Goal: Answer question/provide support: Share knowledge or assist other users

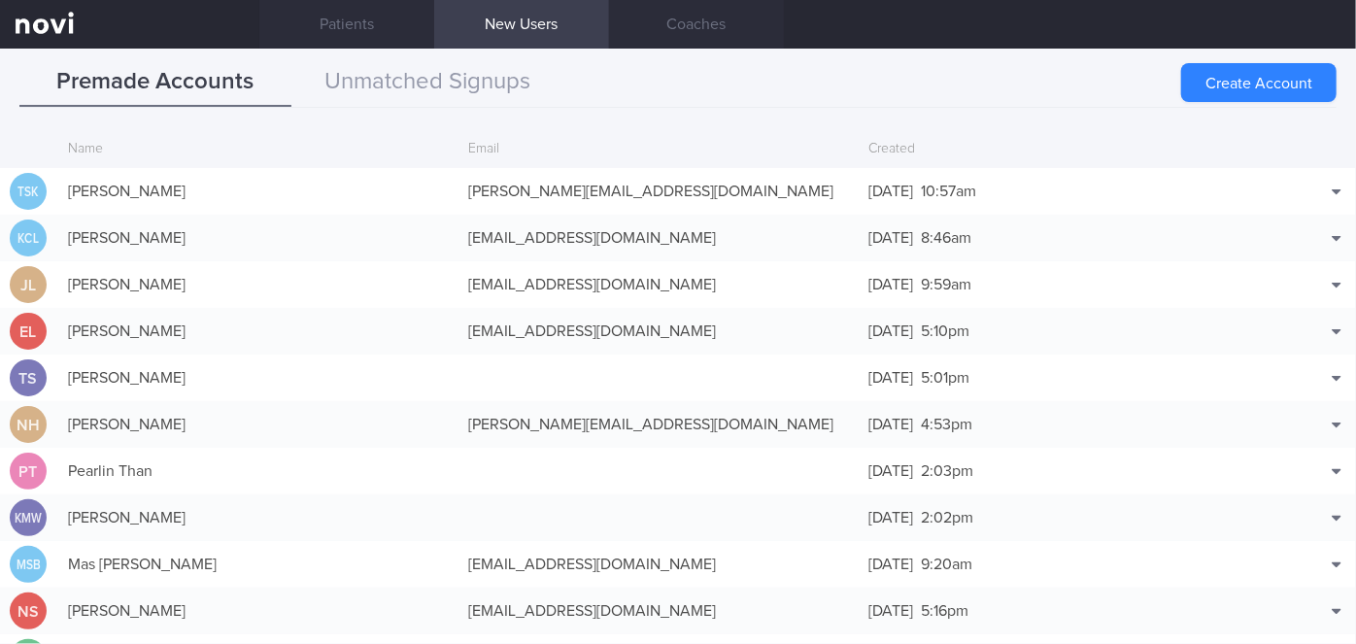
scroll to position [47, 0]
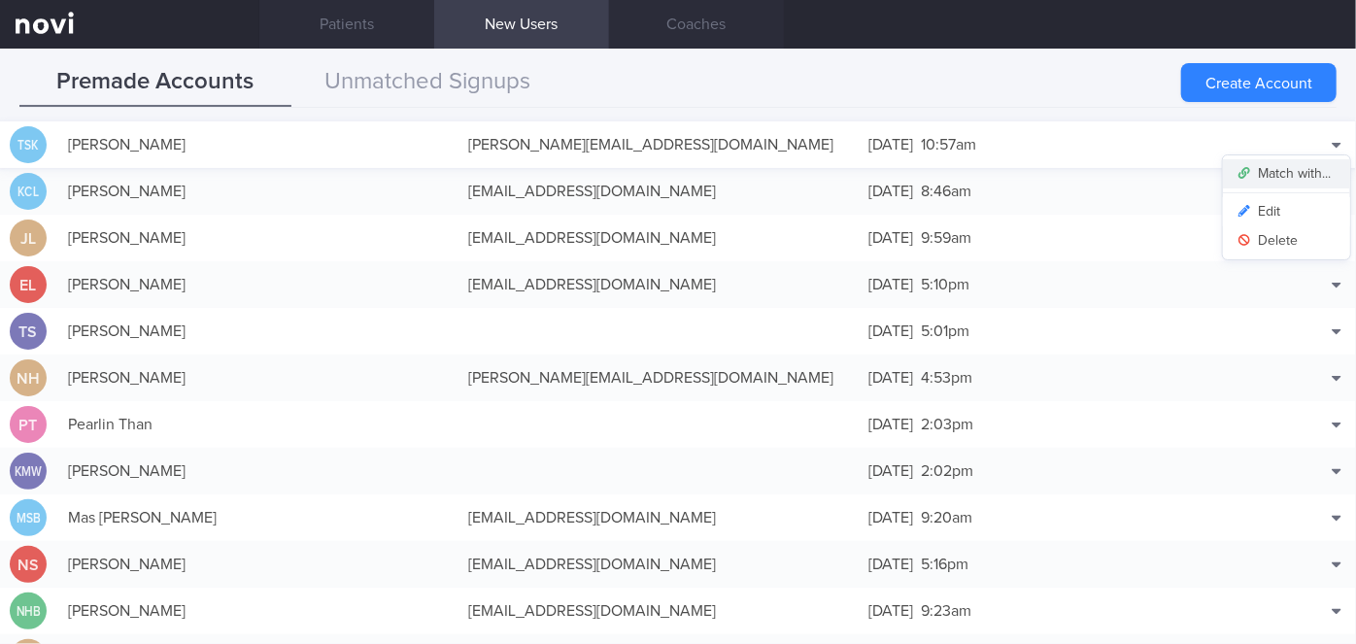
click at [1287, 171] on button "Match with..." at bounding box center [1286, 173] width 127 height 29
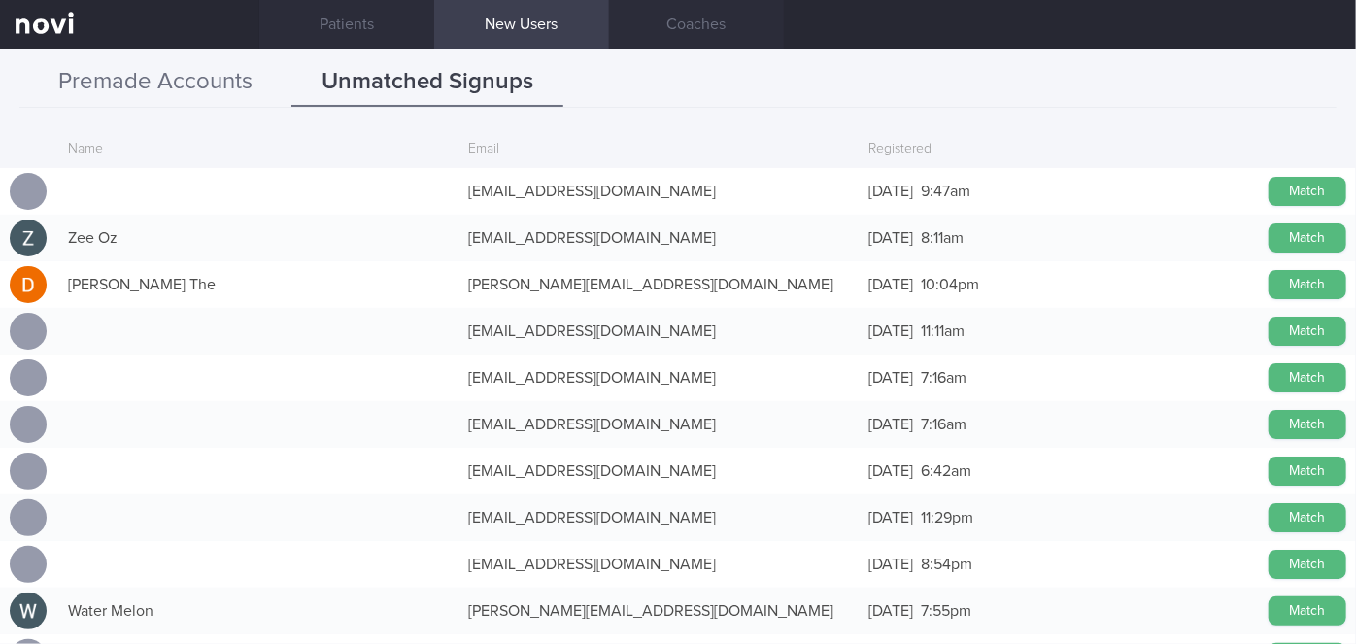
click at [181, 88] on button "Premade Accounts" at bounding box center [155, 82] width 272 height 49
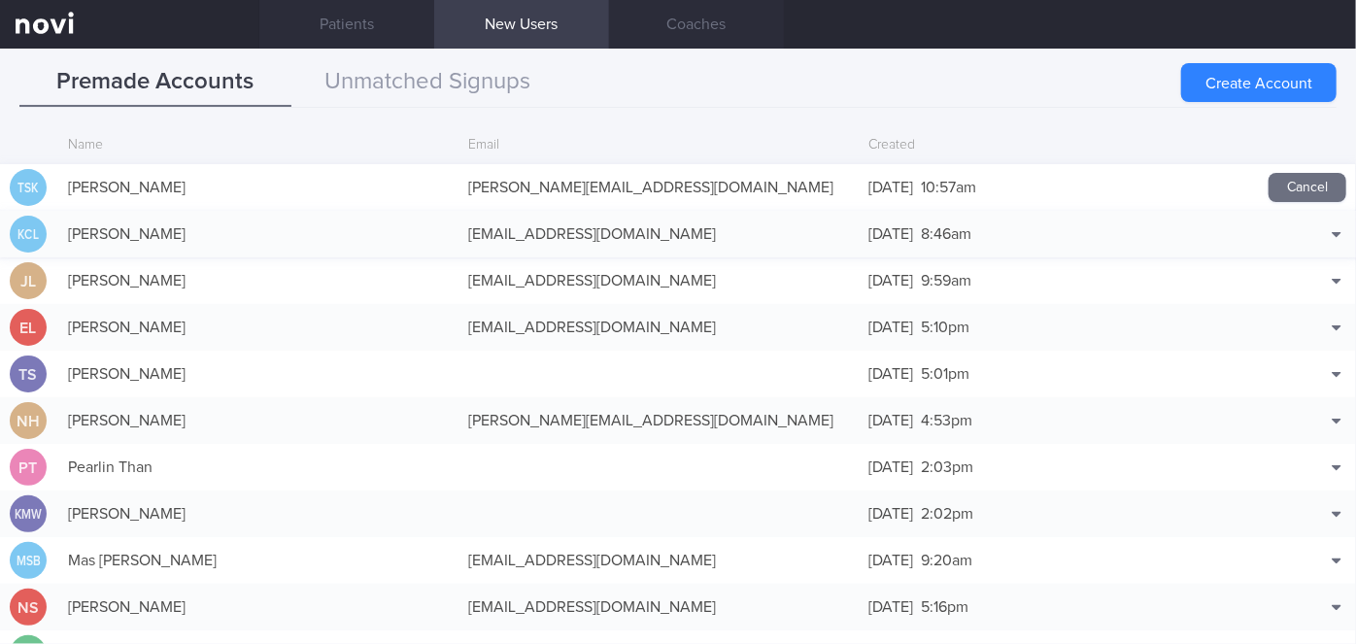
scroll to position [0, 0]
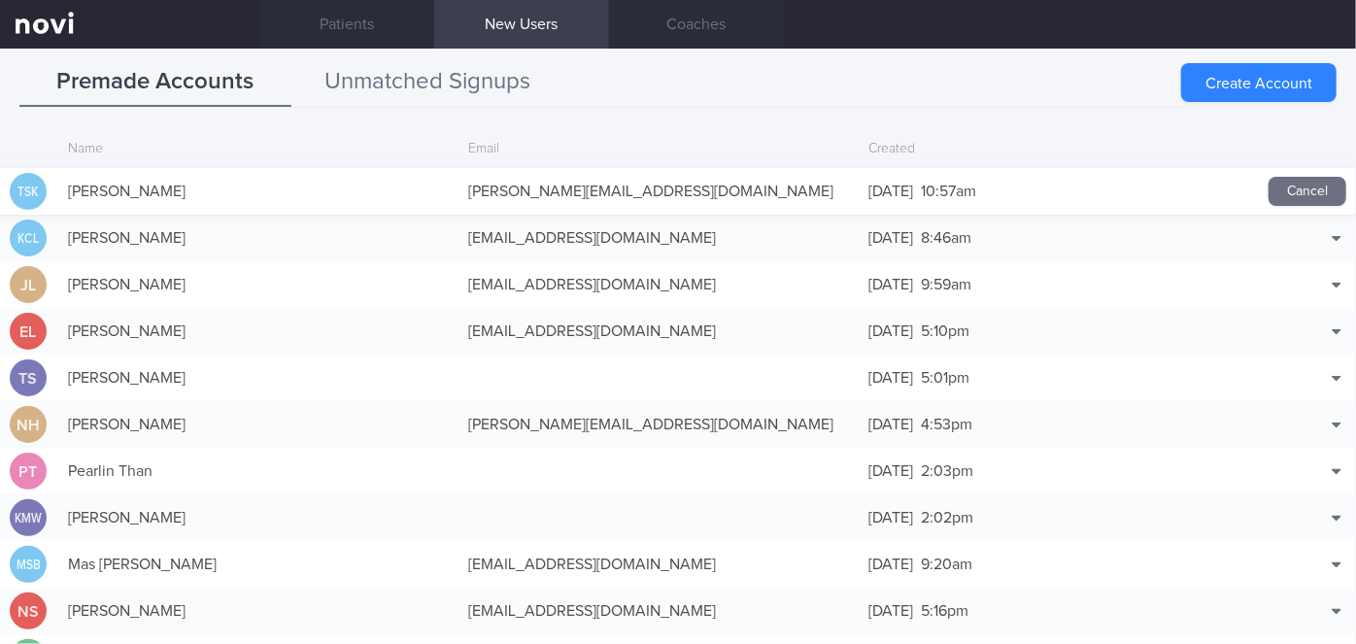
click at [480, 91] on button "Unmatched Signups" at bounding box center [427, 82] width 272 height 49
click at [468, 89] on button "Unmatched Signups" at bounding box center [427, 82] width 272 height 49
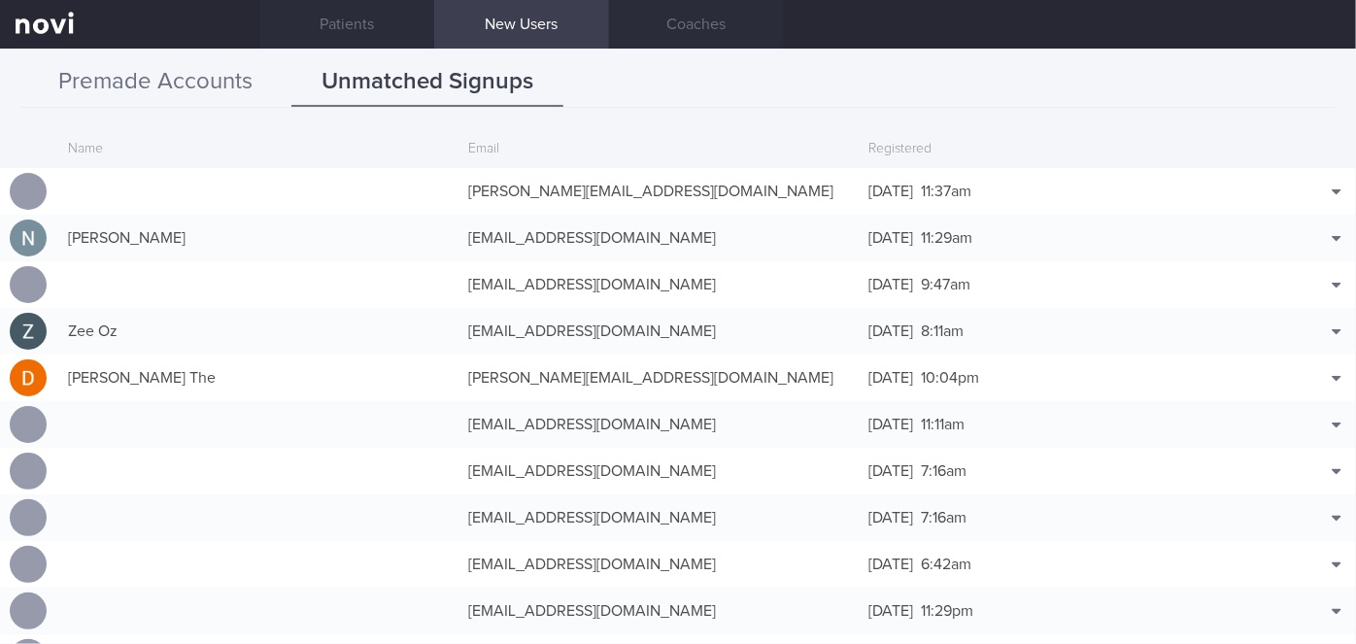
click at [168, 86] on button "Premade Accounts" at bounding box center [155, 82] width 272 height 49
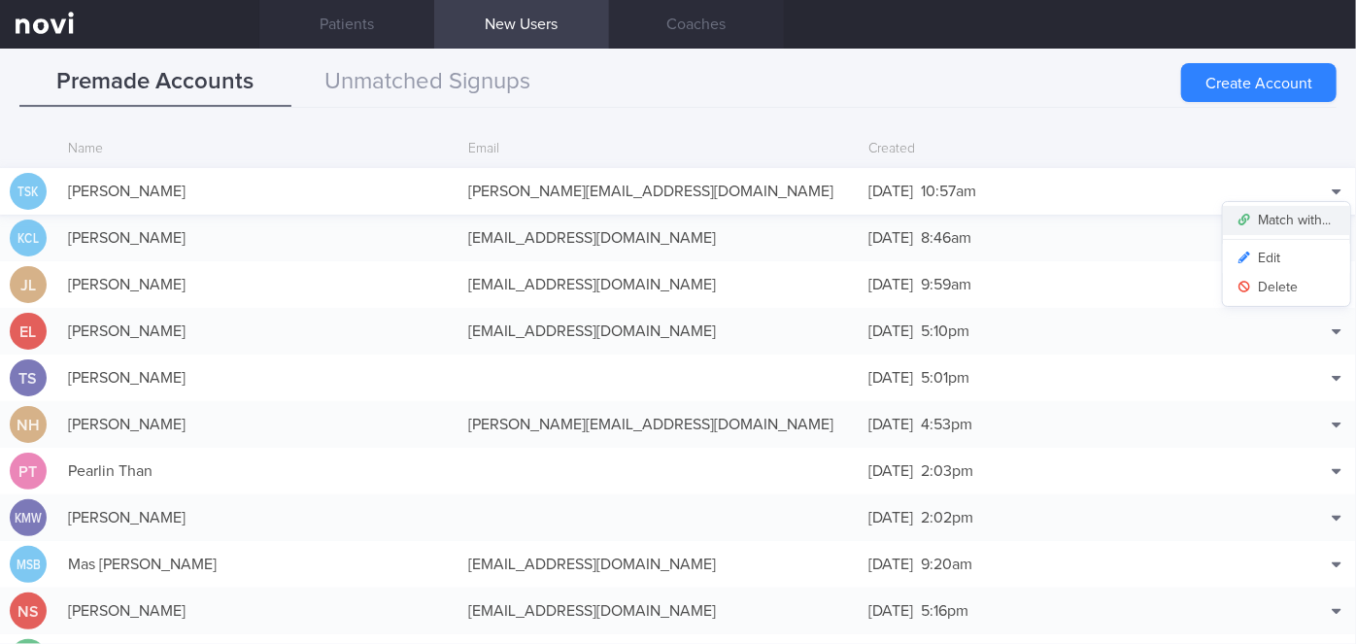
click at [1278, 213] on button "Match with..." at bounding box center [1286, 220] width 127 height 29
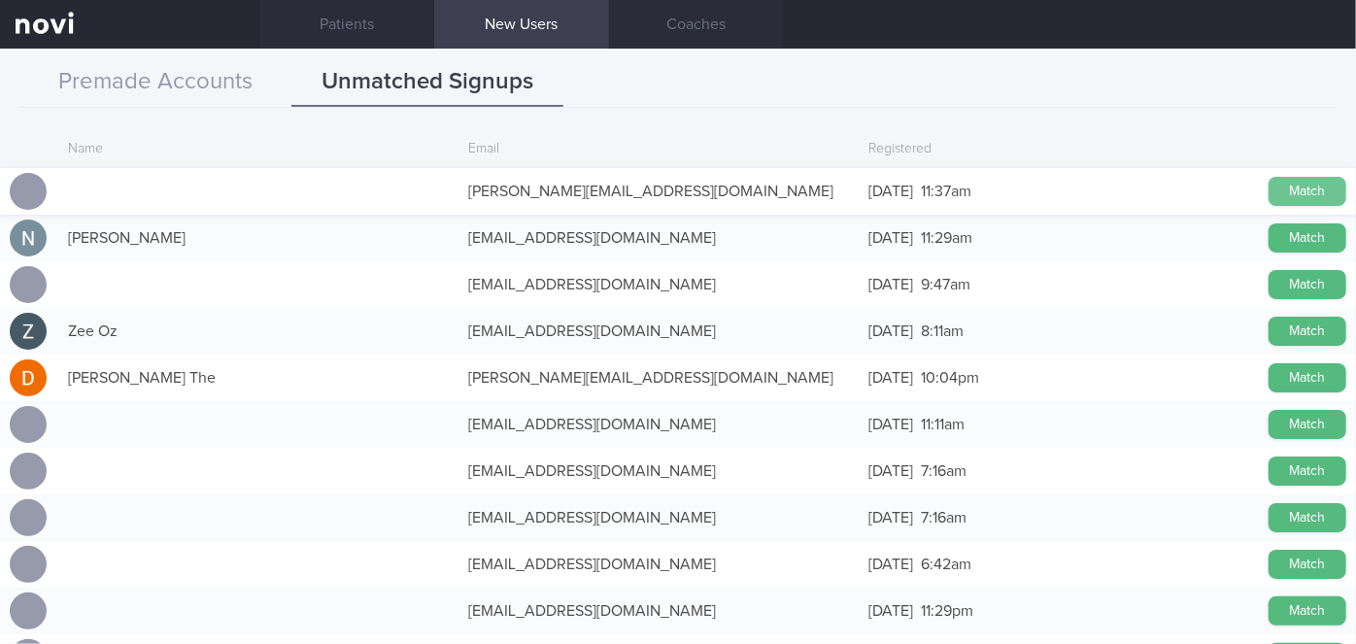
click at [1298, 190] on button "Match" at bounding box center [1308, 191] width 78 height 29
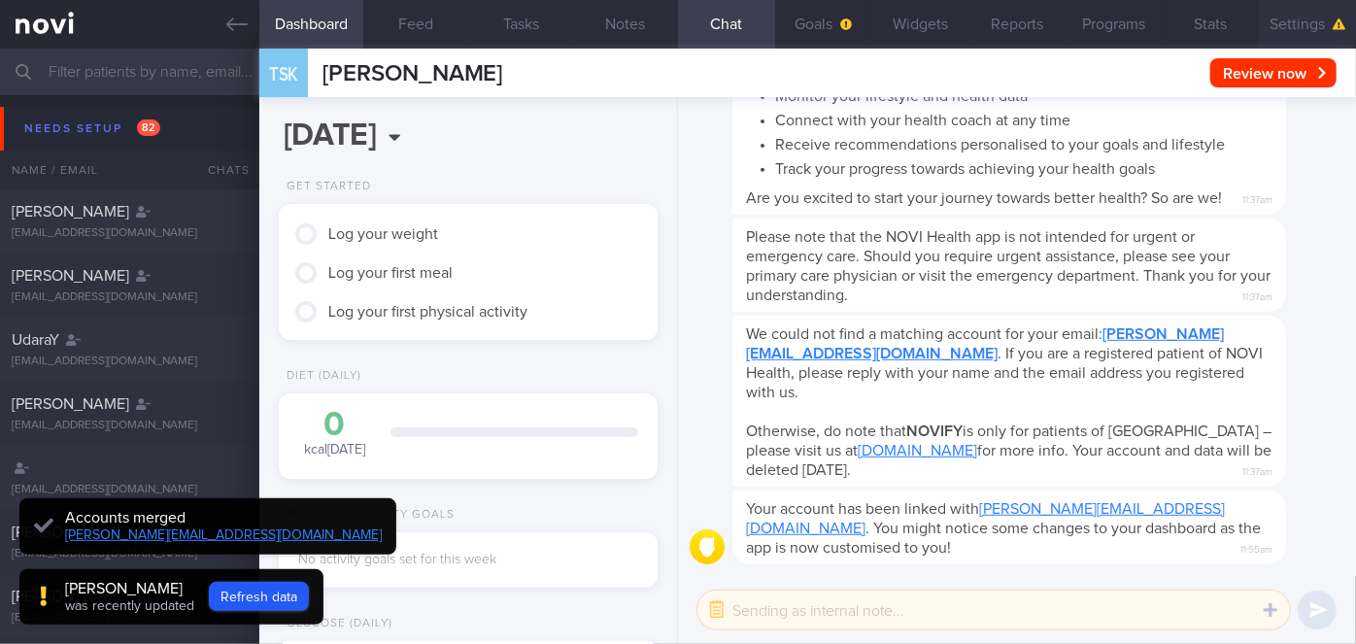
click at [1303, 27] on button "Settings" at bounding box center [1307, 24] width 97 height 49
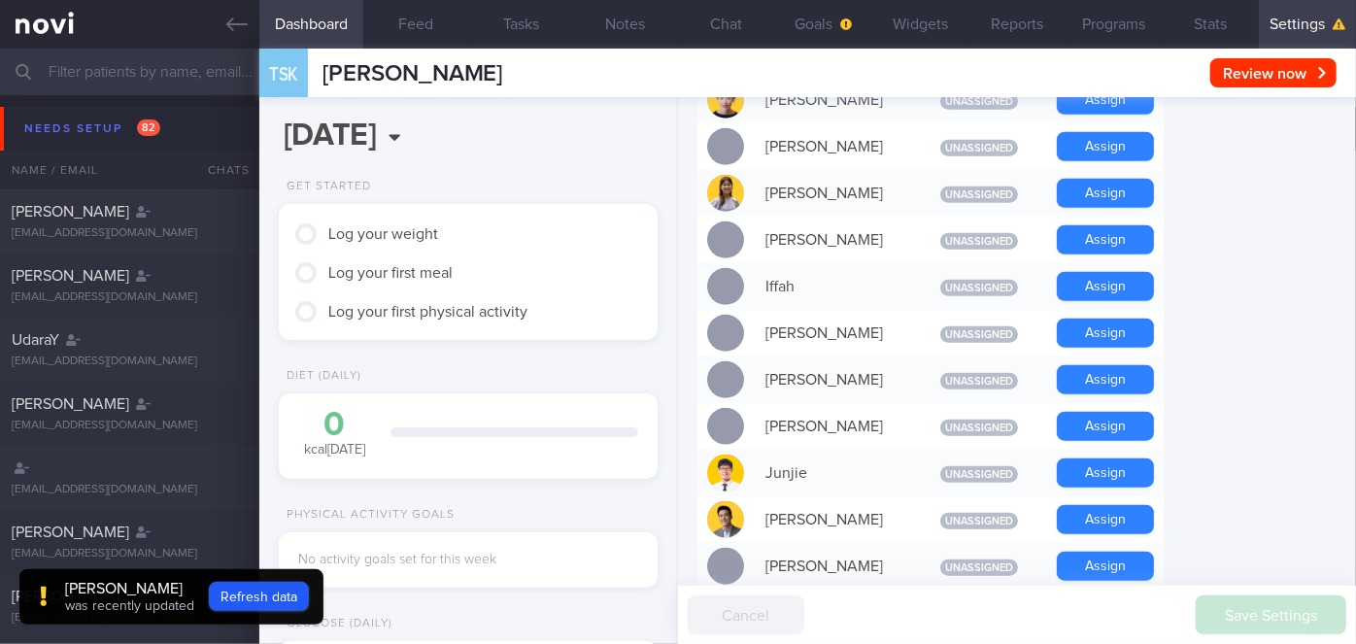
scroll to position [883, 0]
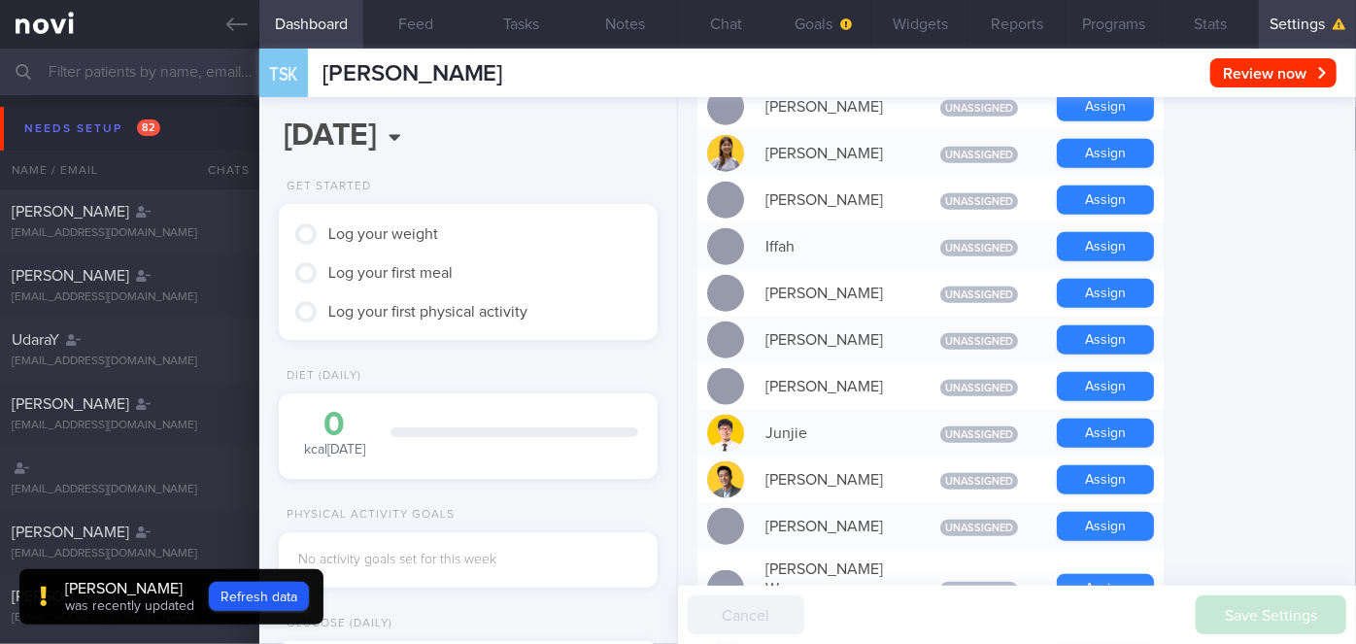
drag, startPoint x: 1131, startPoint y: 393, endPoint x: 1182, endPoint y: 393, distance: 51.5
click at [1130, 419] on button "Assign" at bounding box center [1105, 433] width 97 height 29
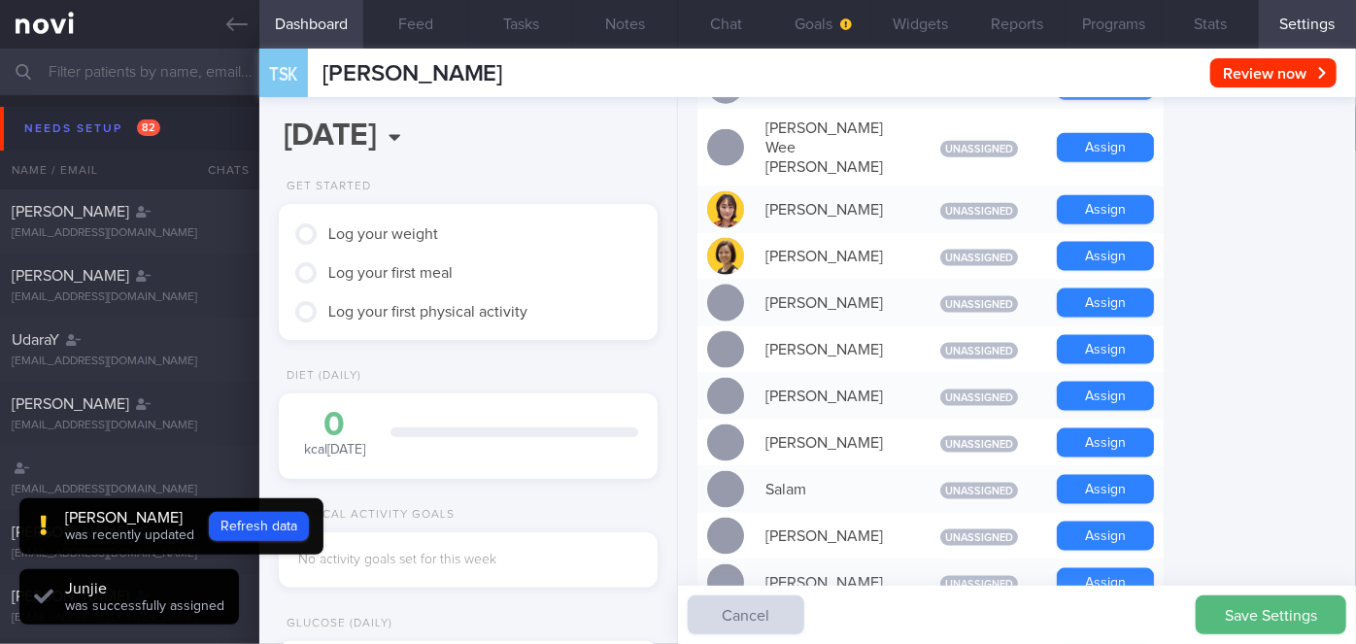
scroll to position [1348, 0]
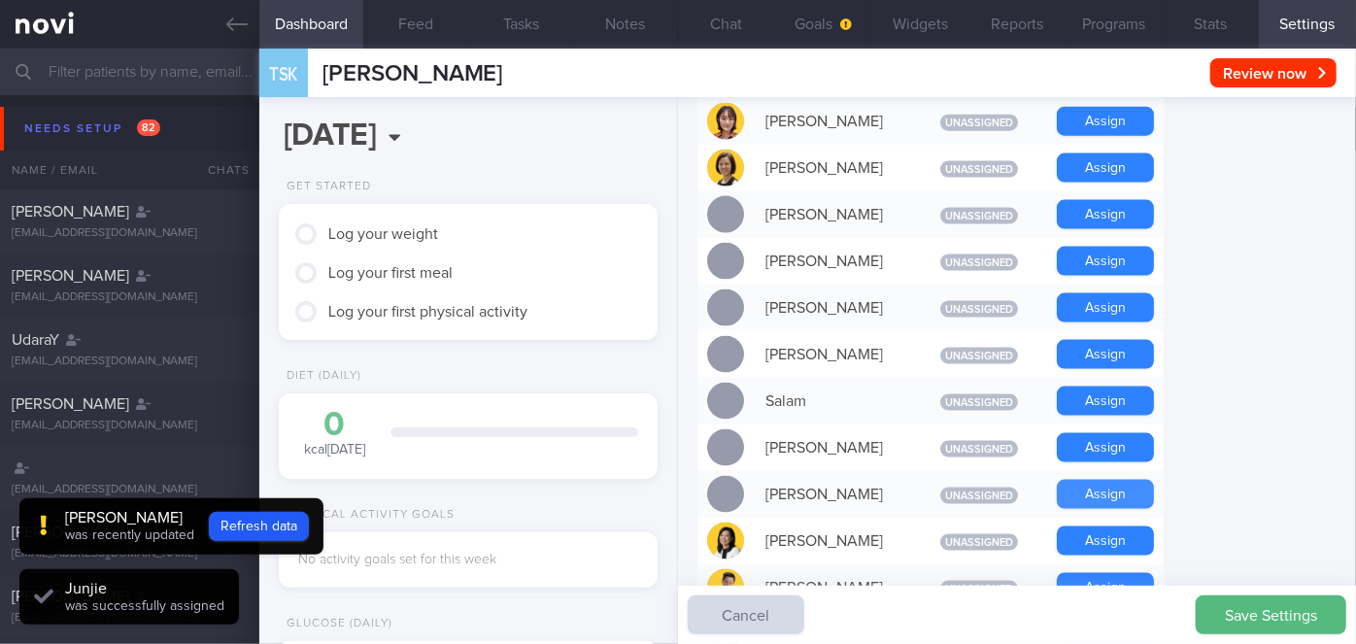
click at [1123, 480] on button "Assign" at bounding box center [1105, 494] width 97 height 29
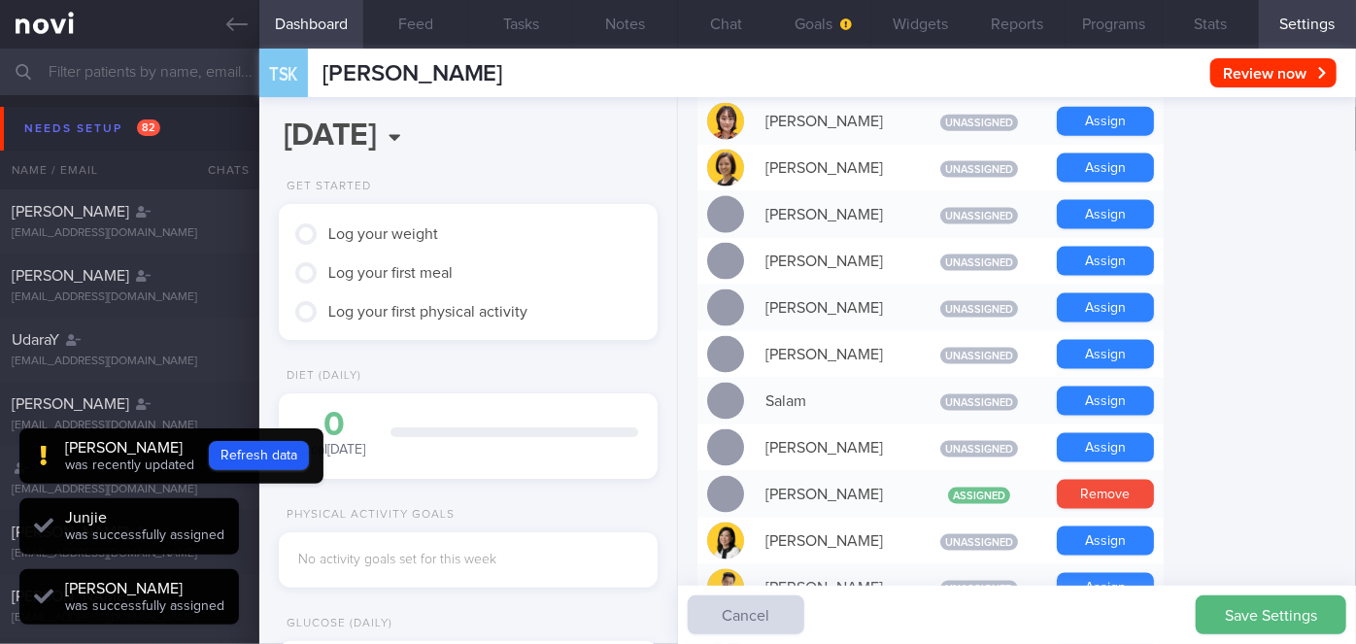
scroll to position [169, 339]
click at [723, 29] on button "Chat" at bounding box center [726, 24] width 97 height 49
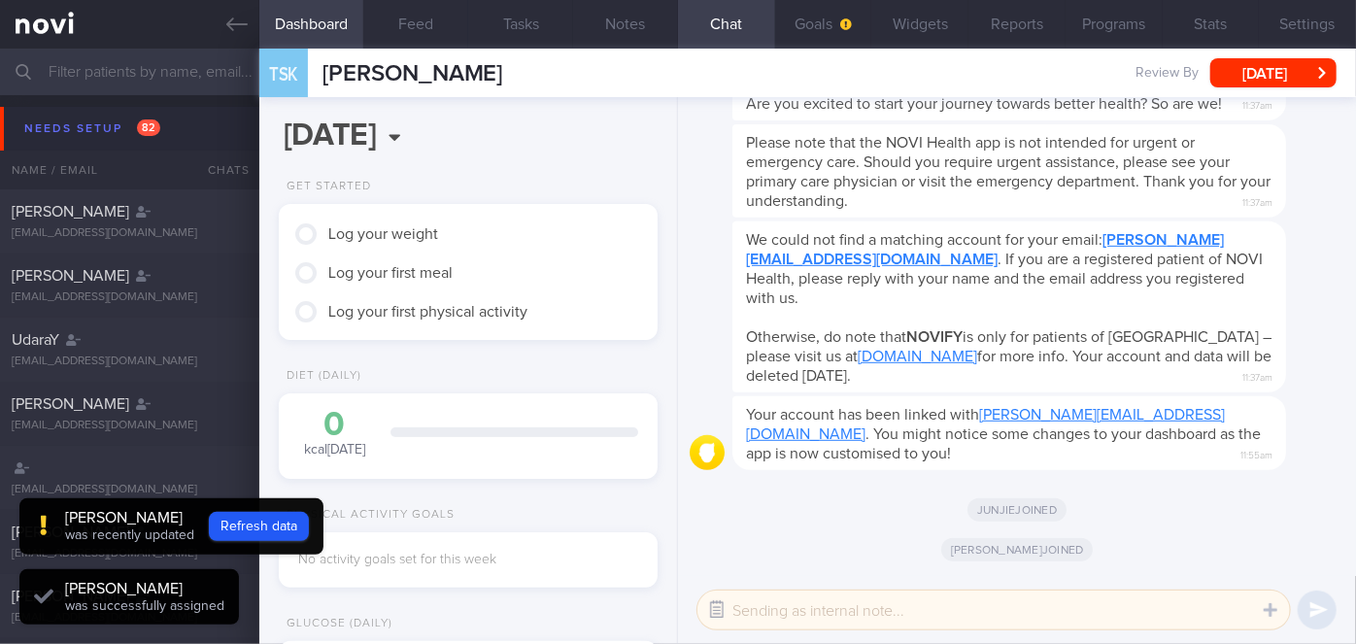
click at [713, 608] on button "button" at bounding box center [717, 610] width 35 height 35
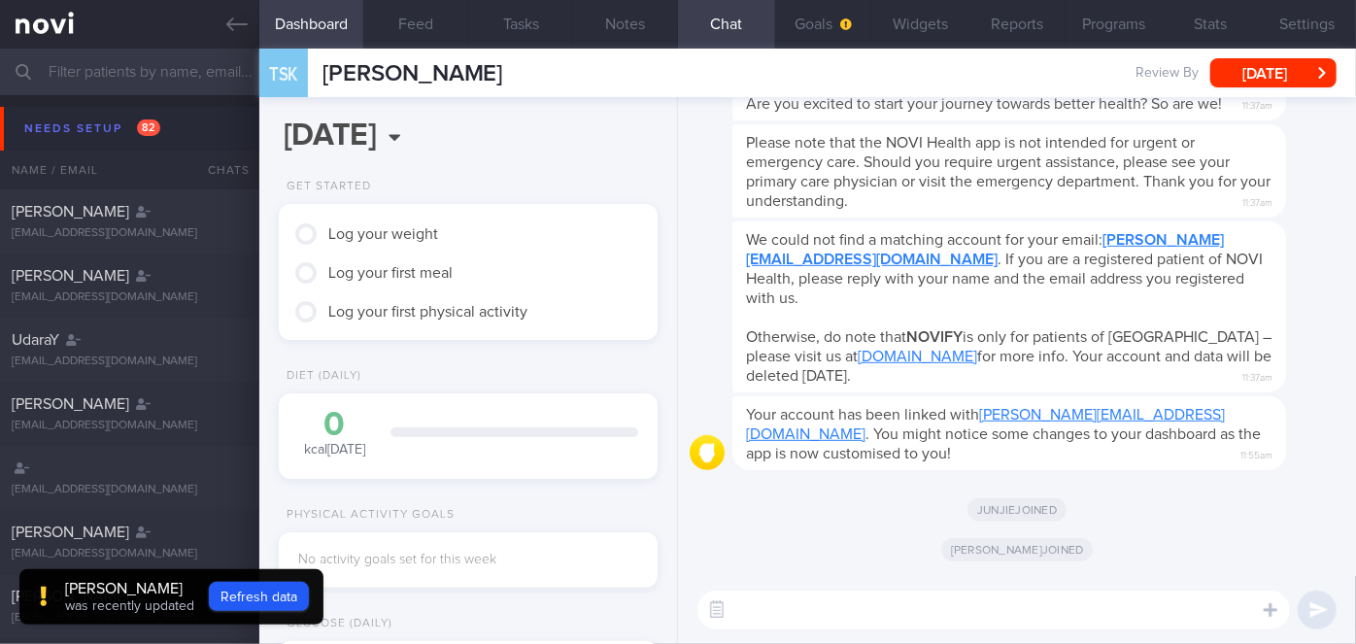
click at [924, 606] on textarea at bounding box center [994, 610] width 593 height 39
paste textarea "Hi Ms Molly, I'm Sharon, your Health Coach. It was nice speaking with you just …"
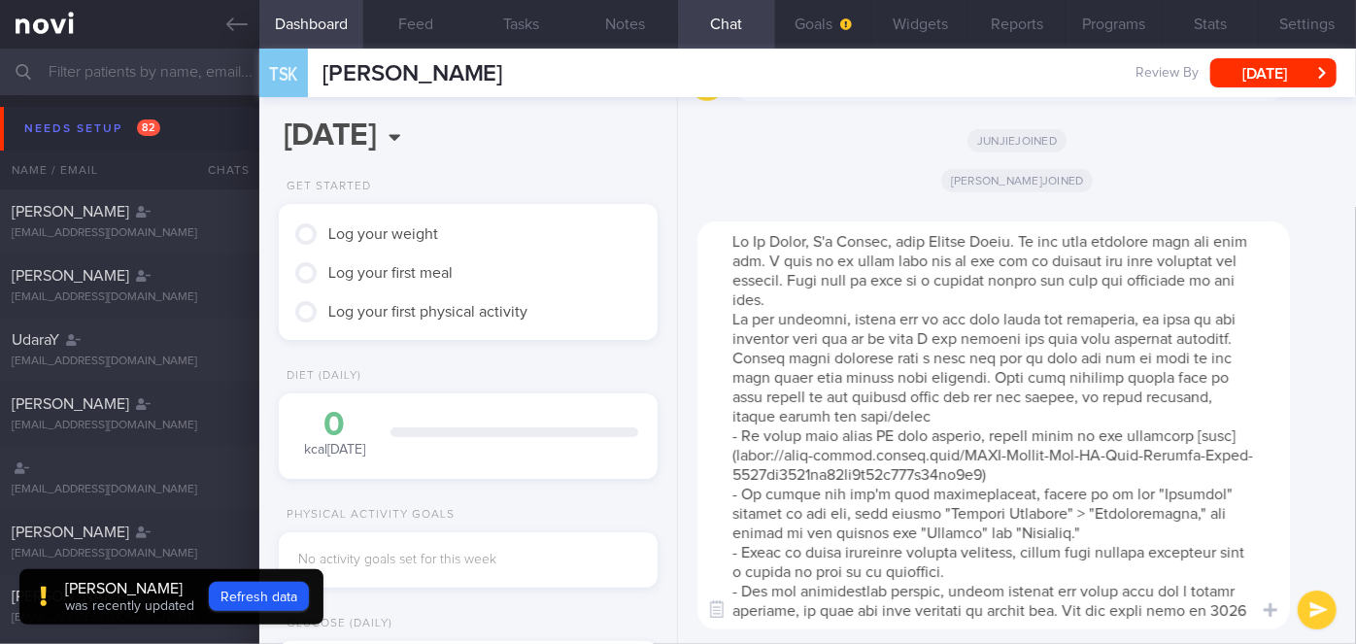
drag, startPoint x: 810, startPoint y: 236, endPoint x: 762, endPoint y: 239, distance: 48.7
click at [762, 239] on textarea at bounding box center [994, 426] width 593 height 408
click at [940, 304] on textarea at bounding box center [994, 426] width 593 height 408
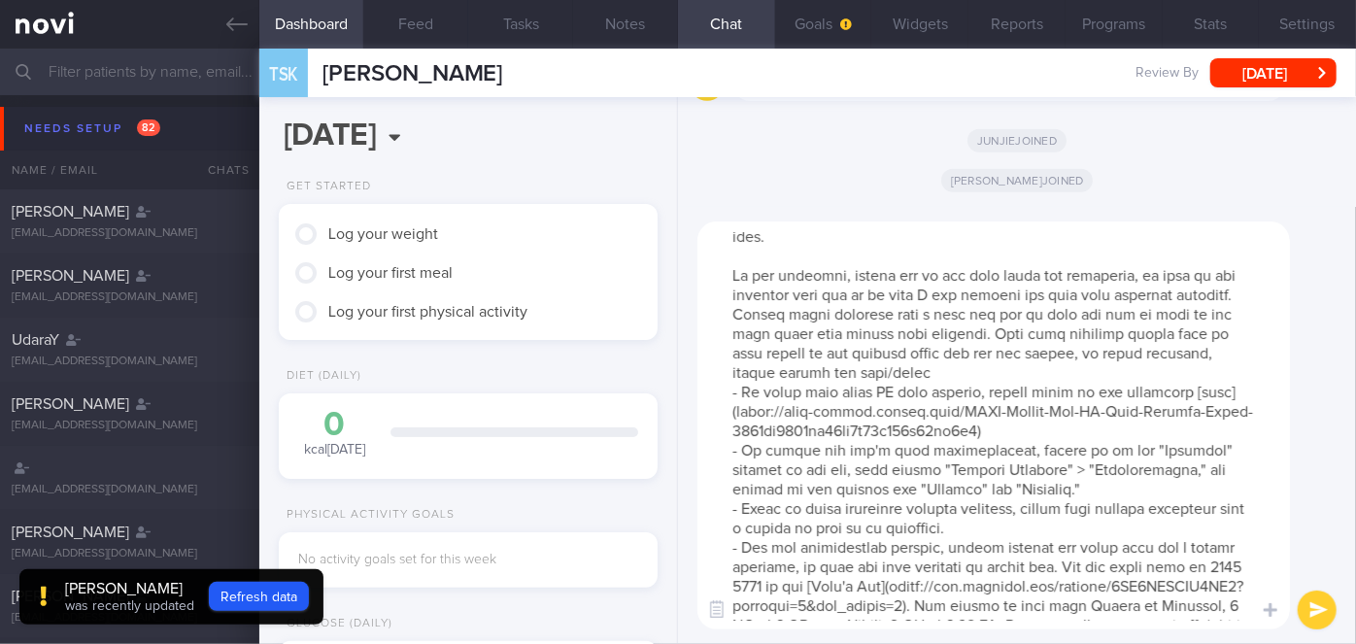
scroll to position [135, 0]
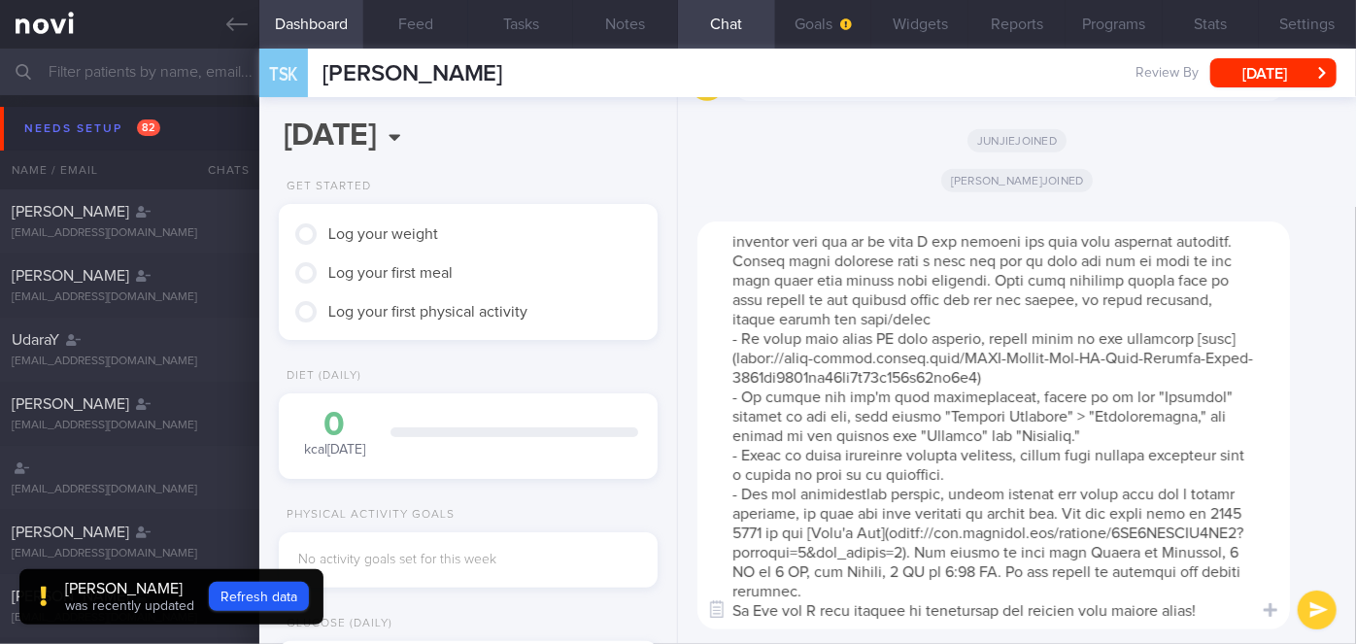
click at [886, 597] on textarea at bounding box center [994, 426] width 593 height 408
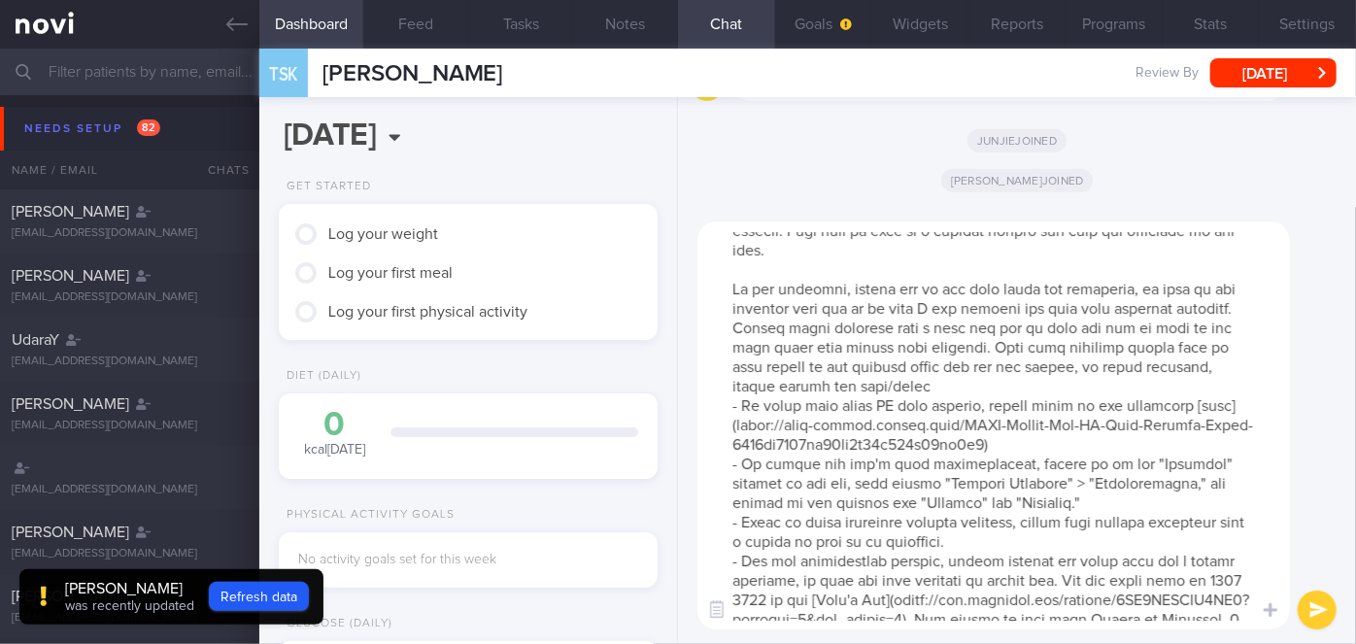
scroll to position [0, 0]
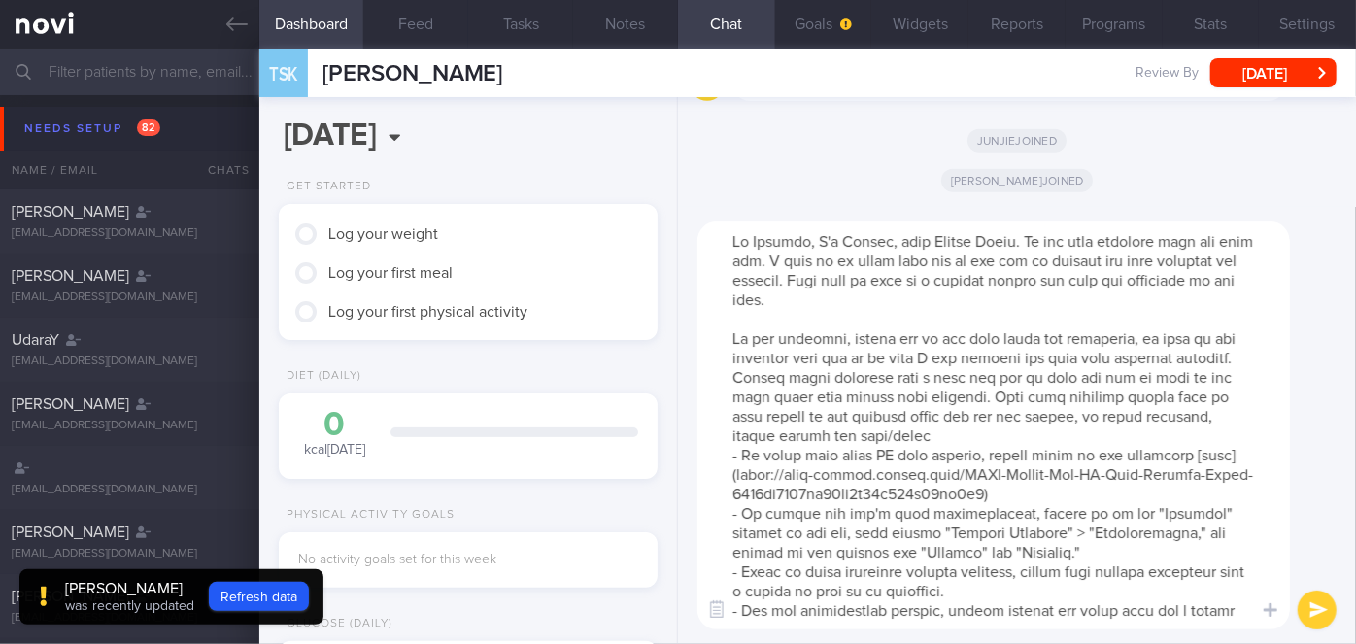
click at [797, 258] on textarea at bounding box center [994, 426] width 593 height 408
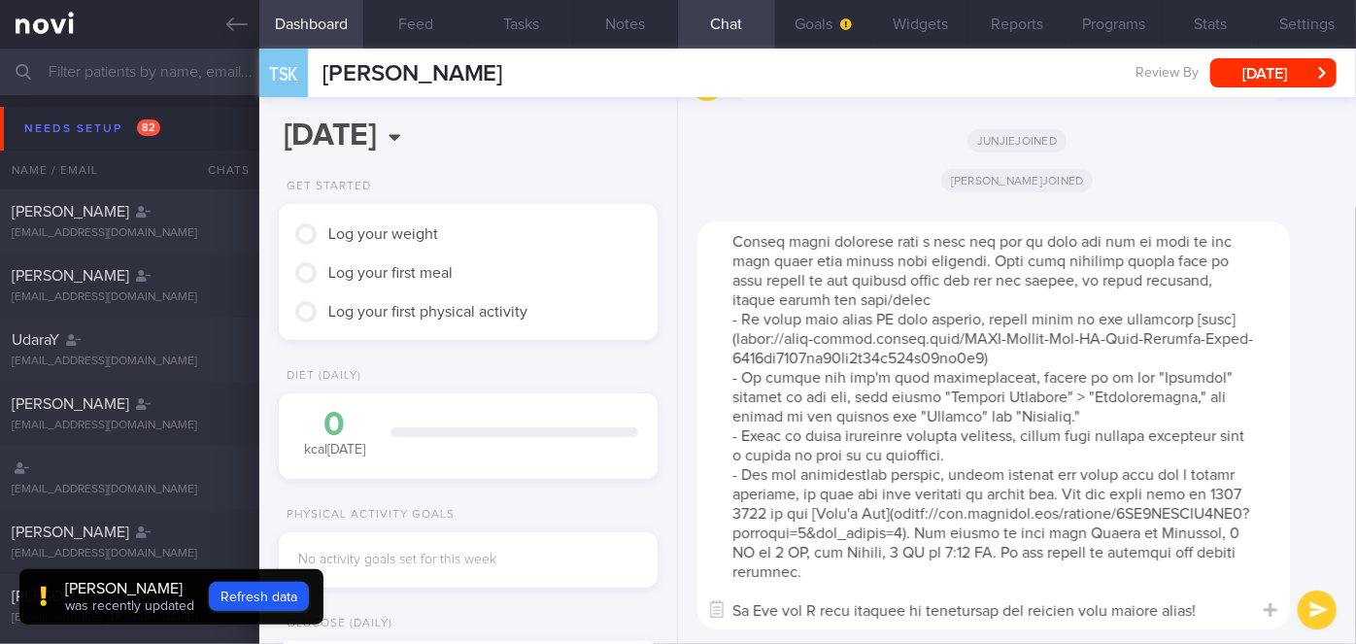
type textarea "Hi Toshita, I'm Sharon, your Health Coach. It was nice speaking with you just n…"
click at [1313, 602] on button "submit" at bounding box center [1317, 610] width 39 height 39
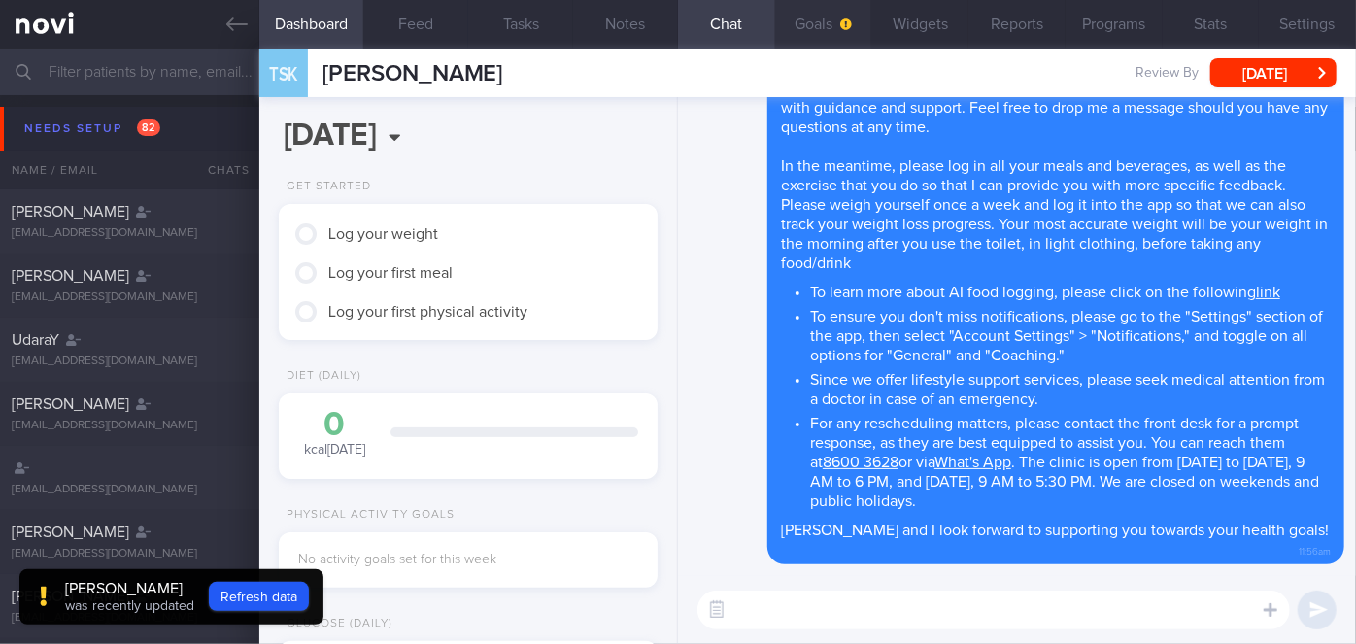
click at [825, 26] on button "Goals" at bounding box center [823, 24] width 97 height 49
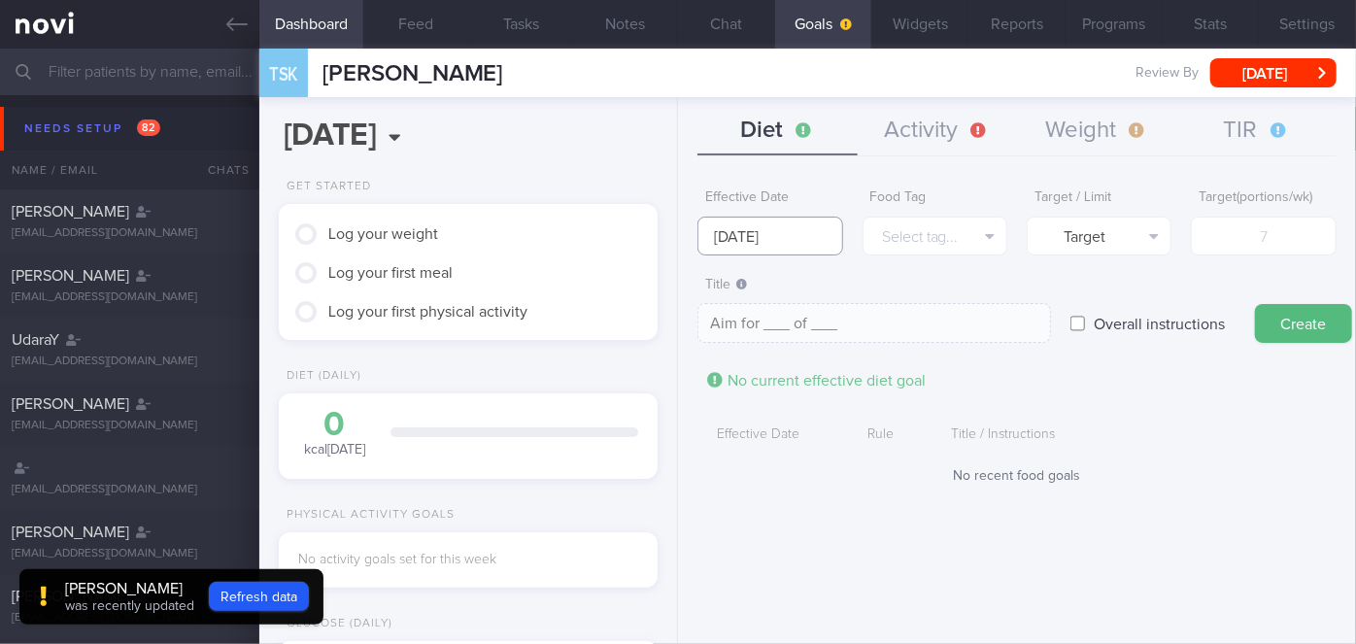
click at [736, 237] on input "18 Aug 2025" at bounding box center [770, 236] width 145 height 39
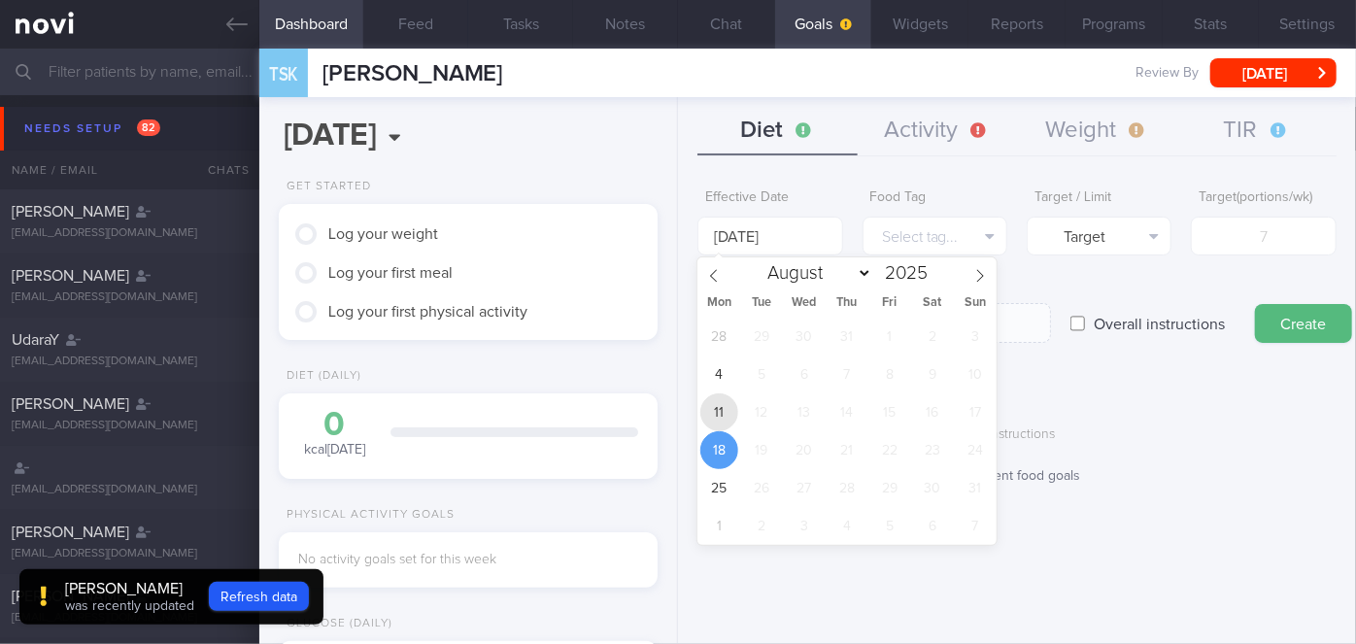
click at [717, 411] on span "11" at bounding box center [719, 412] width 38 height 38
type input "[DATE]"
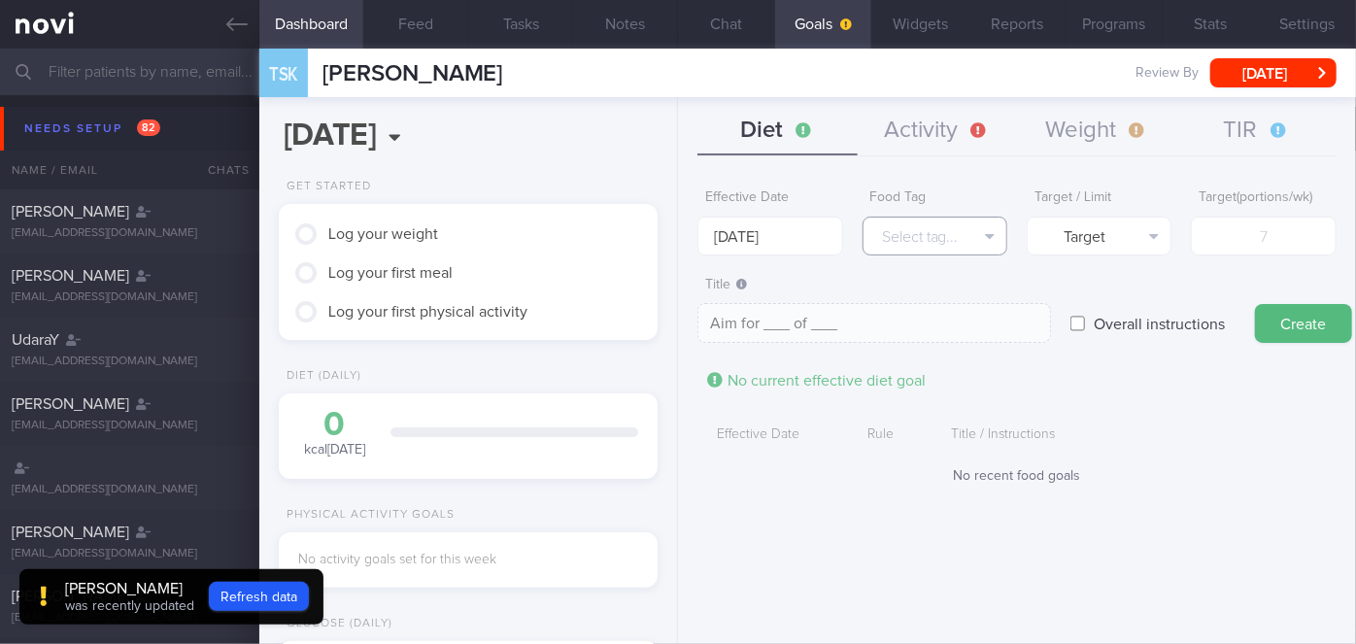
click at [933, 241] on button "Select tag..." at bounding box center [935, 236] width 145 height 39
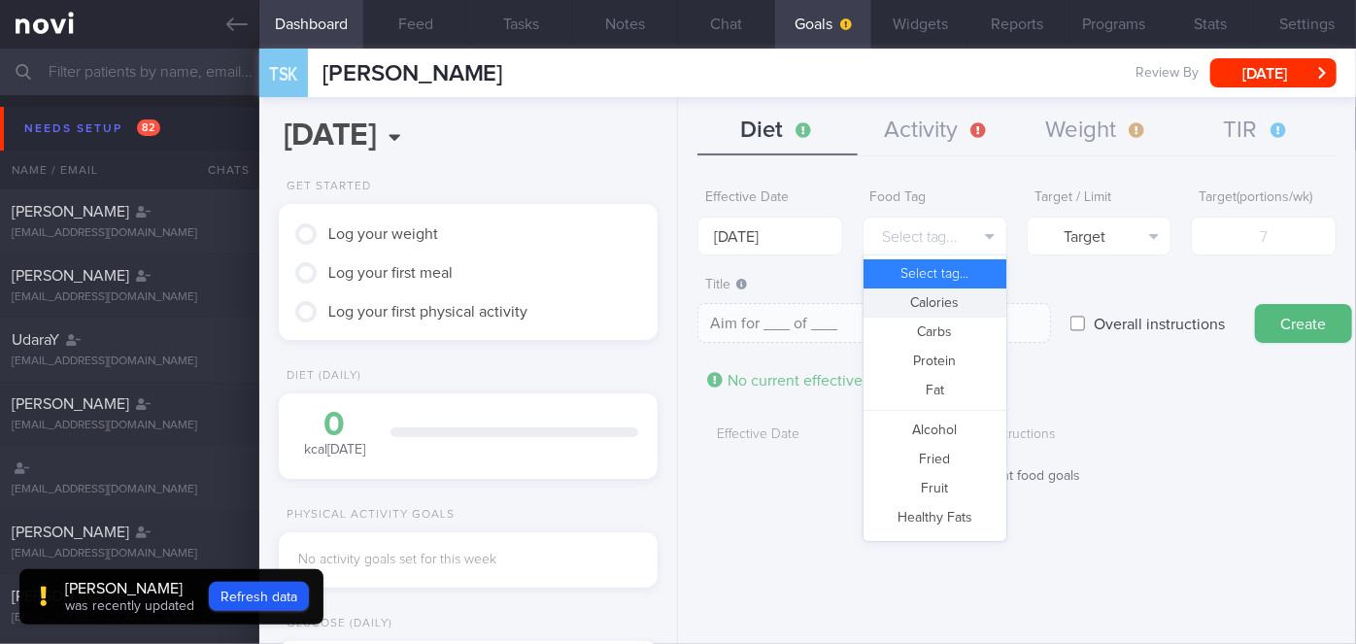
click at [961, 304] on button "Calories" at bounding box center [935, 303] width 143 height 29
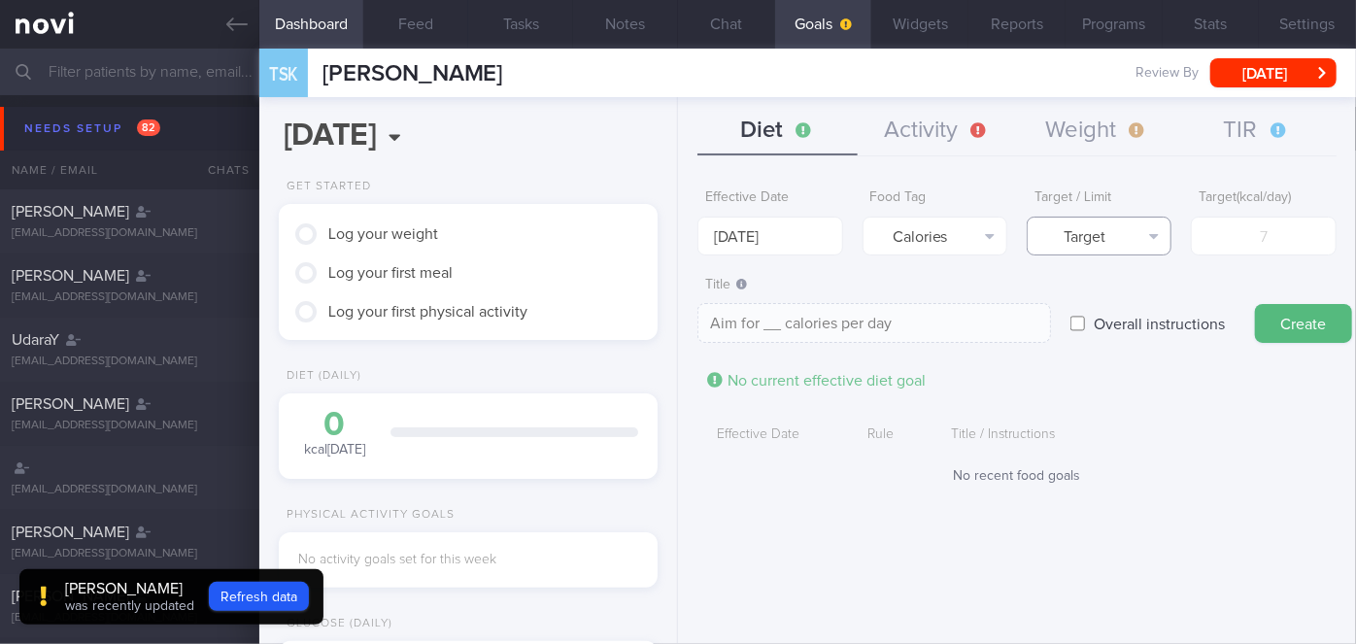
click at [1114, 244] on button "Target" at bounding box center [1099, 236] width 145 height 39
click at [1117, 300] on button "Limit" at bounding box center [1099, 303] width 143 height 29
type textarea "Keep to __ calories per day"
click at [1250, 239] on input "number" at bounding box center [1263, 236] width 145 height 39
type input "1"
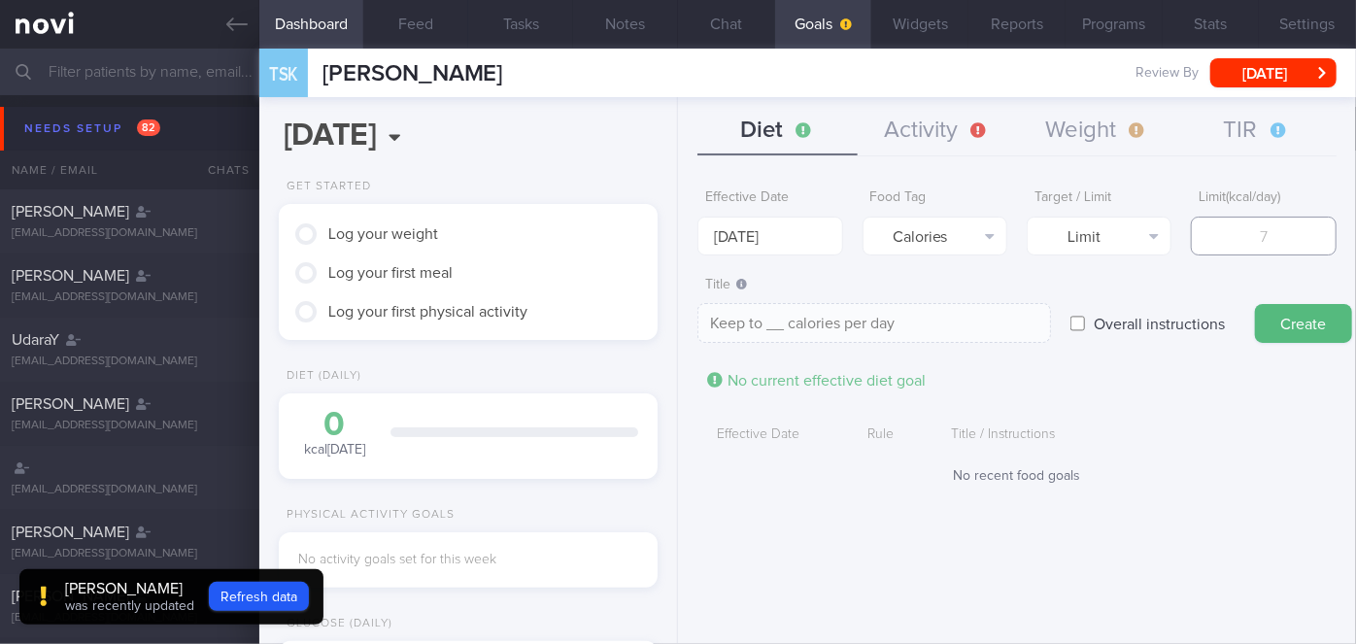
type textarea "Keep to 1 calories per day"
type input "14"
type textarea "Keep to 14 calories per day"
type input "140"
type textarea "Keep to 140 calories per day"
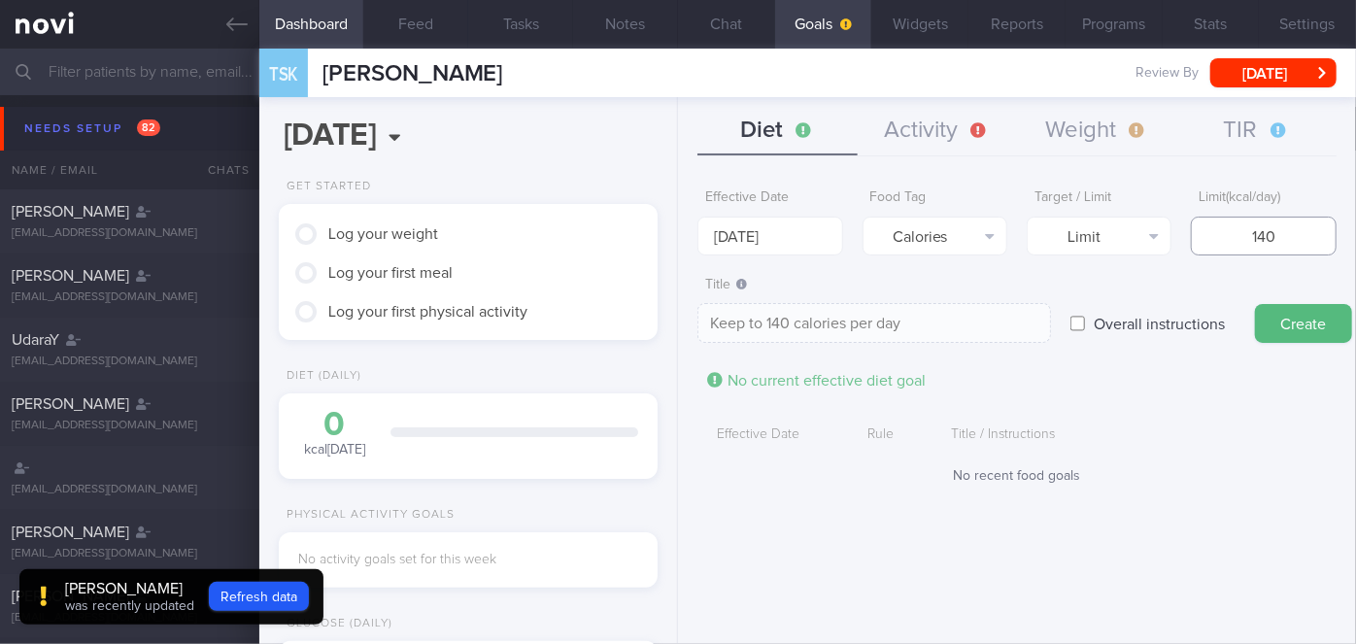
type input "1400"
type textarea "Keep to 1400 calories per day"
type input "140"
type textarea "Keep to 140 calories per day"
type input "14"
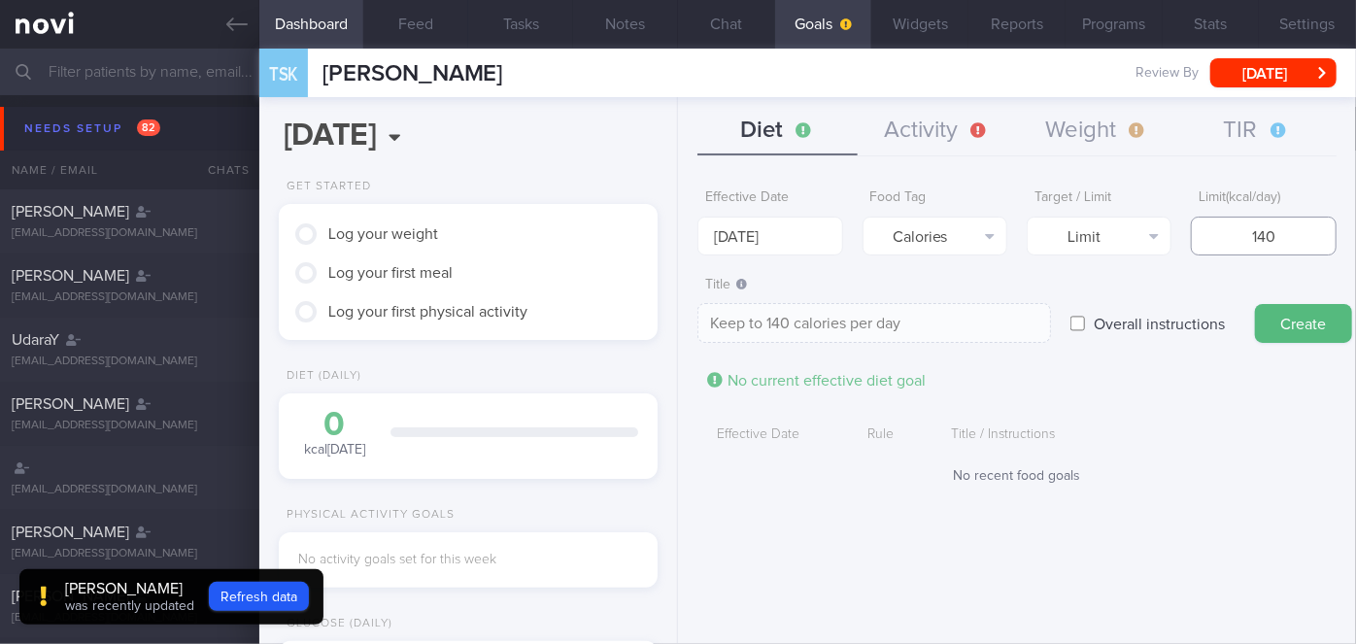
type textarea "Keep to 14 calories per day"
type input "1"
type textarea "Keep to 1 calories per day"
type input "13"
type textarea "Keep to 13 calories per day"
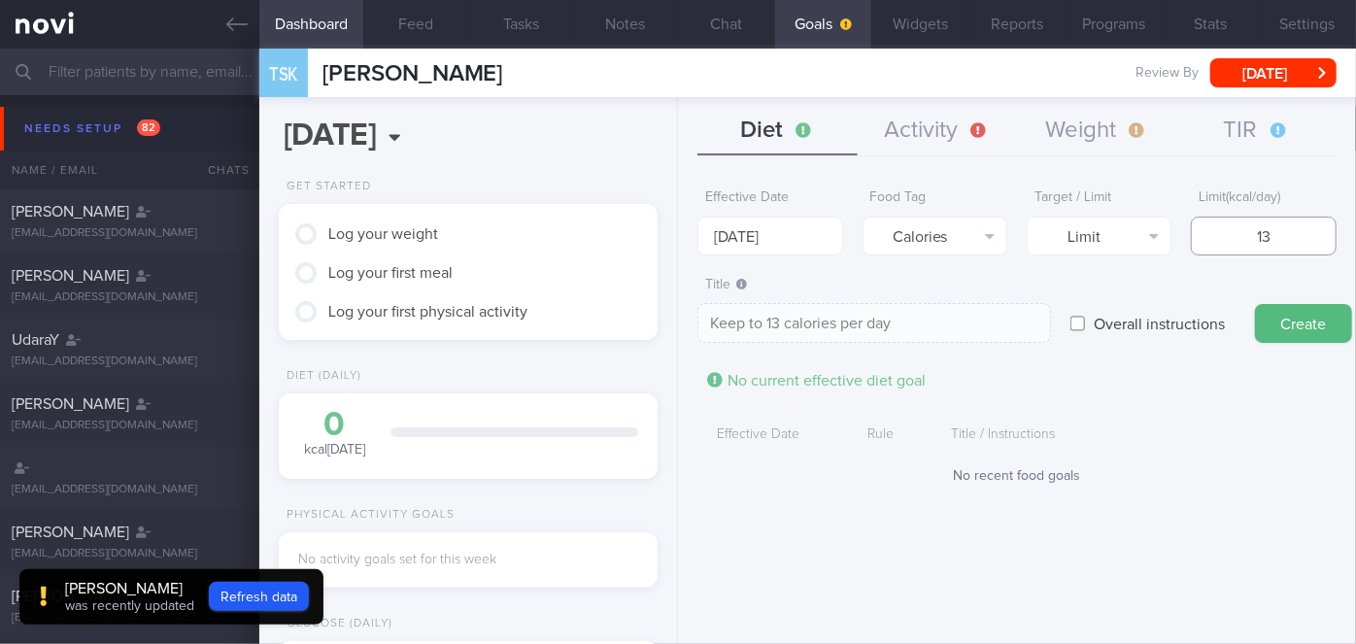
type input "130"
type textarea "Keep to 130 calories per day"
type input "1300"
type textarea "Keep to 1300 calories per day"
type input "1300"
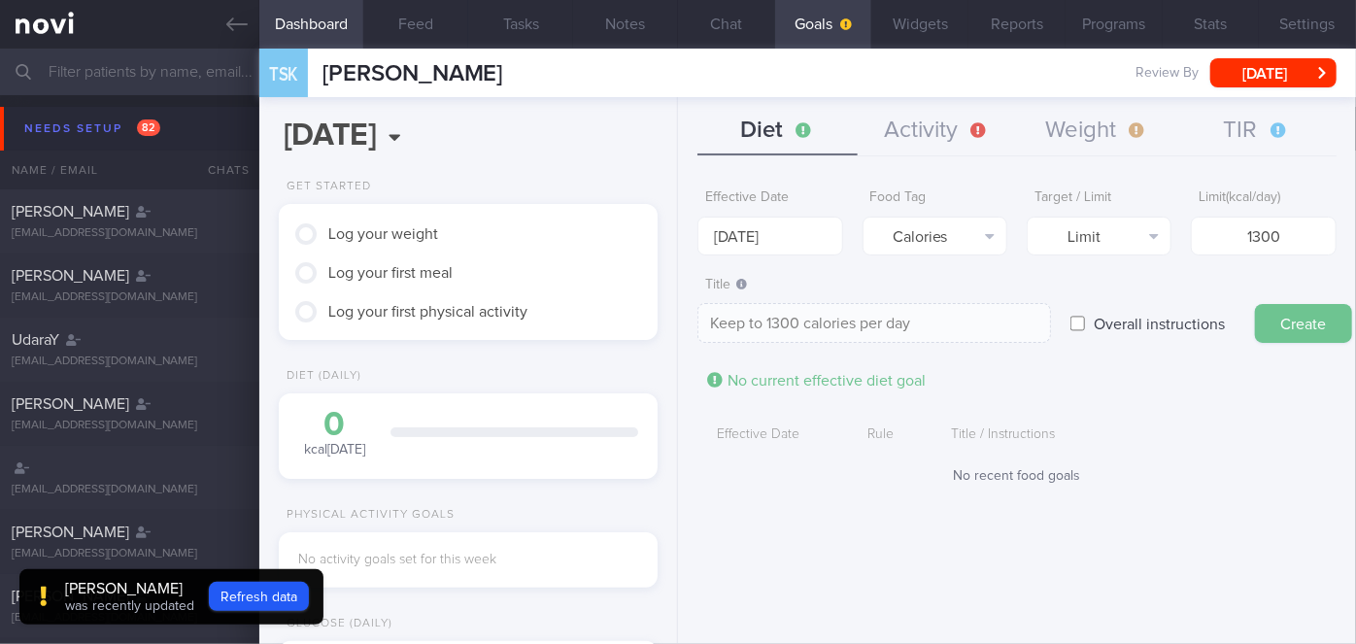
click at [1303, 323] on button "Create" at bounding box center [1303, 323] width 97 height 39
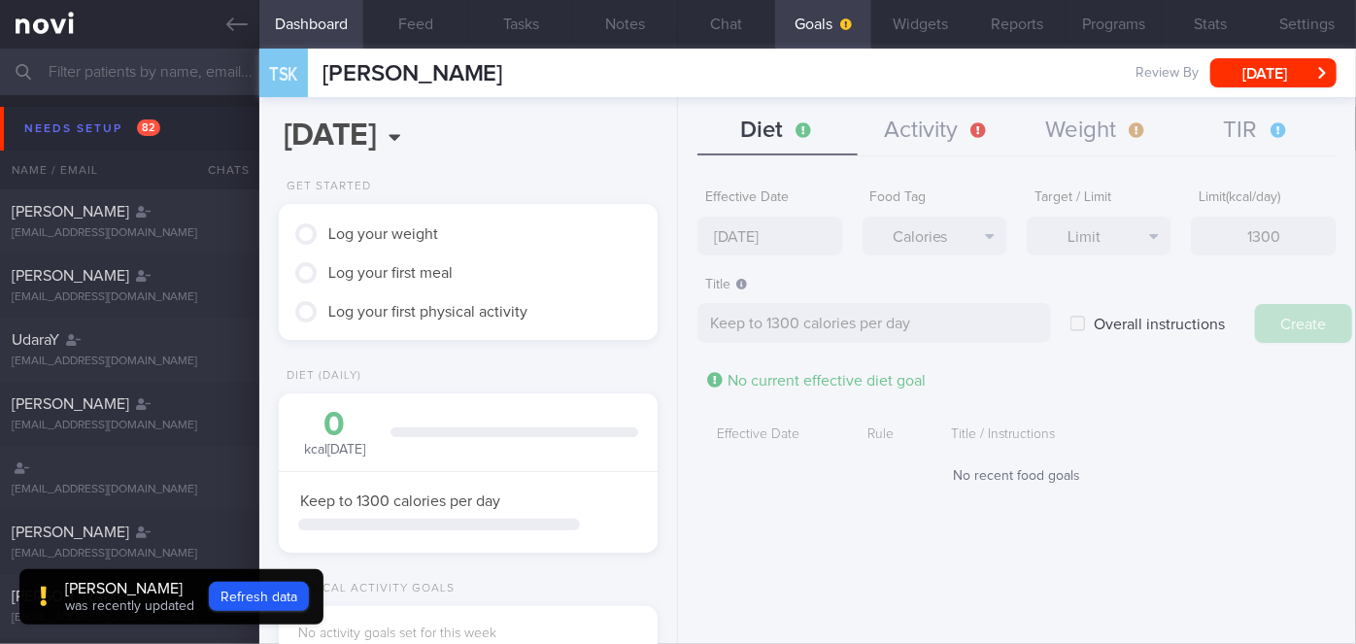
type input "18 Aug 2025"
type textarea "Aim for ___ of ___"
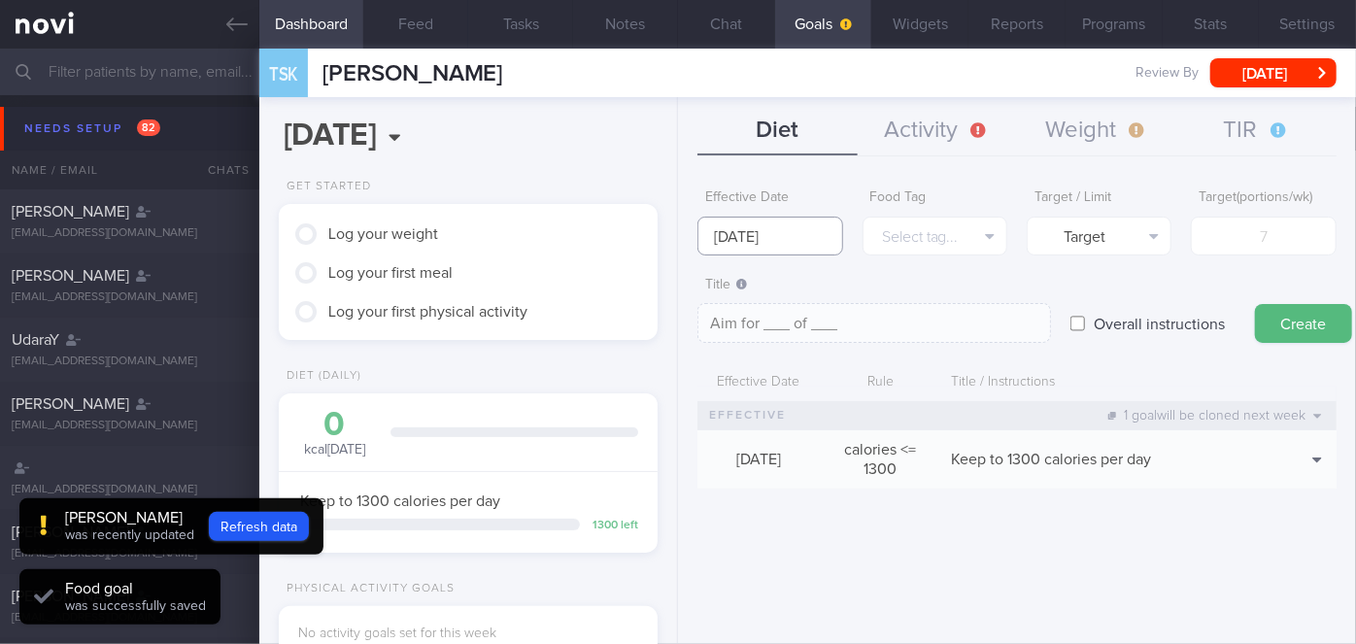
click at [775, 231] on input "18 Aug 2025" at bounding box center [770, 236] width 145 height 39
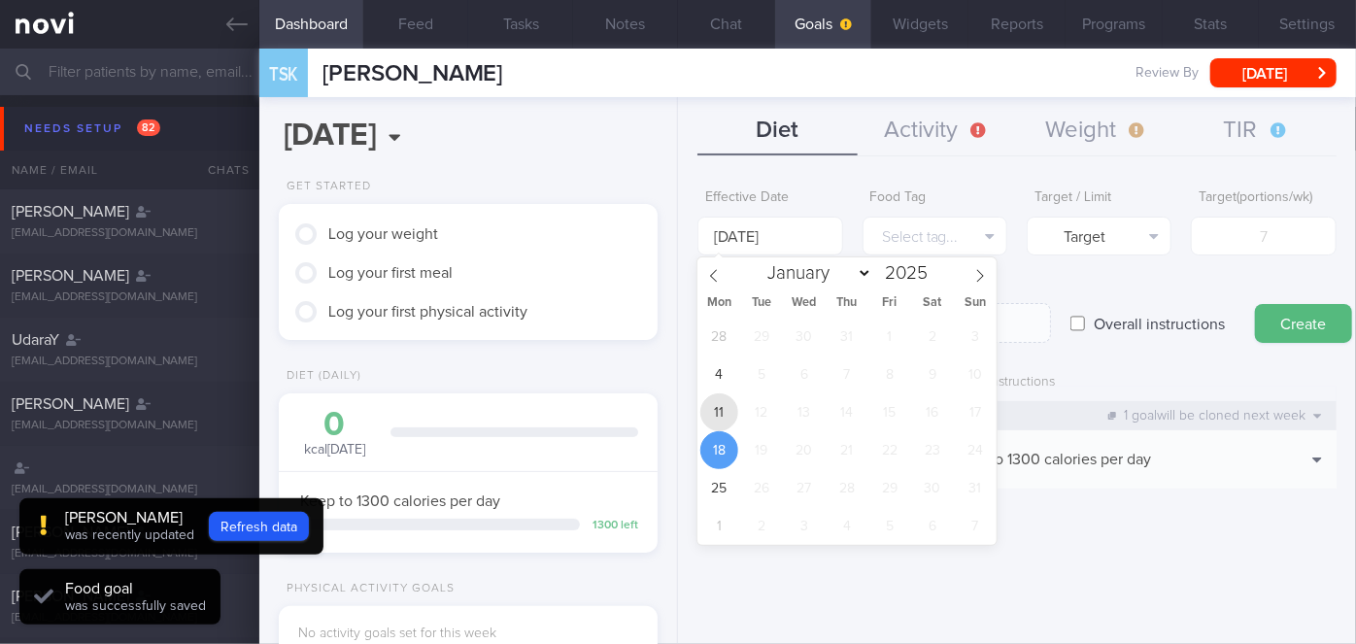
click at [717, 409] on span "11" at bounding box center [719, 412] width 38 height 38
type input "[DATE]"
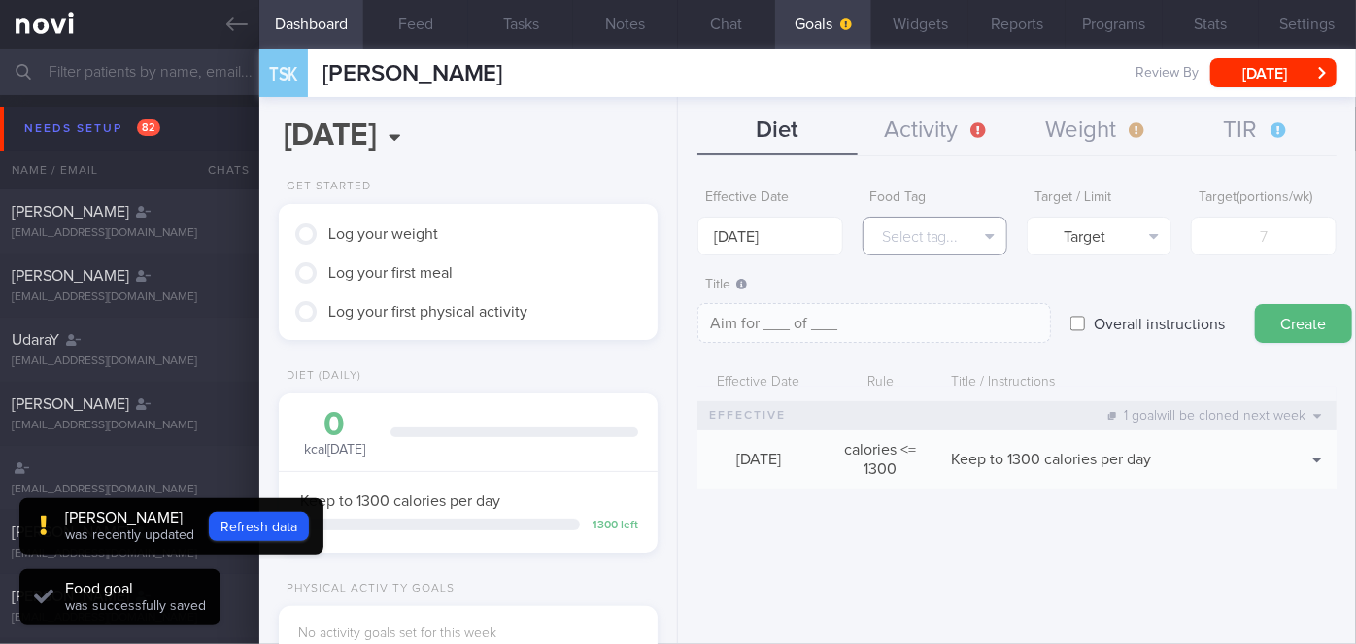
click at [927, 229] on button "Select tag..." at bounding box center [935, 236] width 145 height 39
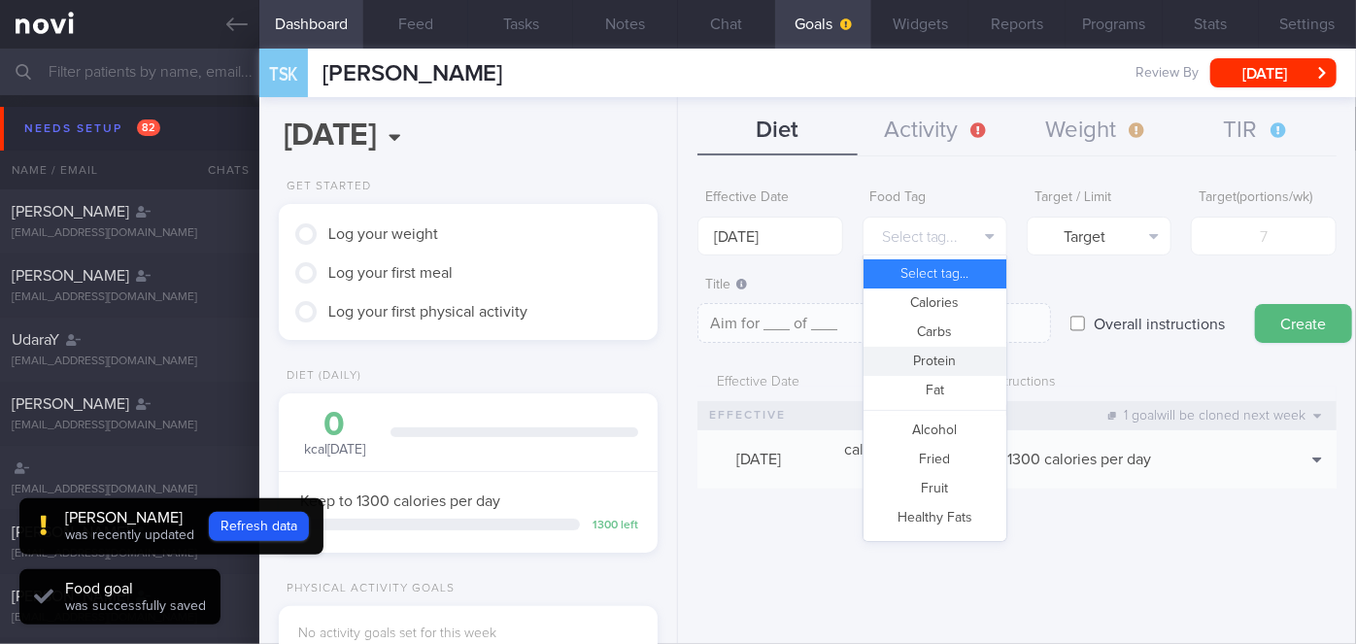
click at [952, 364] on button "Protein" at bounding box center [935, 361] width 143 height 29
type textarea "Aim for __g of protein per day"
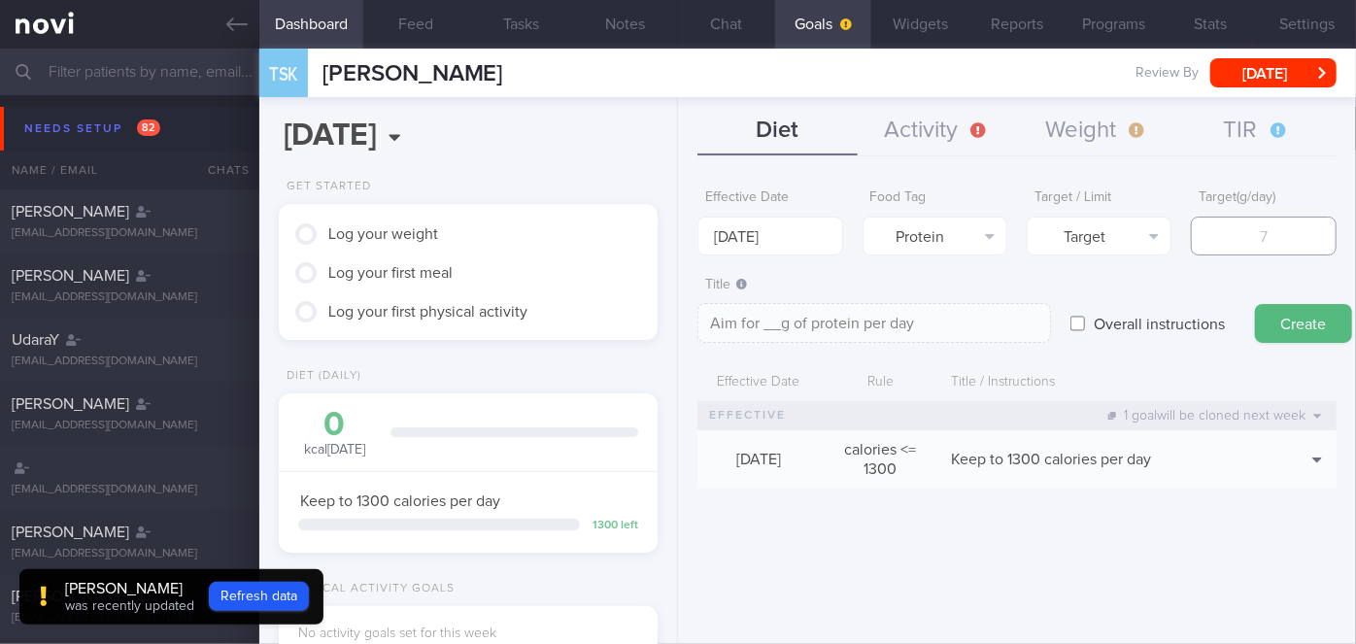
click at [1245, 232] on input "number" at bounding box center [1263, 236] width 145 height 39
type input "8"
type textarea "Aim for 8g of protein per day"
type input "84"
type textarea "Aim for 84g of protein per day"
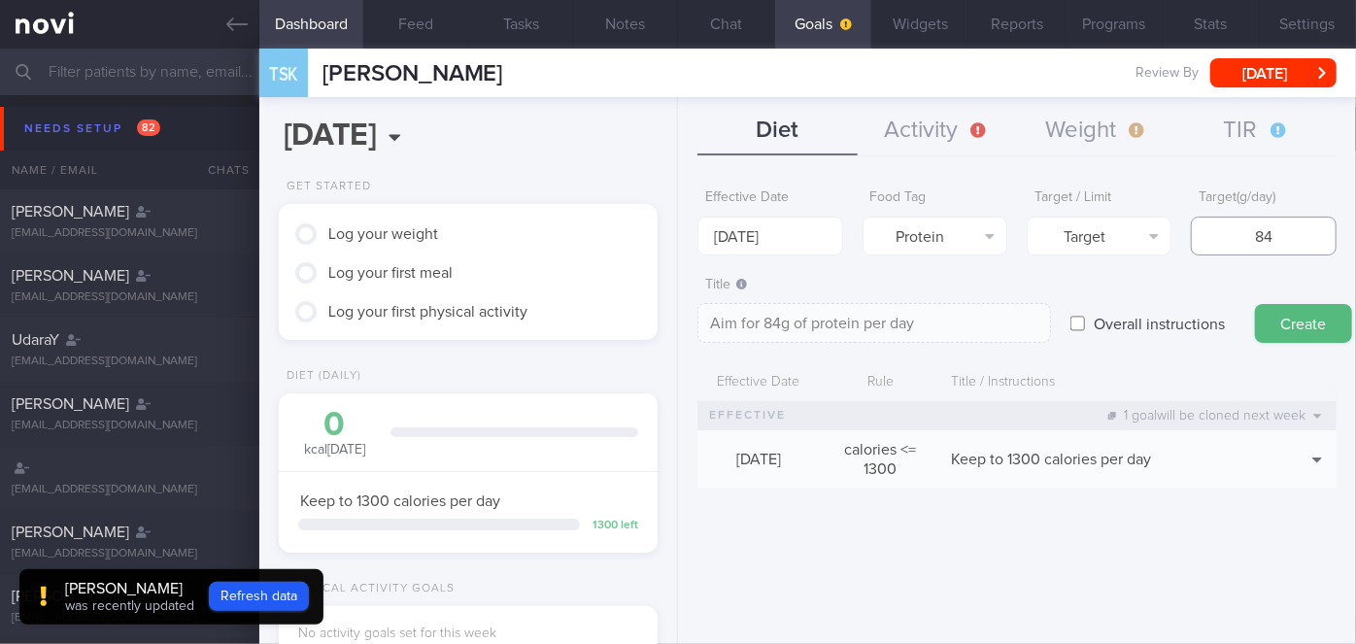
type input "84"
click at [1307, 338] on button "Create" at bounding box center [1303, 323] width 97 height 39
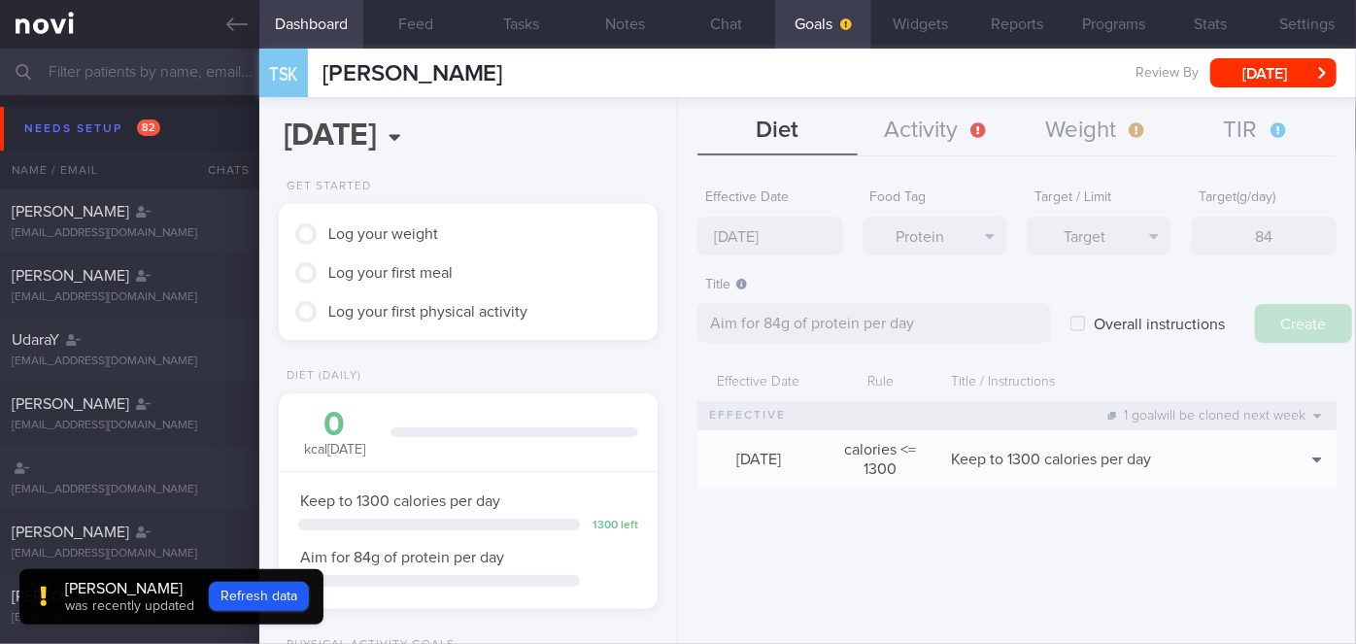
type input "18 Aug 2025"
type textarea "Aim for ___ of ___"
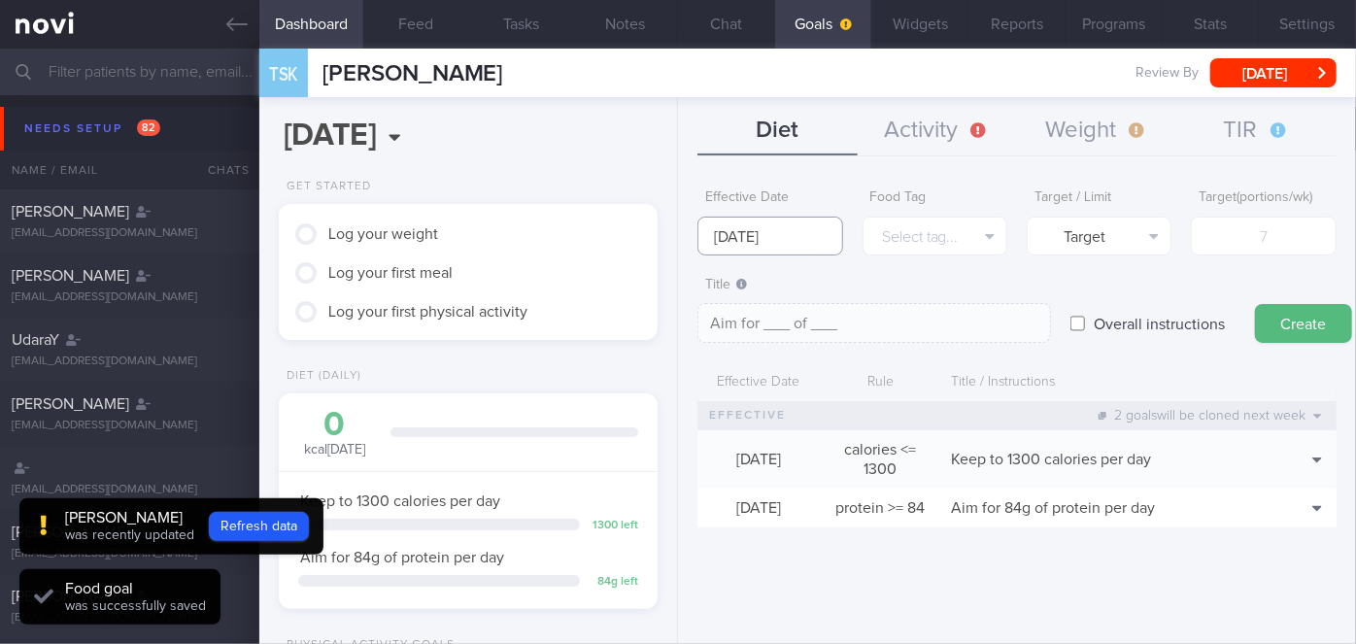
click at [791, 242] on input "18 Aug 2025" at bounding box center [770, 236] width 145 height 39
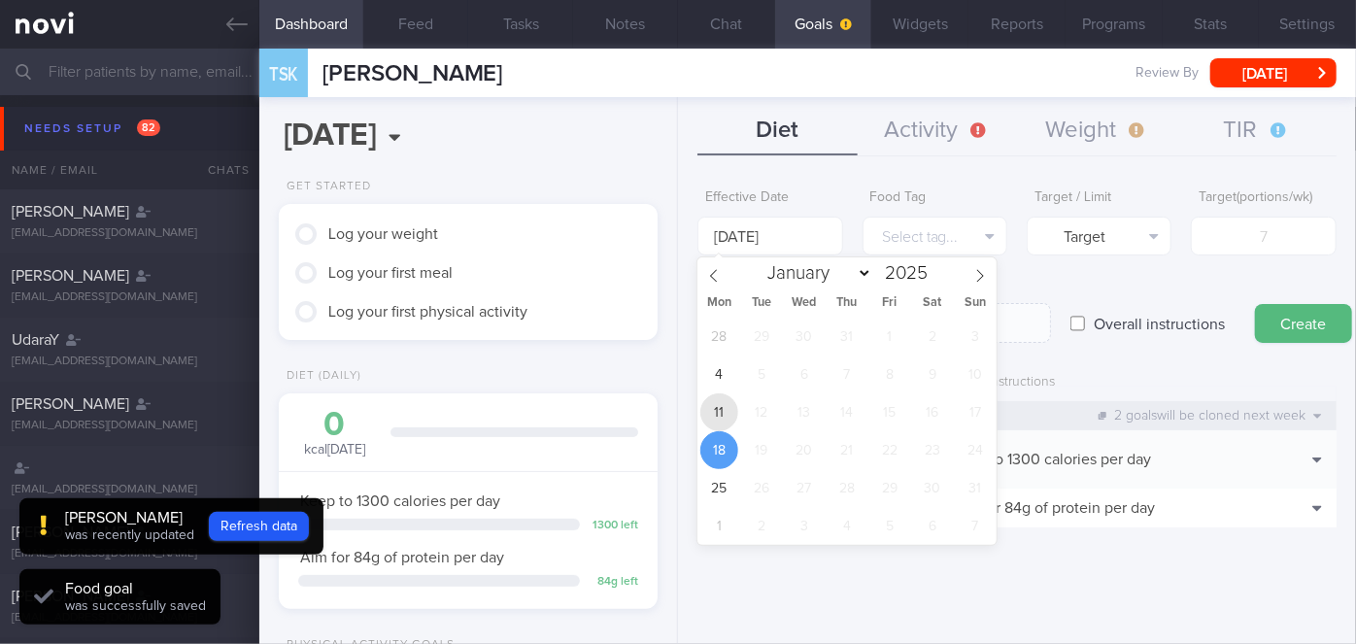
click at [722, 416] on span "11" at bounding box center [719, 412] width 38 height 38
type input "[DATE]"
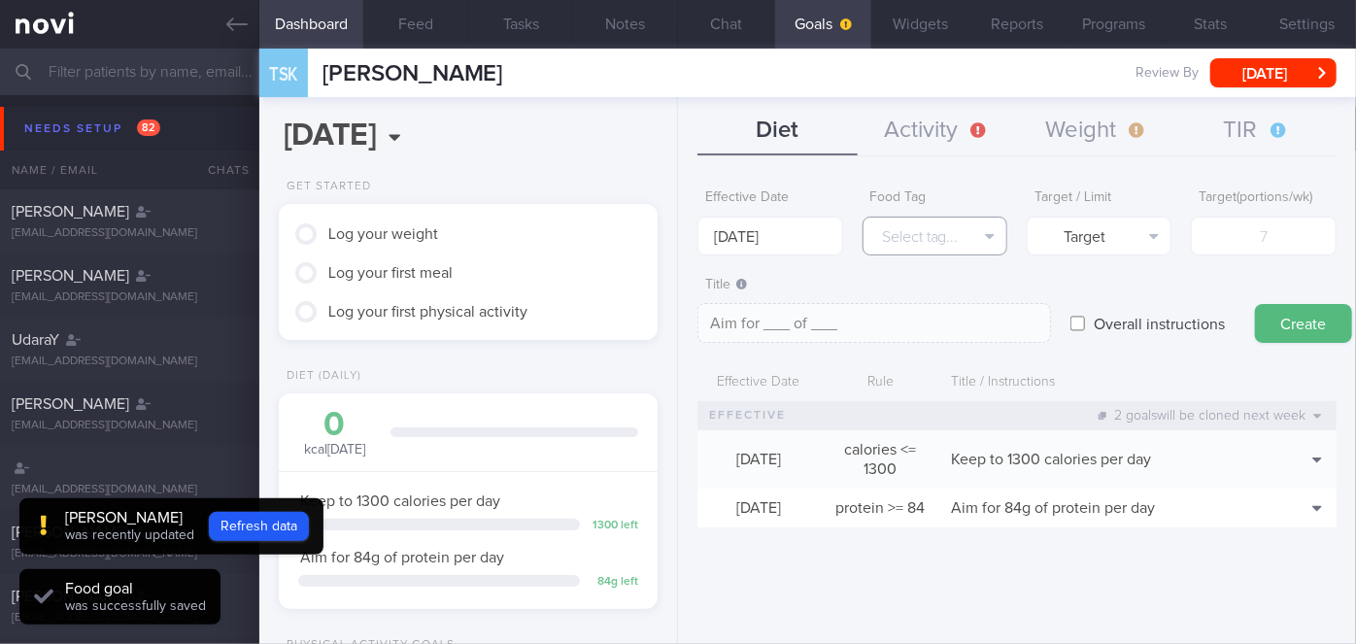
click at [945, 236] on button "Select tag..." at bounding box center [935, 236] width 145 height 39
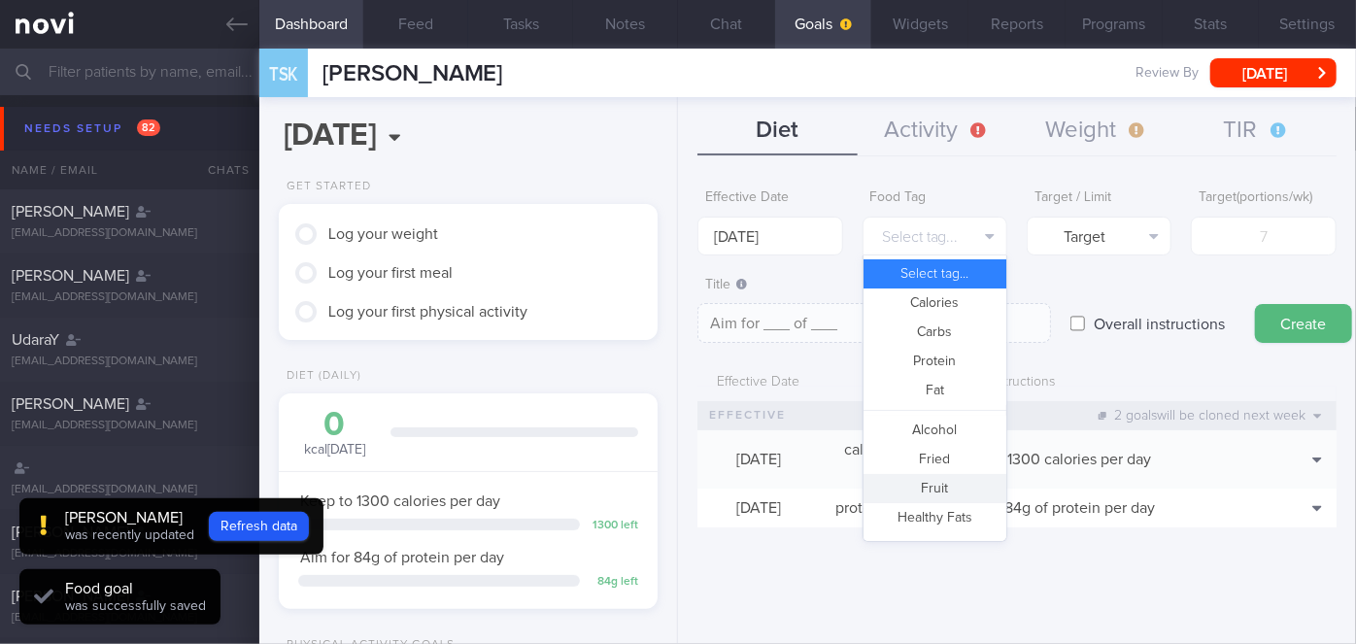
click at [940, 491] on button "Fruit" at bounding box center [935, 488] width 143 height 29
type textarea "Aim for __ portions of fruits per week"
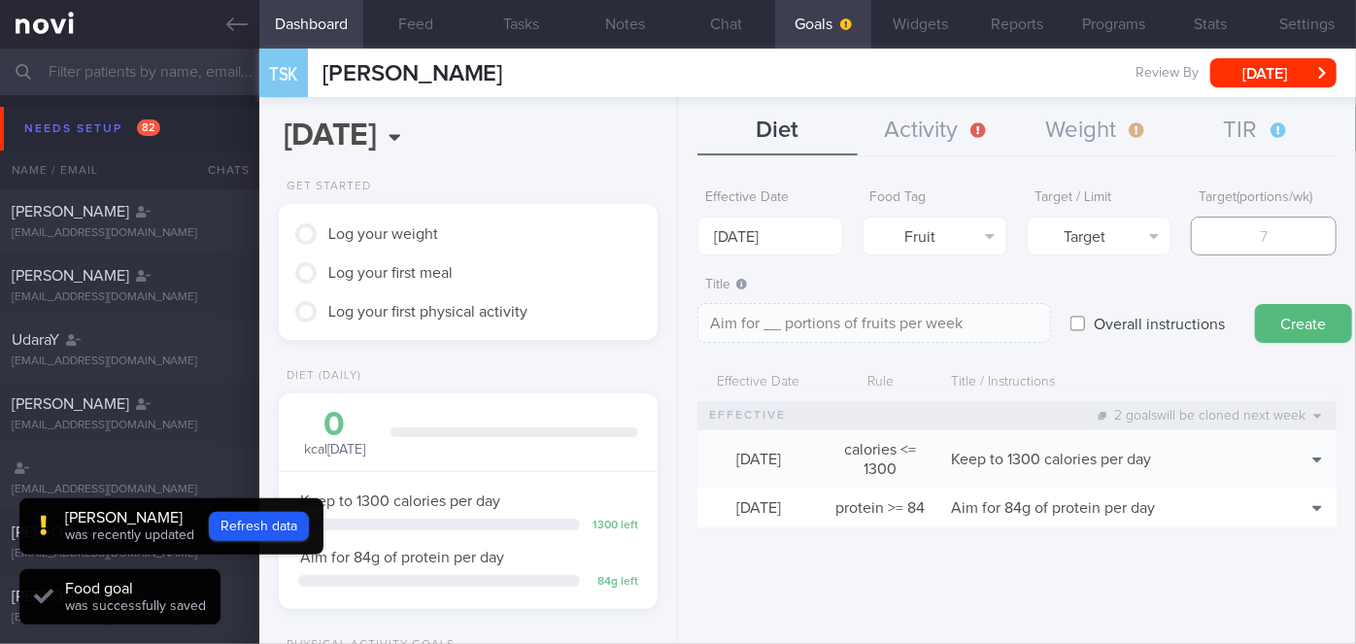
click at [1243, 242] on input "number" at bounding box center [1263, 236] width 145 height 39
type input "1"
type textarea "Aim for 1 portions of fruits per week"
type input "14"
type textarea "Aim for 14 portions of fruits per week"
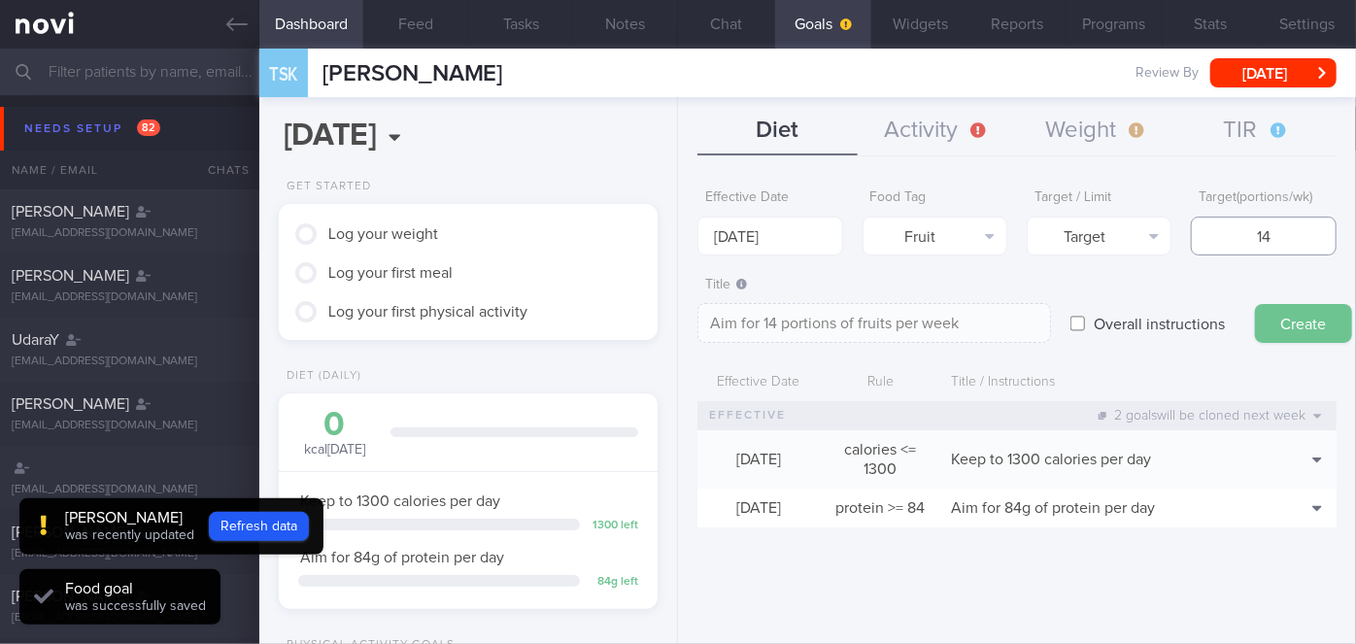
type input "14"
click at [1306, 328] on button "Create" at bounding box center [1303, 323] width 97 height 39
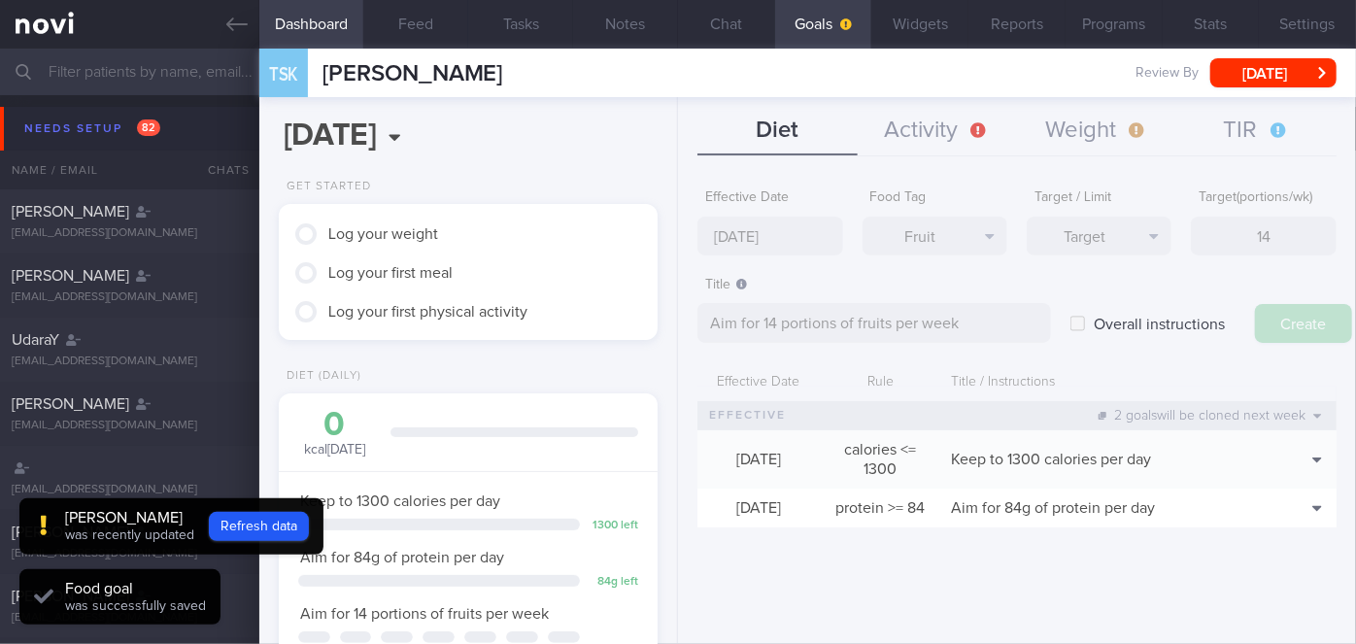
type input "18 Aug 2025"
type textarea "Aim for ___ of ___"
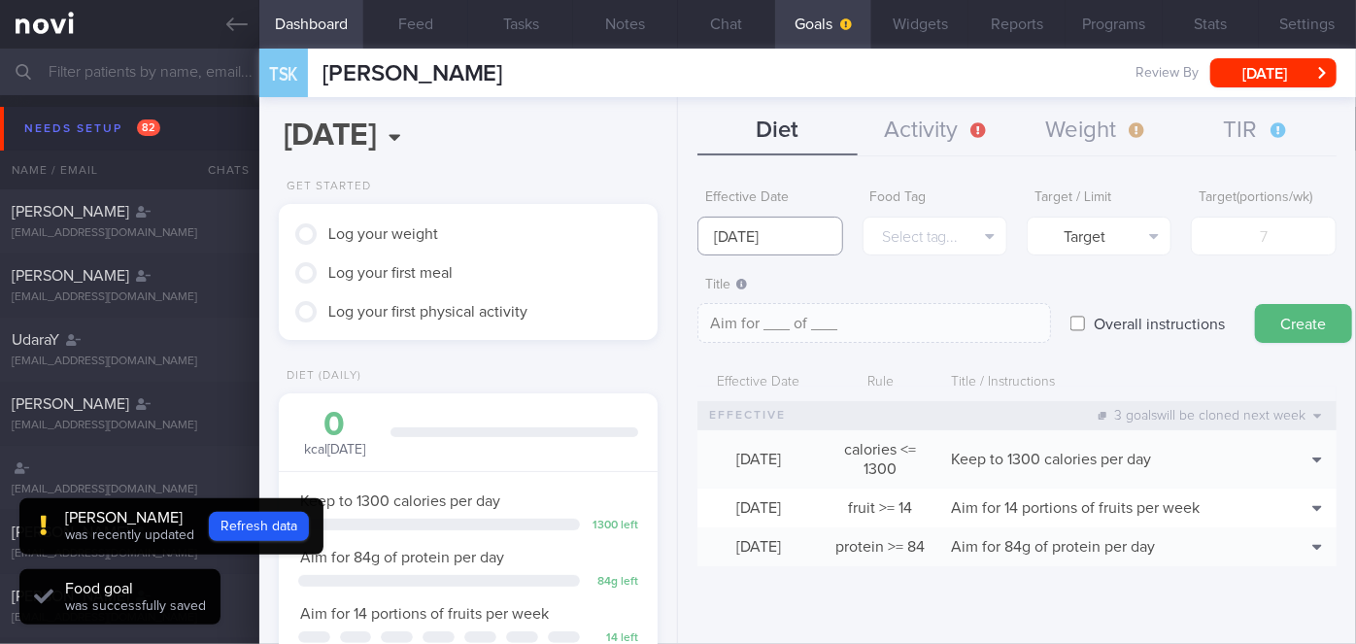
click at [798, 243] on input "18 Aug 2025" at bounding box center [770, 236] width 145 height 39
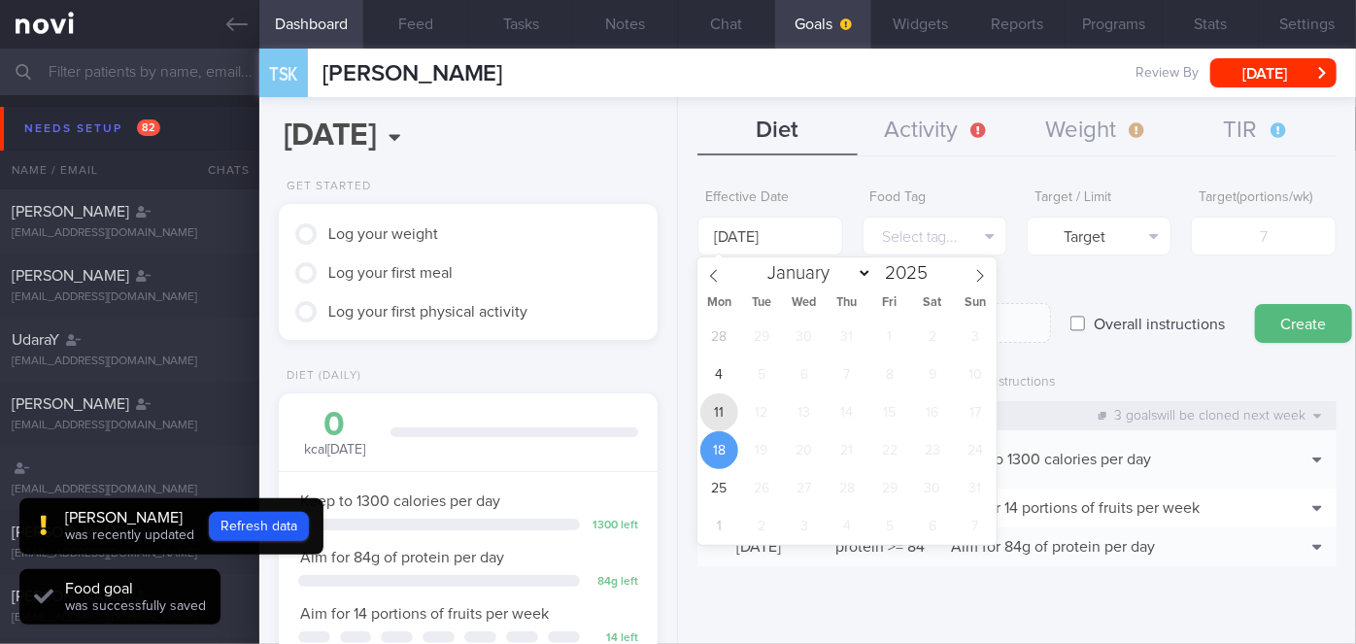
click at [733, 418] on span "11" at bounding box center [719, 412] width 38 height 38
type input "[DATE]"
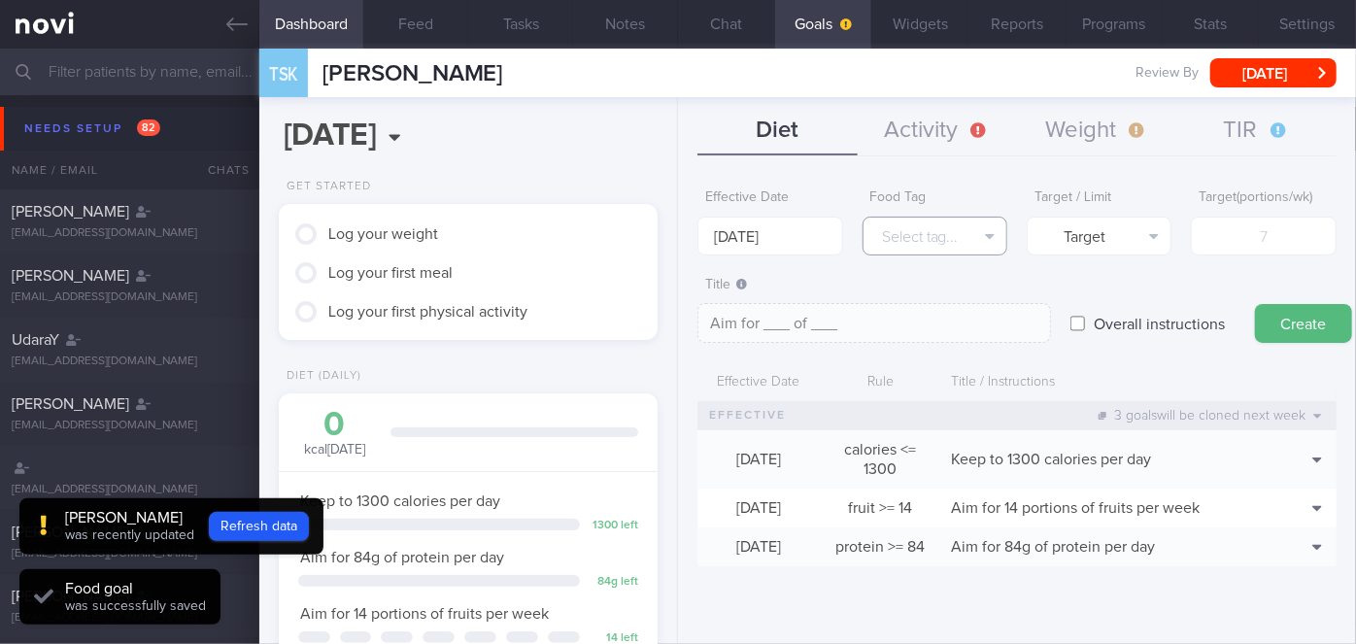
click at [951, 243] on button "Select tag..." at bounding box center [935, 236] width 145 height 39
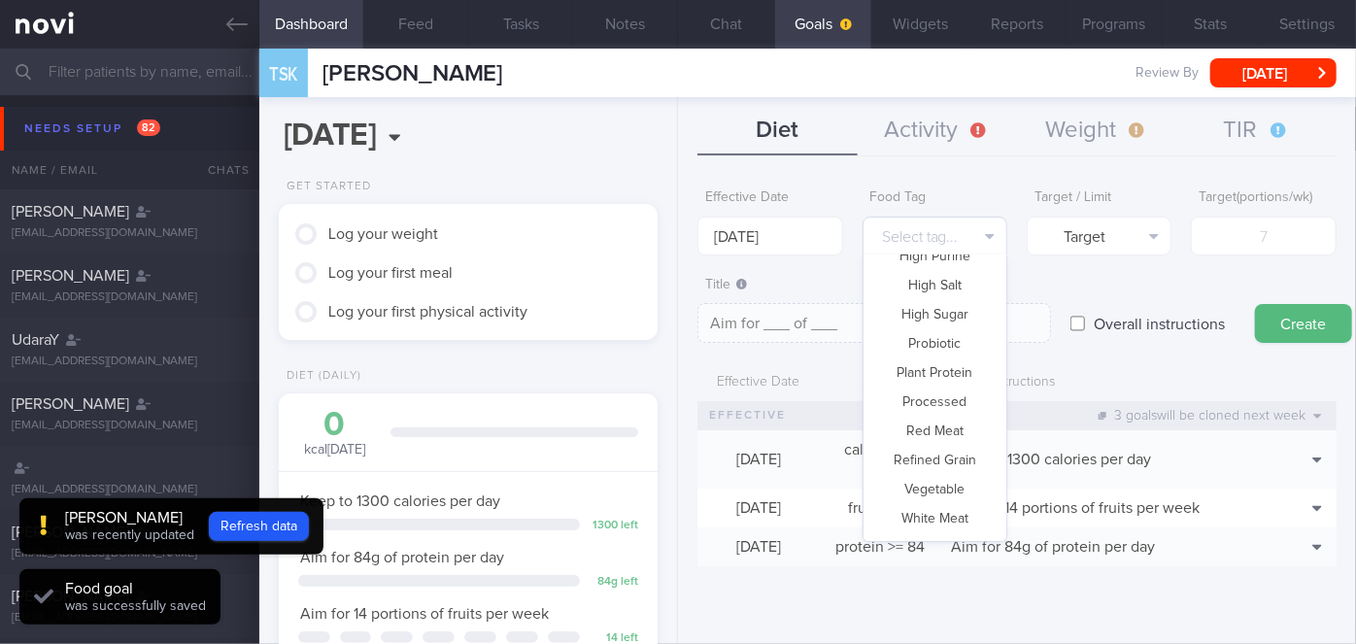
scroll to position [577, 0]
click at [933, 457] on button "Vegetable" at bounding box center [935, 465] width 143 height 29
type textarea "Aim for __ portions of vegetables per week"
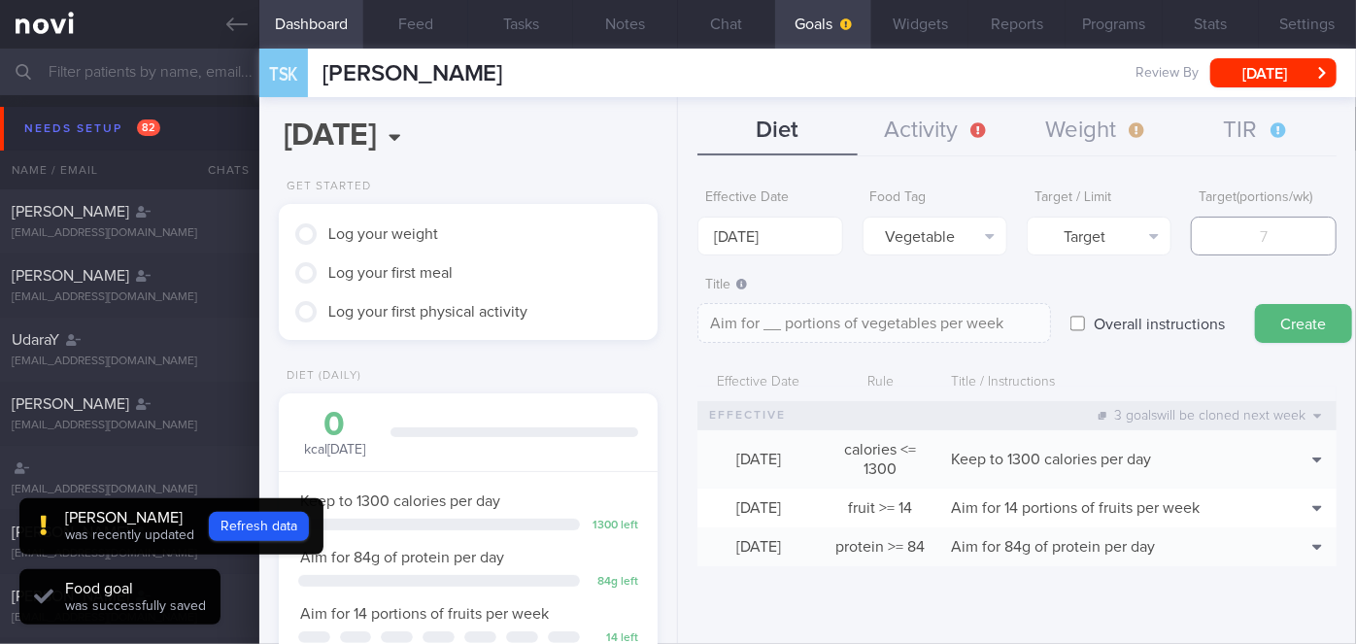
click at [1233, 226] on input "number" at bounding box center [1263, 236] width 145 height 39
type input "1"
type textarea "Aim for 1 portions of vegetables per week"
type input "14"
type textarea "Aim for 14 portions of vegetables per week"
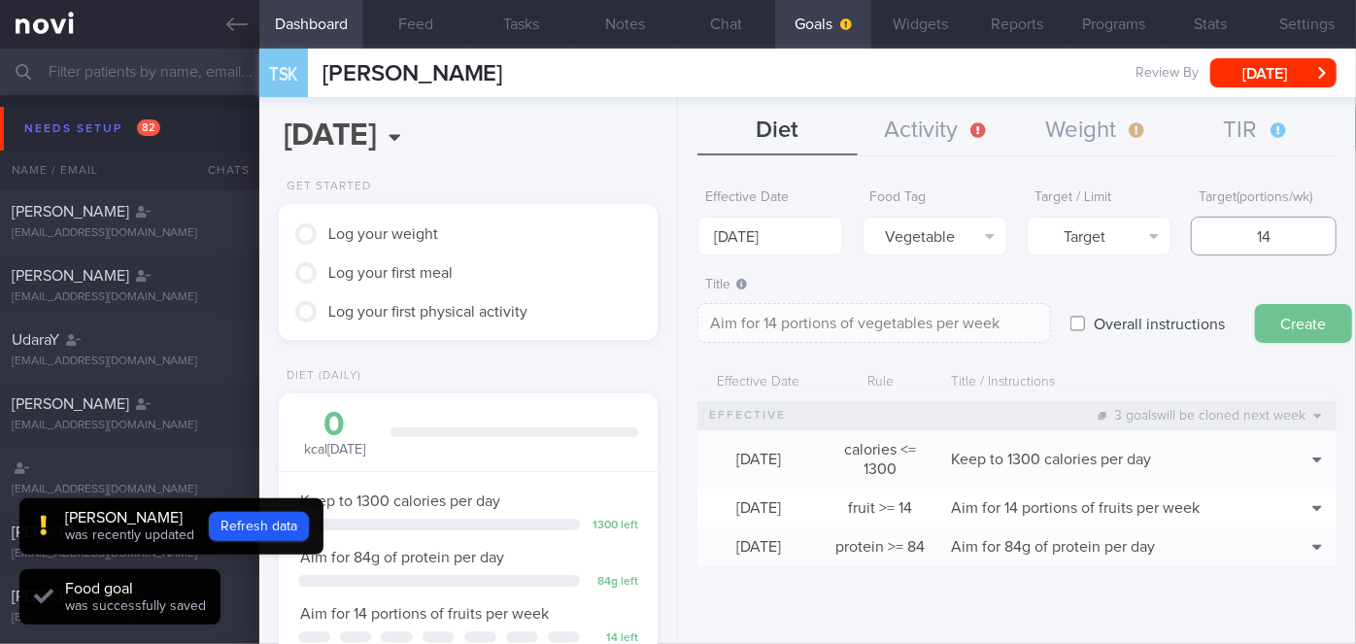
type input "14"
click at [1304, 318] on button "Create" at bounding box center [1303, 323] width 97 height 39
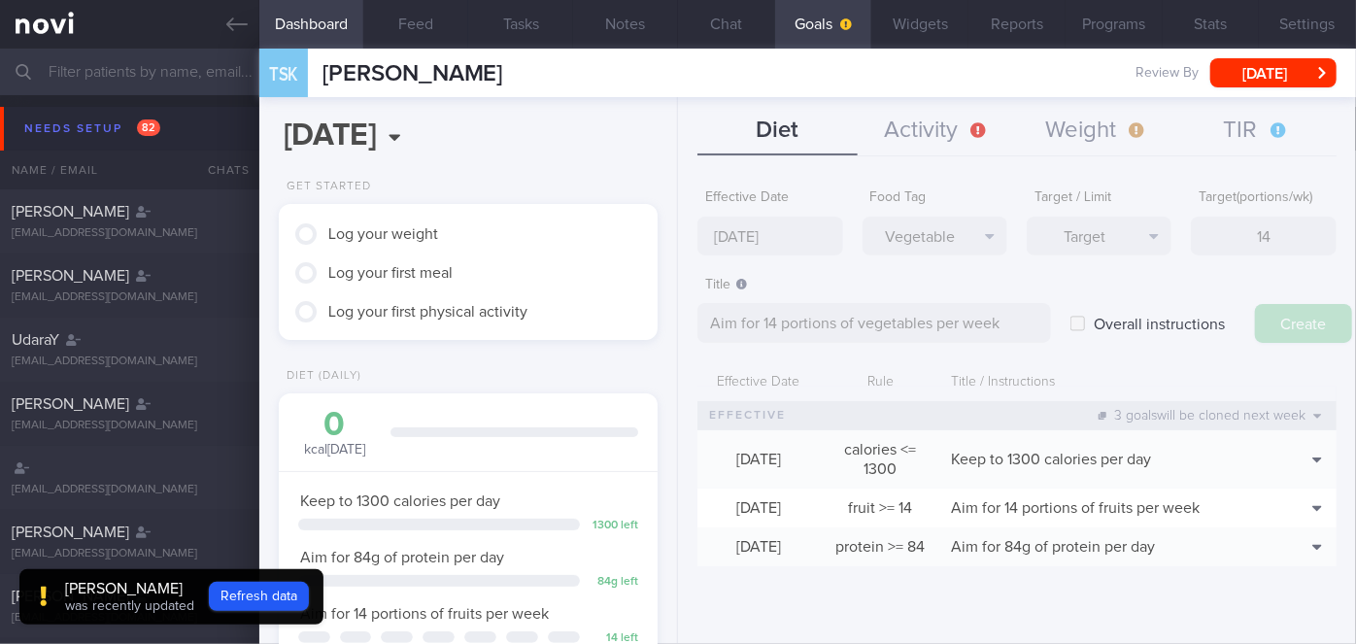
type input "18 Aug 2025"
type textarea "Aim for ___ of ___"
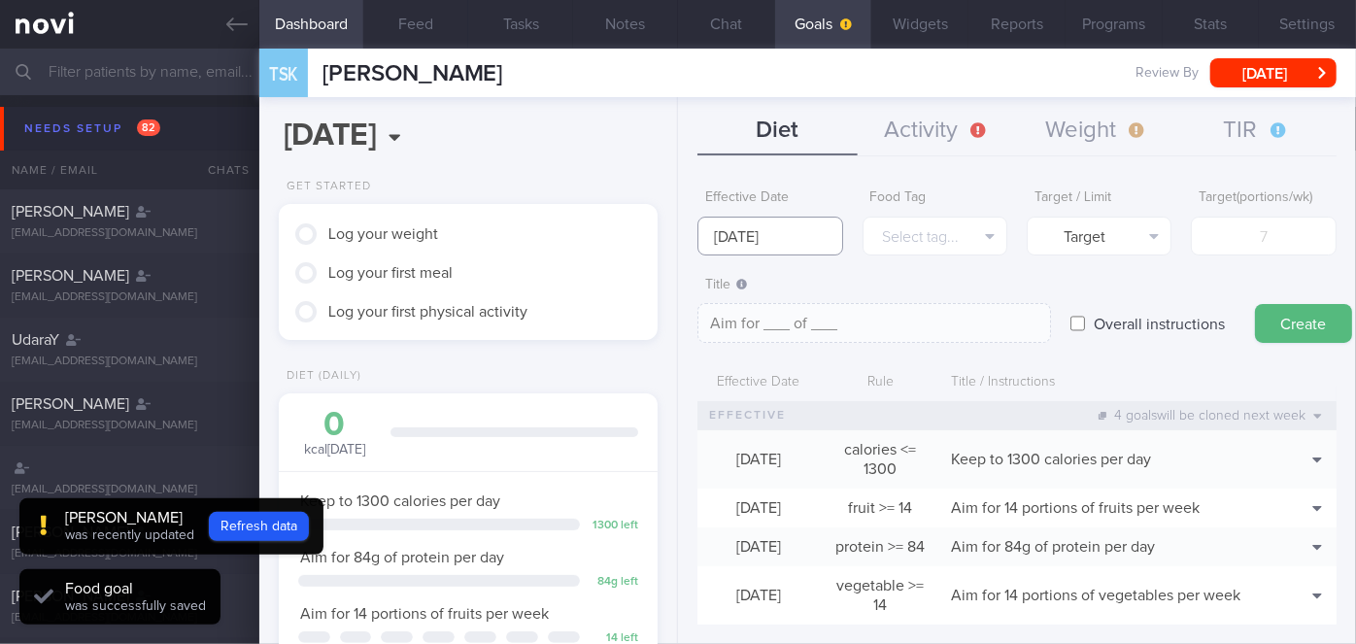
click at [786, 249] on body "You are offline! Some functionality will be unavailable Patients New Users Coac…" at bounding box center [678, 322] width 1356 height 644
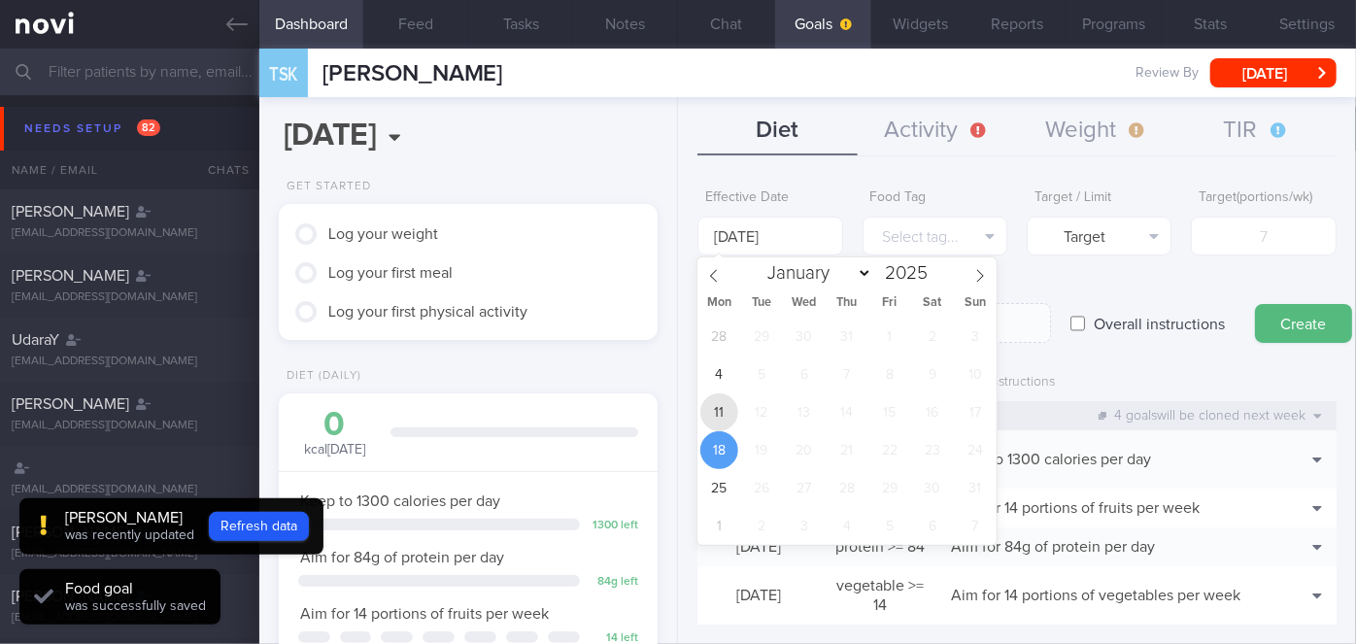
click at [725, 411] on span "11" at bounding box center [719, 412] width 38 height 38
type input "[DATE]"
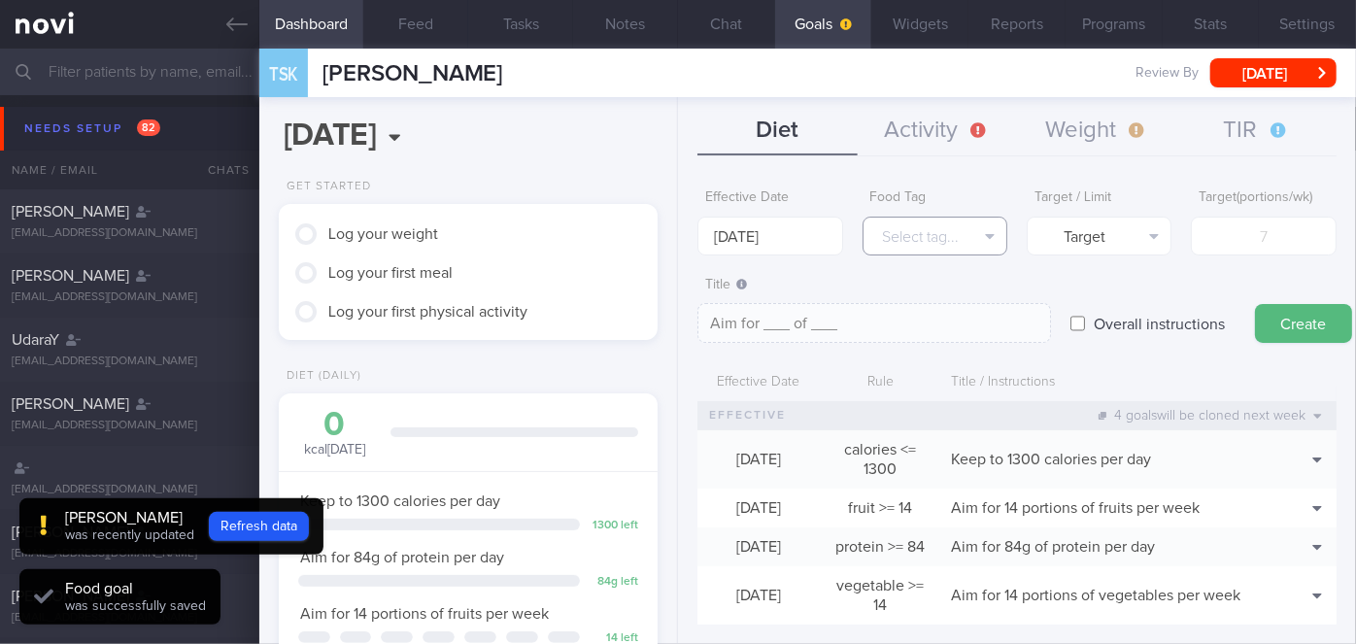
click at [934, 230] on button "Select tag..." at bounding box center [935, 236] width 145 height 39
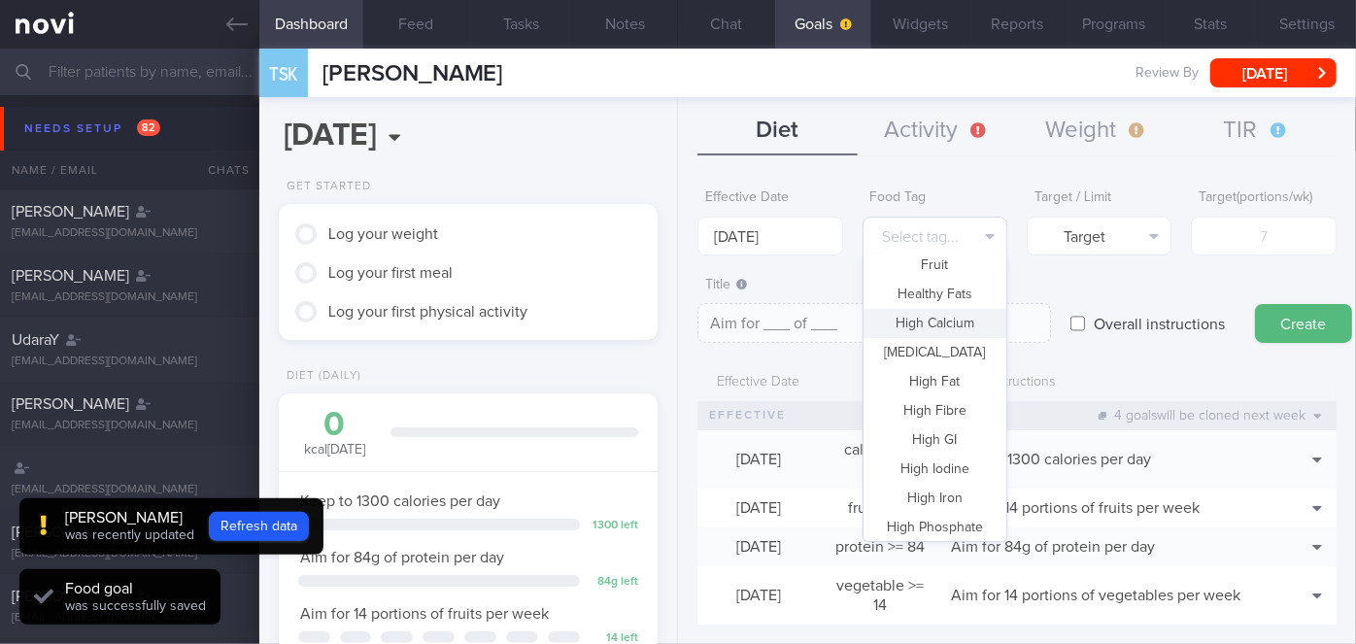
scroll to position [47, 0]
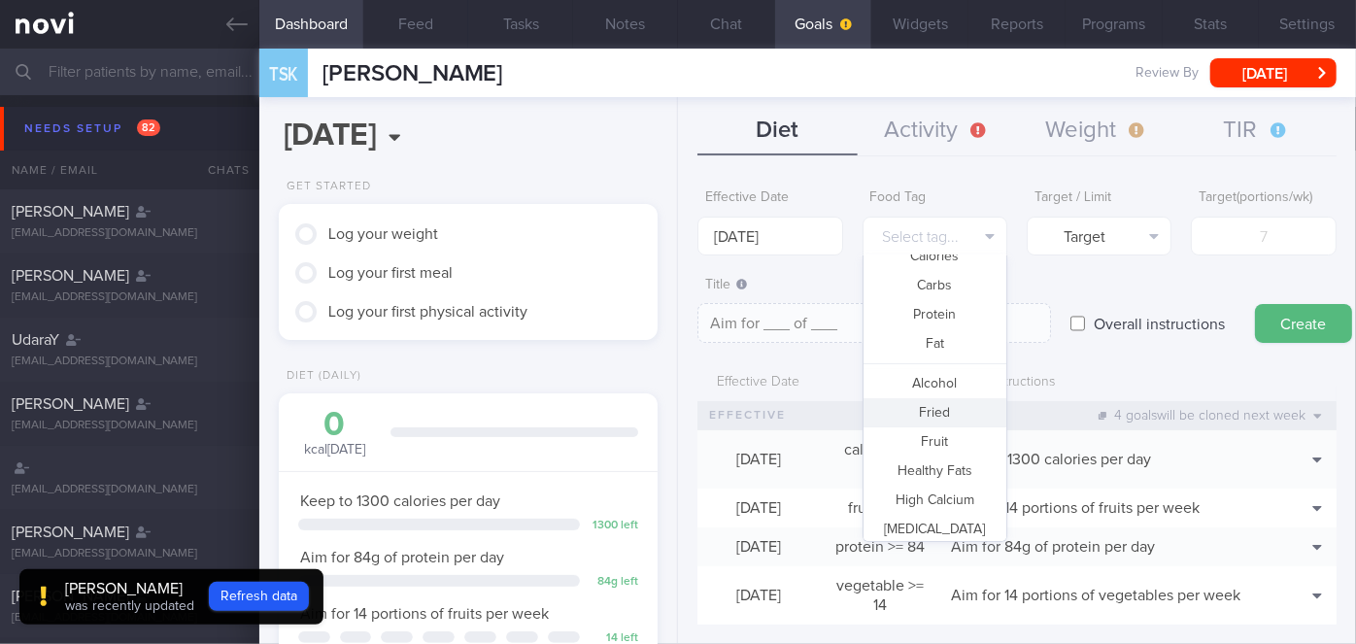
click at [940, 410] on button "Fried" at bounding box center [935, 412] width 143 height 29
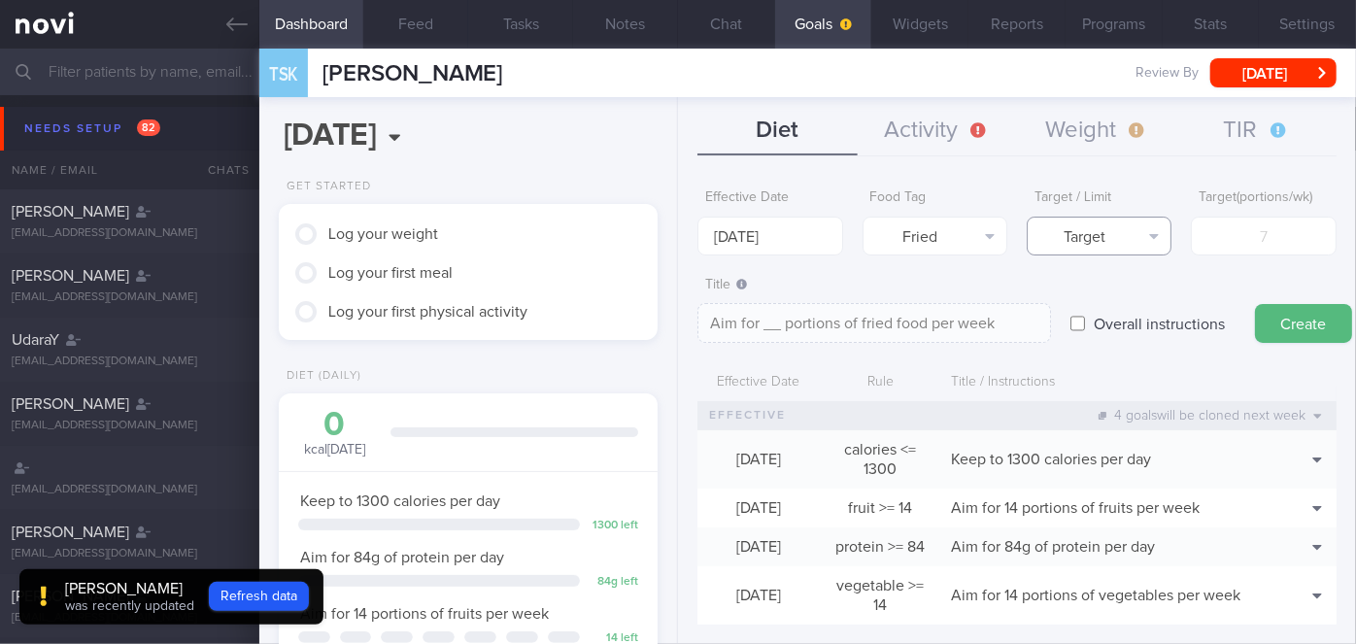
click at [1141, 239] on button "Target" at bounding box center [1099, 236] width 145 height 39
click at [1111, 310] on button "Limit" at bounding box center [1099, 303] width 143 height 29
type textarea "Keep to __ portions of fried food per week"
click at [1230, 238] on input "number" at bounding box center [1263, 236] width 145 height 39
type input "2"
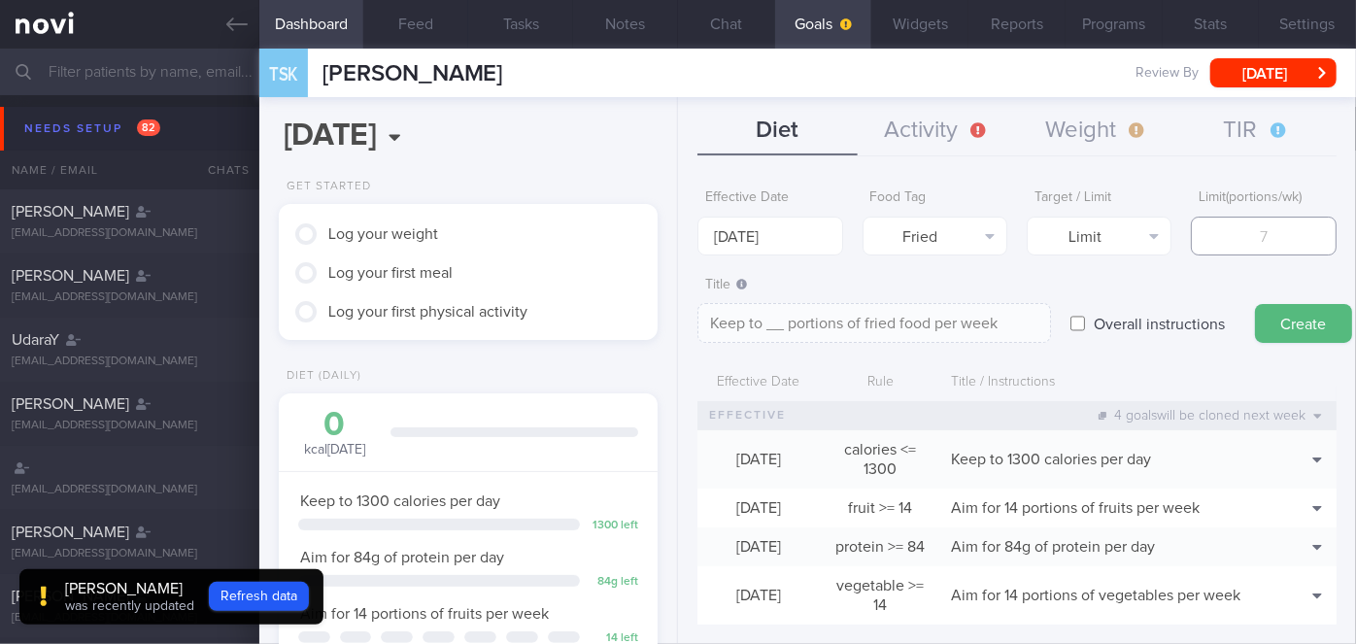
type textarea "Keep to 2 portions of fried food per week"
type input "2"
click at [1293, 329] on button "Create" at bounding box center [1303, 323] width 97 height 39
type input "18 Aug 2025"
type textarea "Aim for ___ of ___"
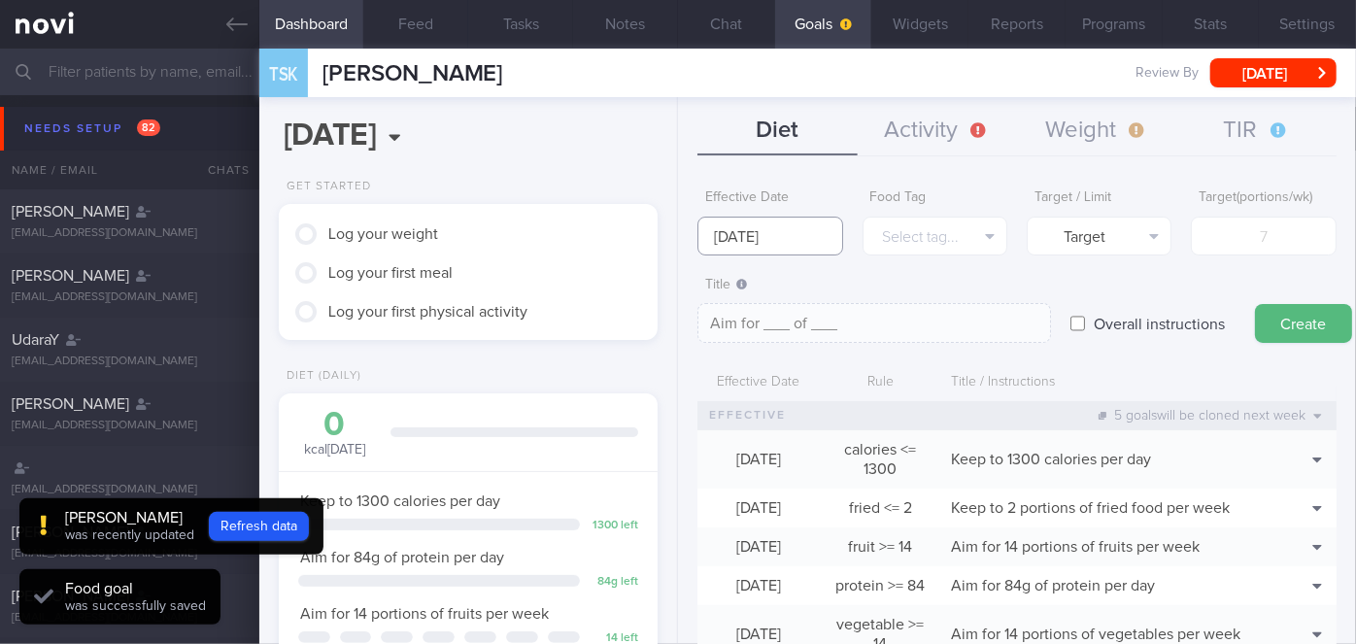
click at [787, 234] on input "18 Aug 2025" at bounding box center [770, 236] width 145 height 39
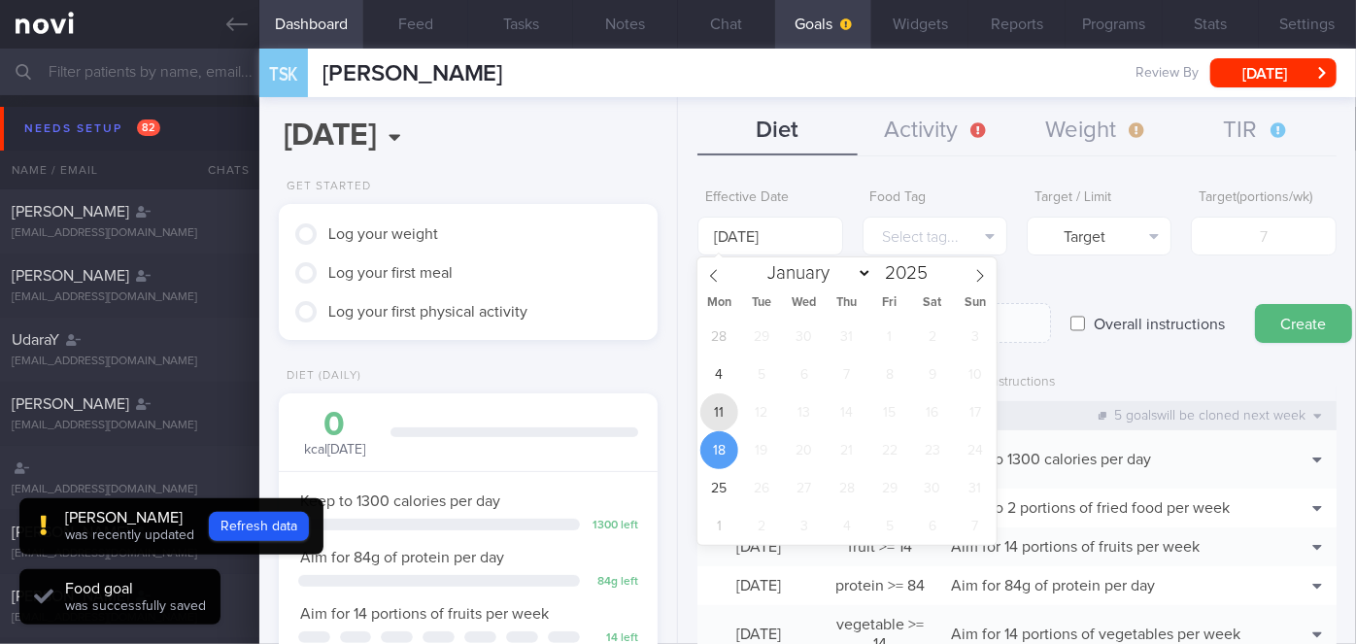
click at [725, 409] on span "11" at bounding box center [719, 412] width 38 height 38
type input "[DATE]"
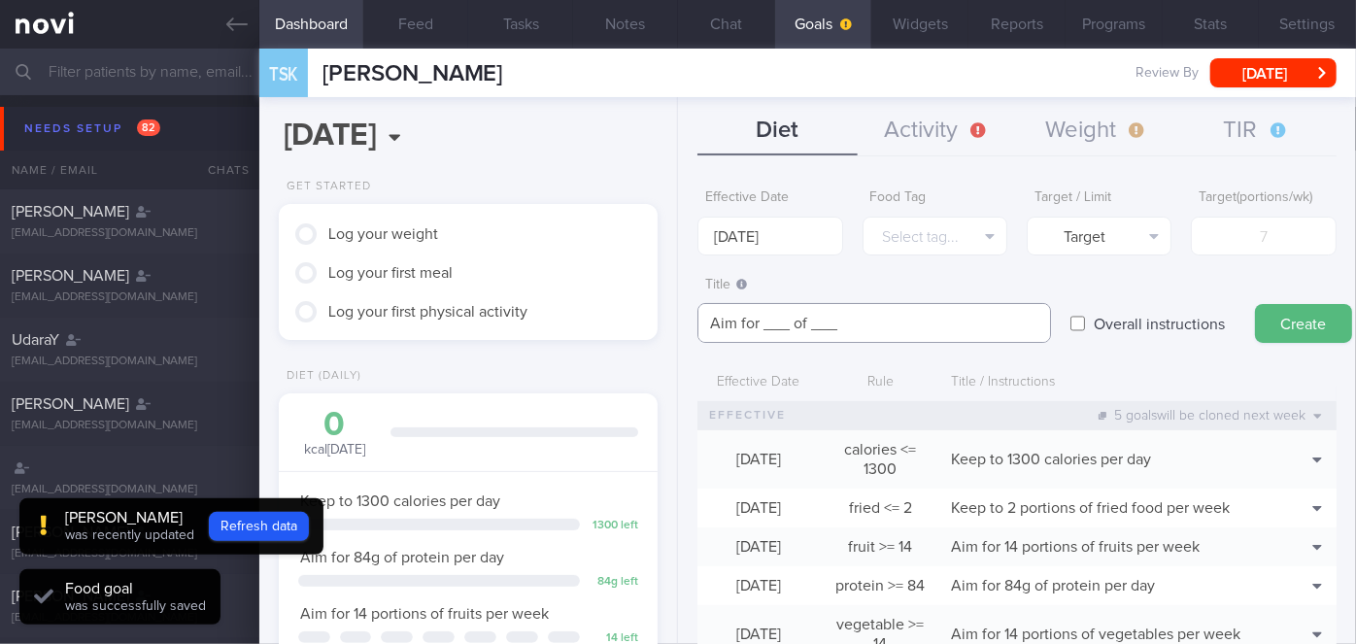
click at [788, 323] on textarea "Aim for ___ of ___" at bounding box center [875, 323] width 354 height 40
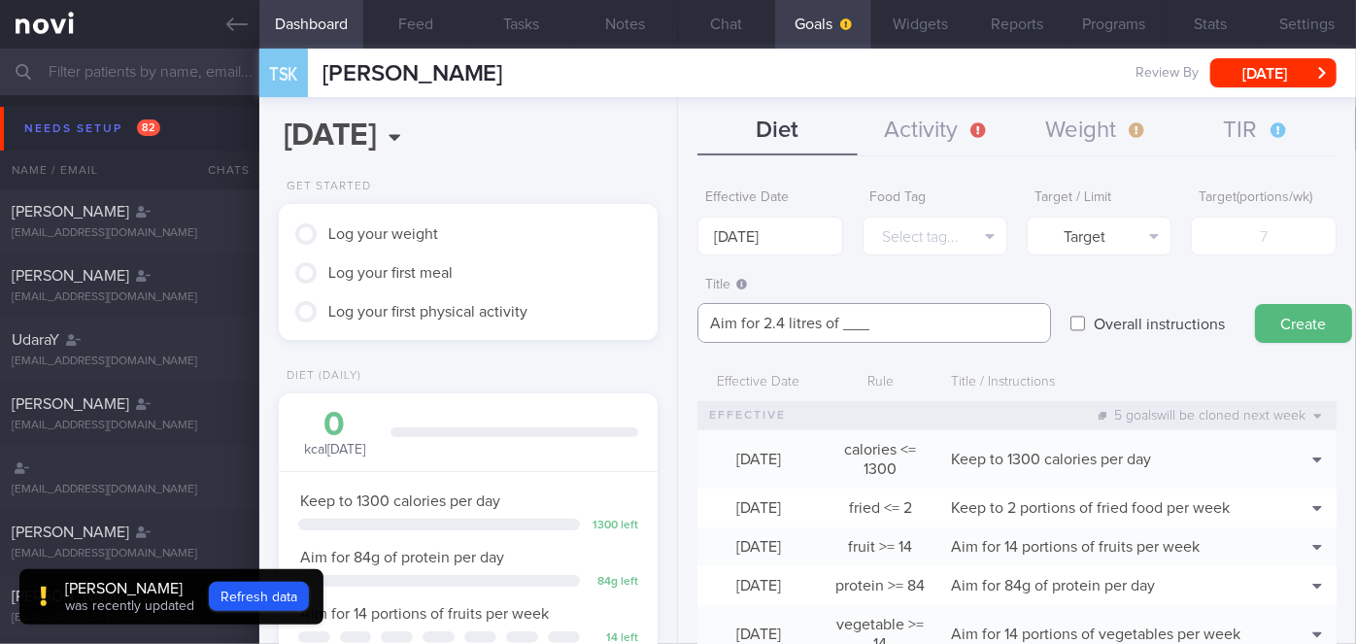
click at [877, 322] on textarea "Aim for 2.4 litres of ___" at bounding box center [875, 323] width 354 height 40
type textarea "Aim for 2.4 litres of fluid daily"
click at [1130, 331] on label "Overall instructions" at bounding box center [1159, 323] width 151 height 39
click at [1085, 331] on input "Overall instructions" at bounding box center [1078, 323] width 15 height 39
checkbox input "true"
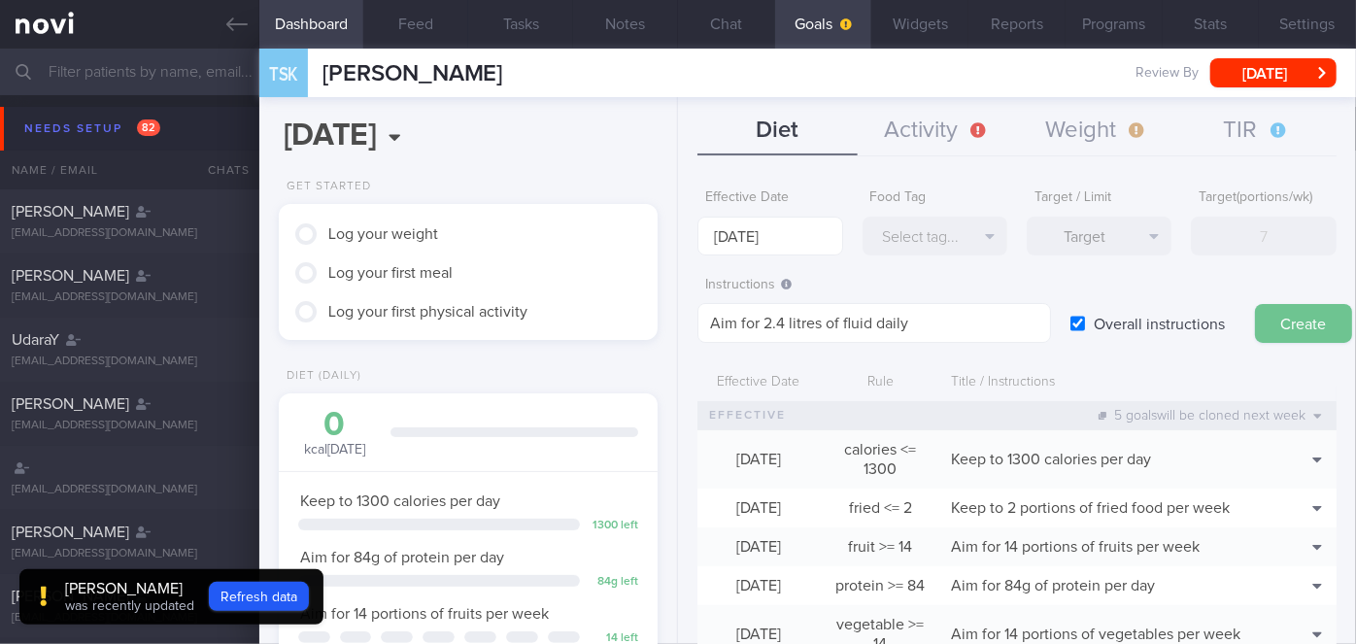
click at [1295, 318] on button "Create" at bounding box center [1303, 323] width 97 height 39
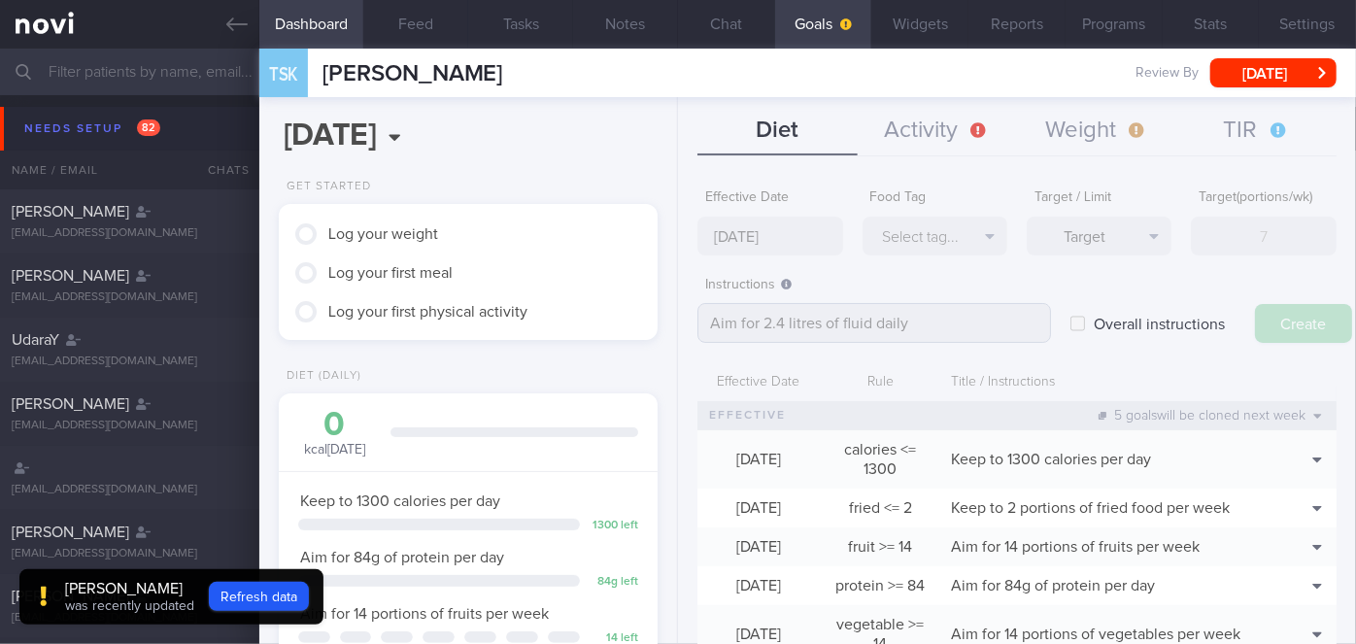
type input "18 Aug 2025"
type textarea "Aim for ___ of ___"
checkbox input "false"
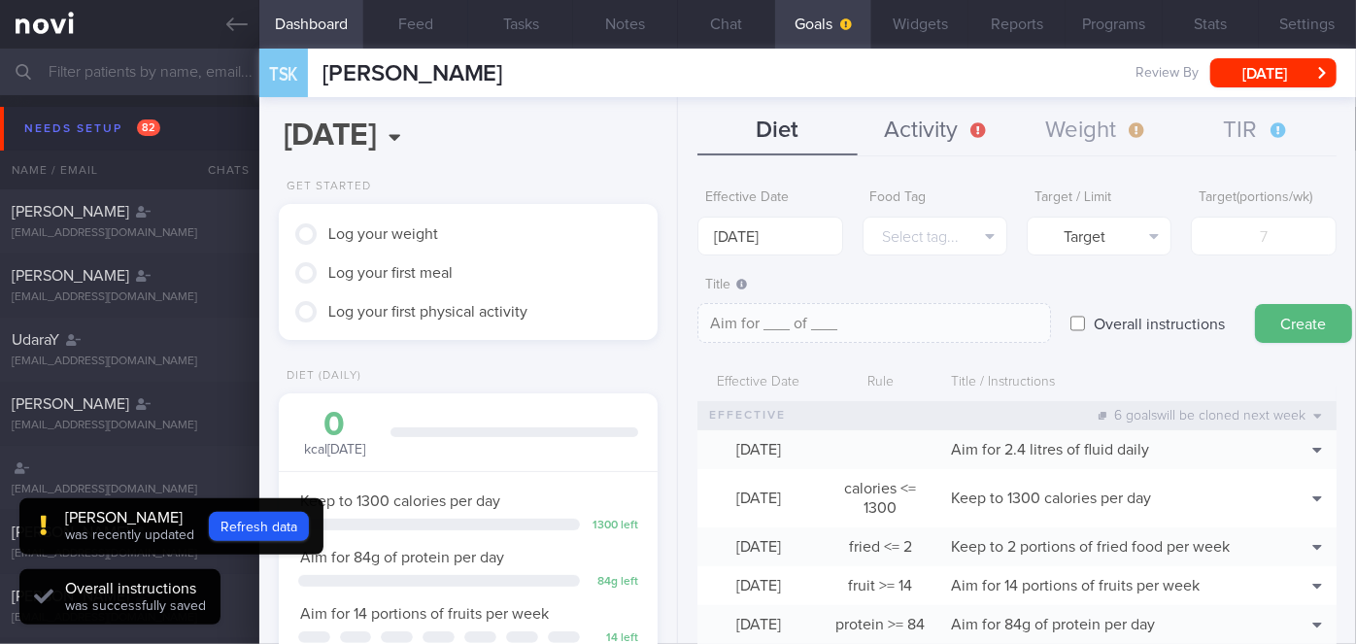
click at [939, 116] on button "Activity" at bounding box center [937, 131] width 159 height 49
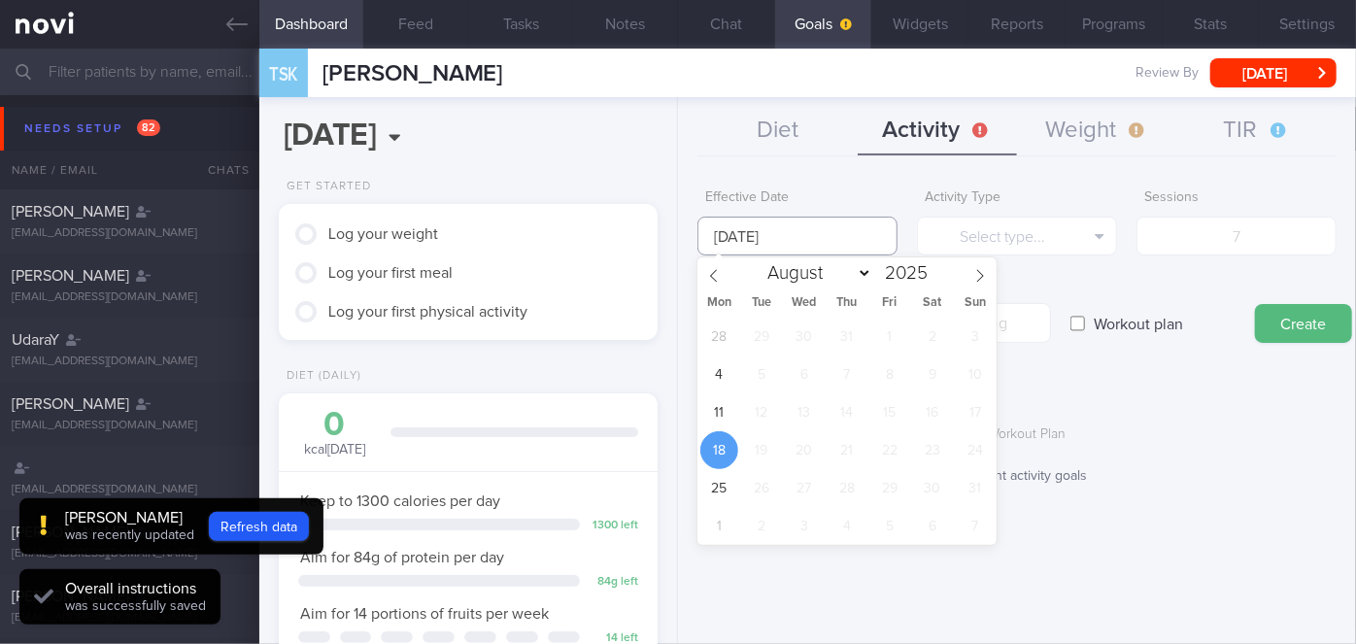
click at [793, 236] on input "18 Aug 2025" at bounding box center [798, 236] width 200 height 39
click at [729, 417] on span "11" at bounding box center [719, 412] width 38 height 38
type input "[DATE]"
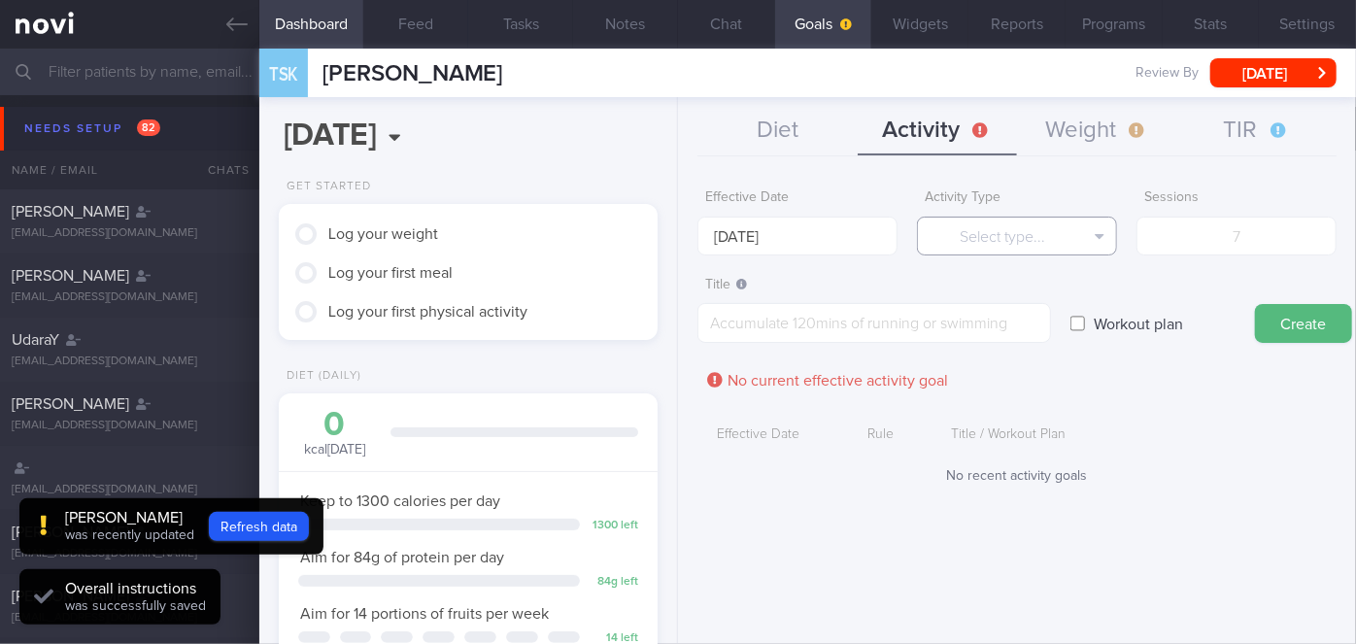
click at [1084, 228] on button "Select type..." at bounding box center [1017, 236] width 200 height 39
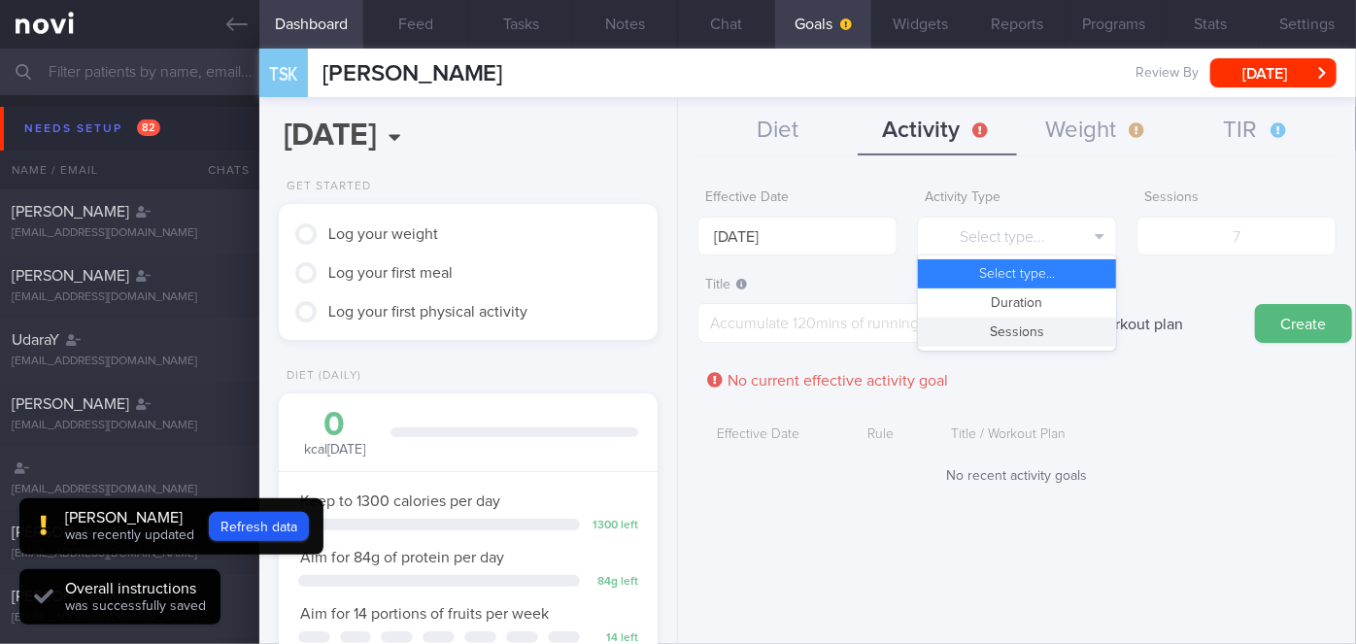
click at [1058, 325] on button "Sessions" at bounding box center [1017, 332] width 198 height 29
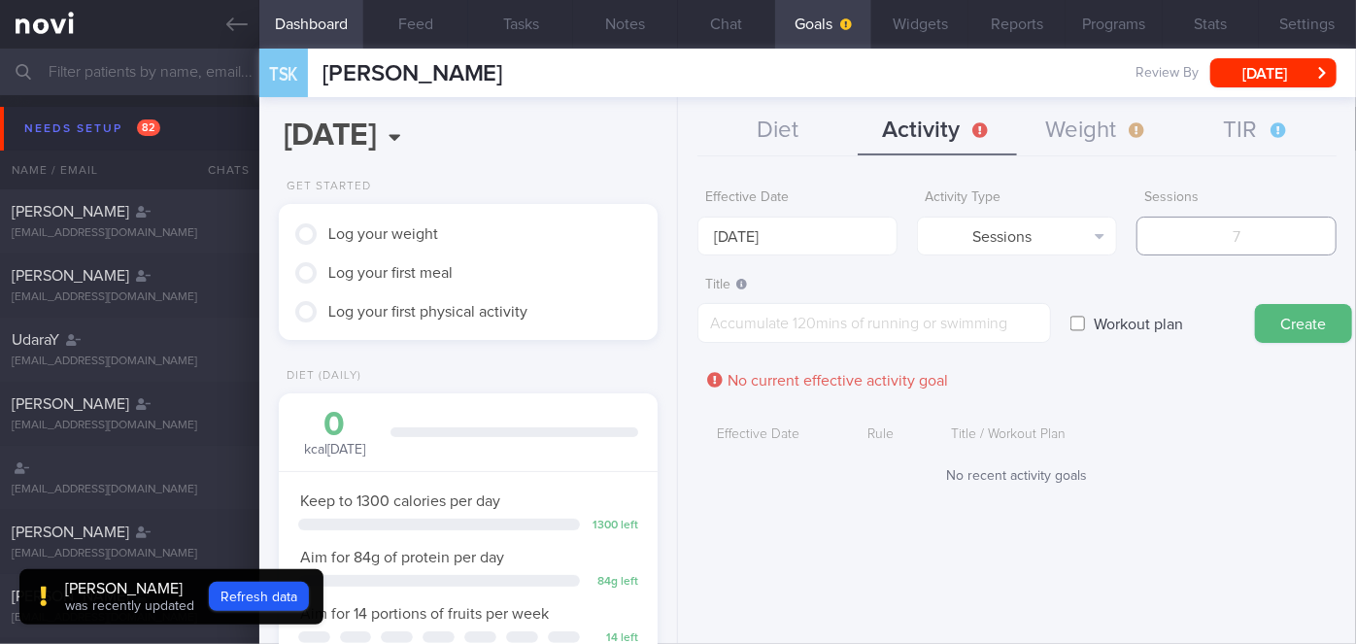
click at [1199, 236] on input "number" at bounding box center [1237, 236] width 200 height 39
type input "2"
click at [987, 321] on textarea at bounding box center [875, 323] width 354 height 40
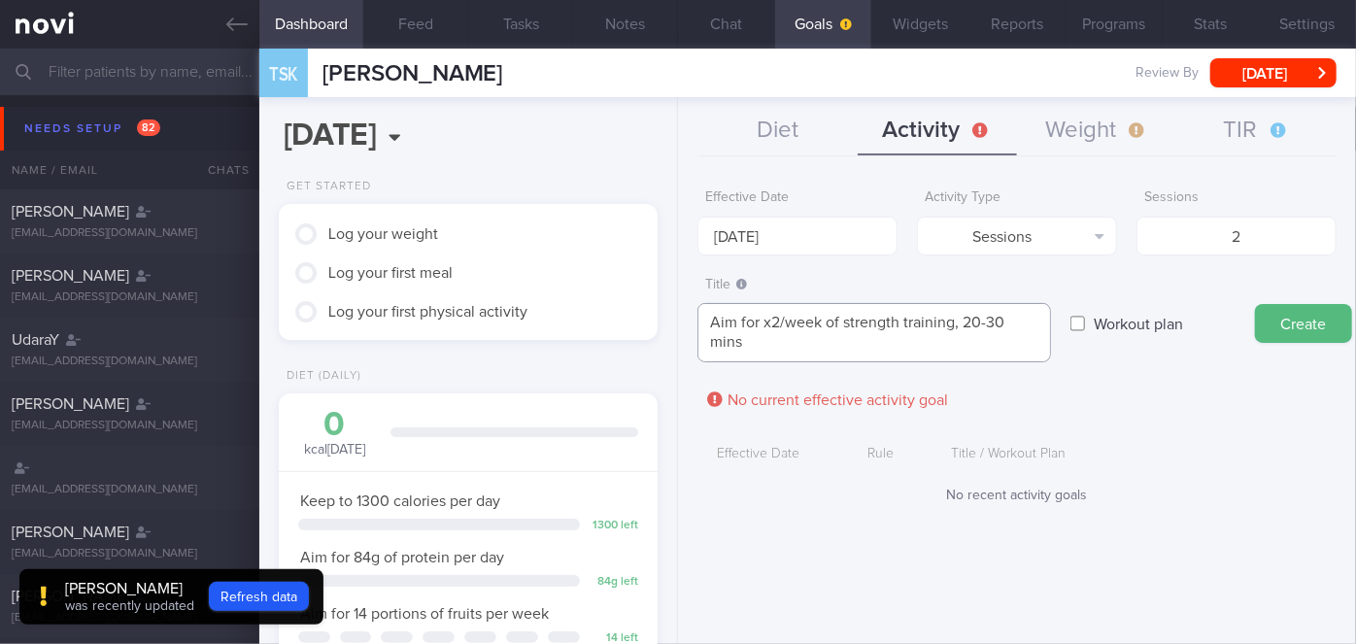
scroll to position [0, 0]
type textarea "Aim for x2/week of strength training, 20-30 mins each session"
click at [1296, 305] on button "Create" at bounding box center [1303, 323] width 97 height 39
type input "18 Aug 2025"
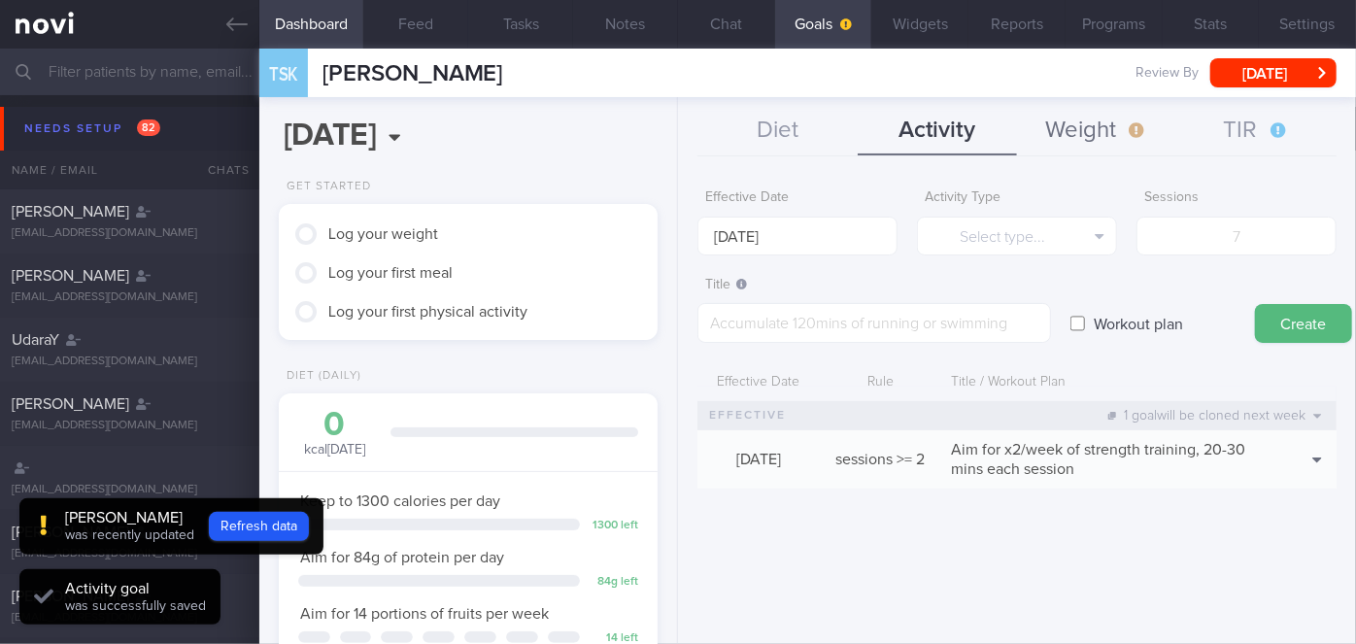
click at [1077, 146] on button "Weight" at bounding box center [1096, 131] width 159 height 49
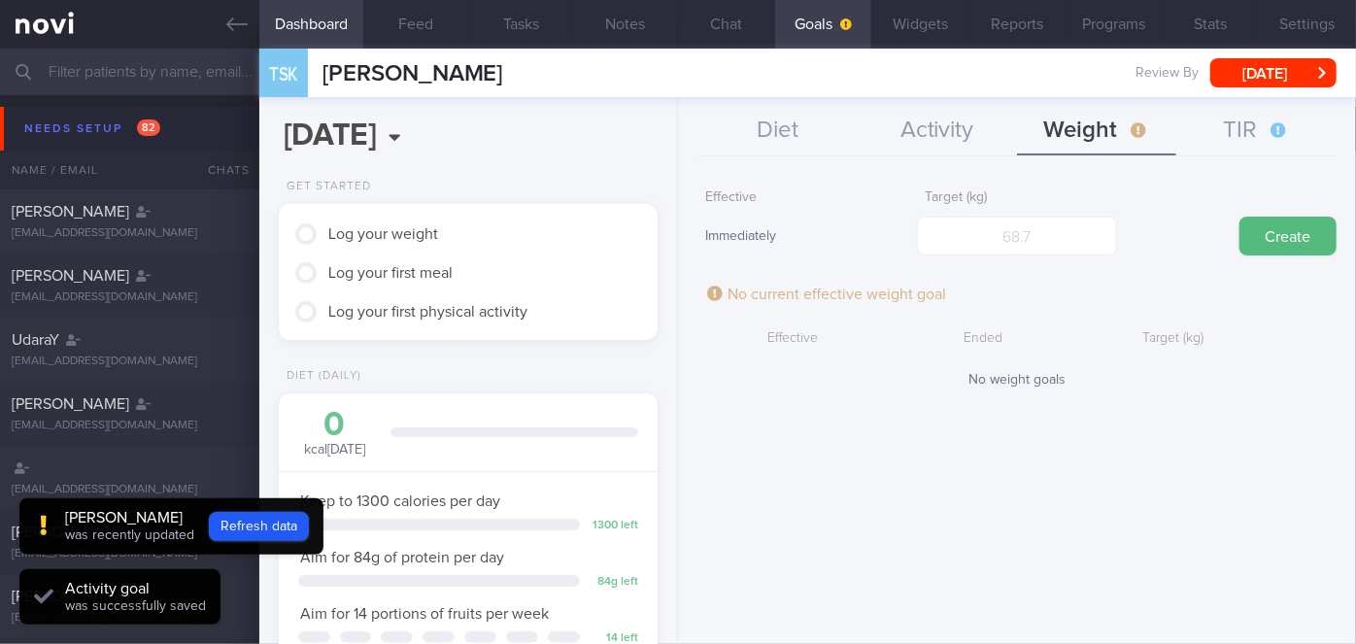
click at [1028, 270] on form "Effective Immediately Target (kg) Create No current effective weight goal Effec…" at bounding box center [1017, 284] width 639 height 209
click at [1028, 252] on input "number" at bounding box center [1017, 236] width 200 height 39
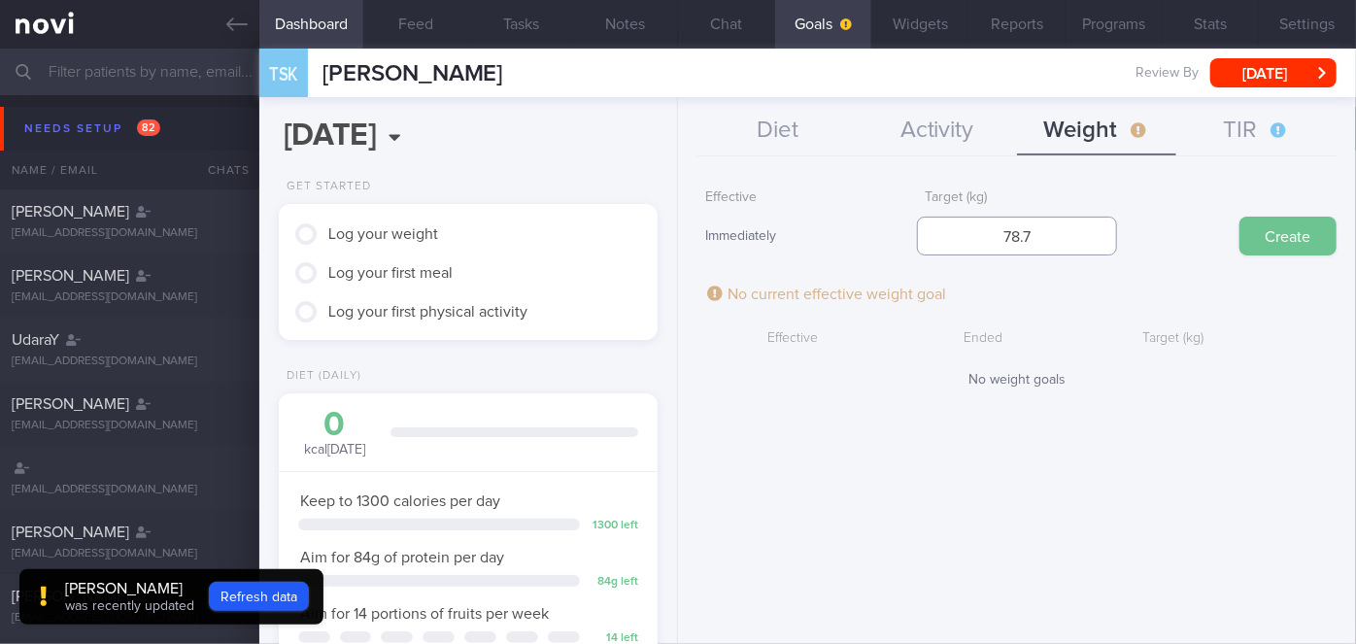
type input "78.7"
click at [1273, 247] on button "Create" at bounding box center [1288, 236] width 97 height 39
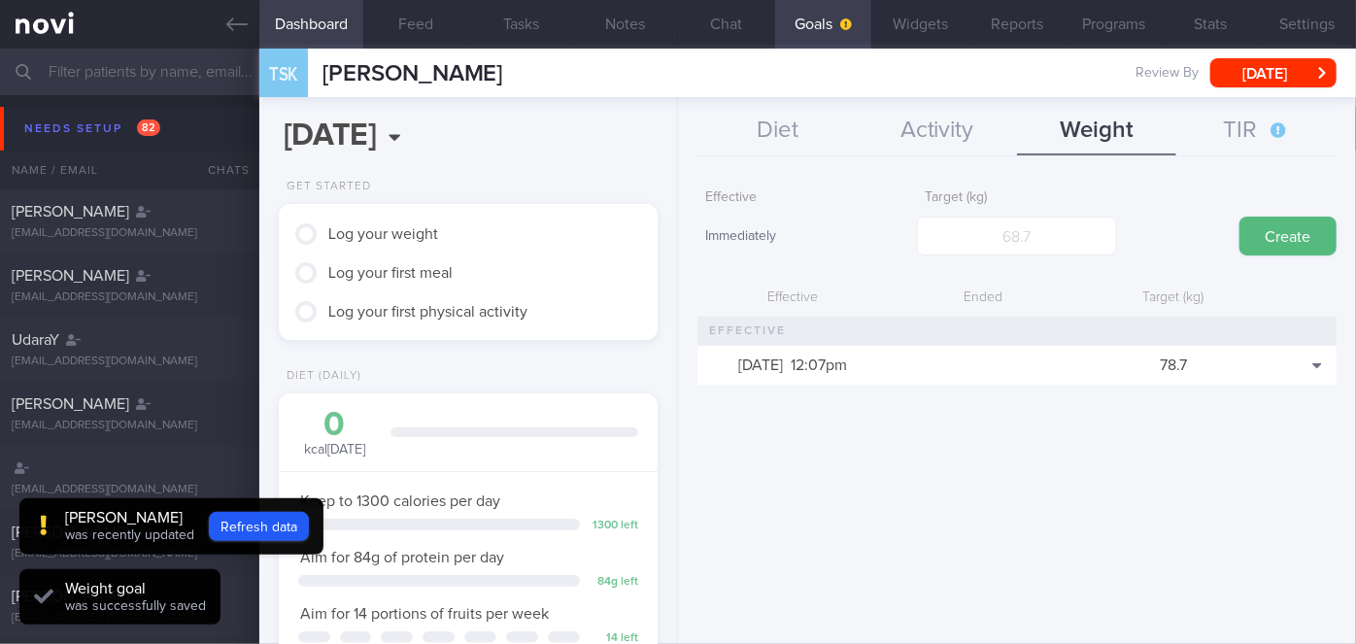
click at [935, 25] on button "Widgets" at bounding box center [919, 24] width 97 height 49
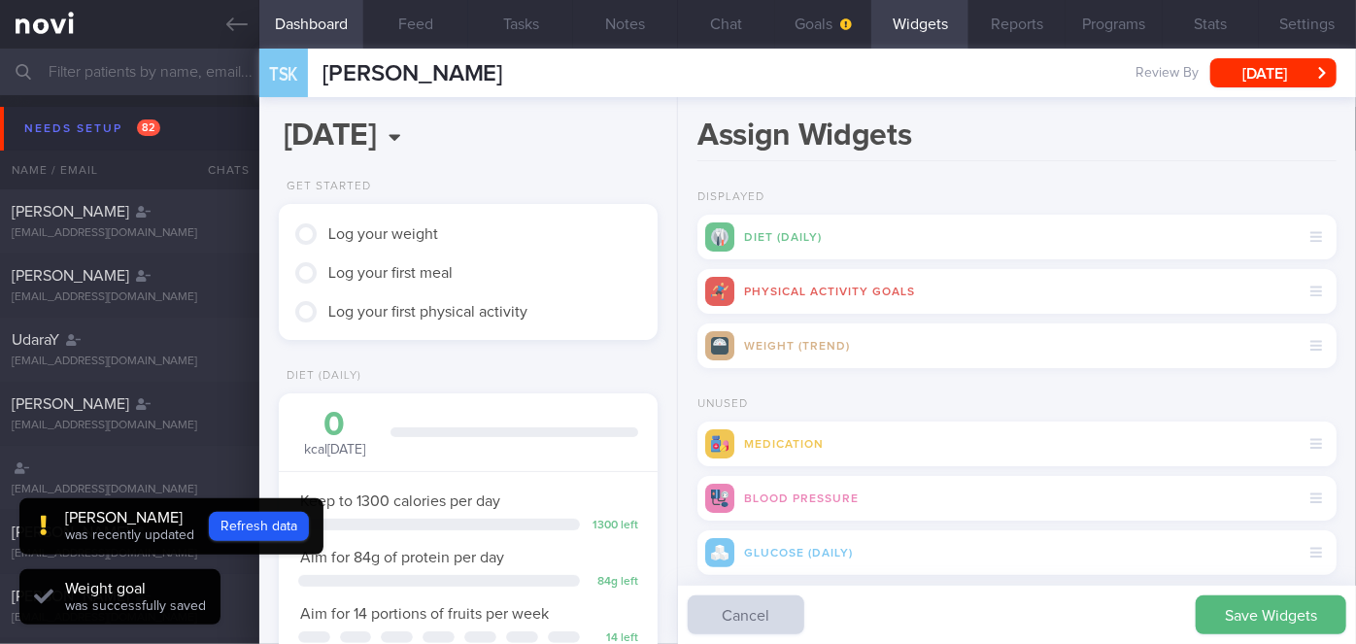
drag, startPoint x: 1230, startPoint y: 609, endPoint x: 810, endPoint y: 334, distance: 501.7
click at [1229, 609] on button "Save Widgets" at bounding box center [1271, 615] width 151 height 39
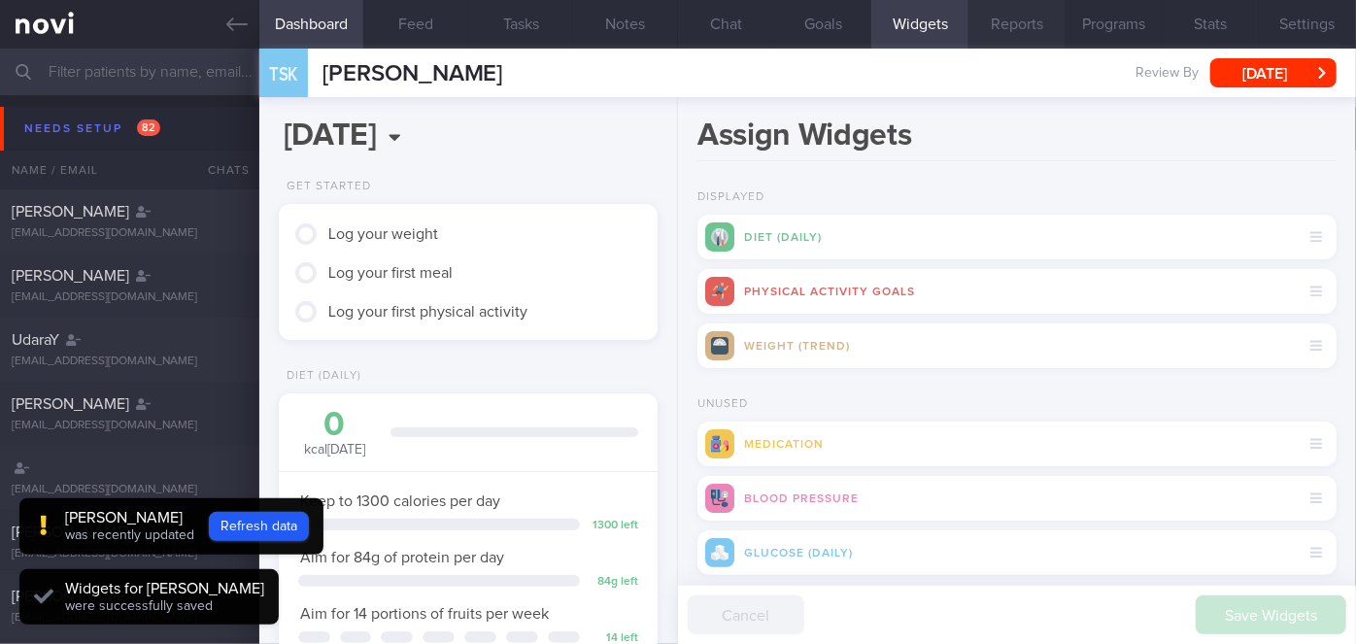
click at [1031, 33] on button "Reports" at bounding box center [1017, 24] width 97 height 49
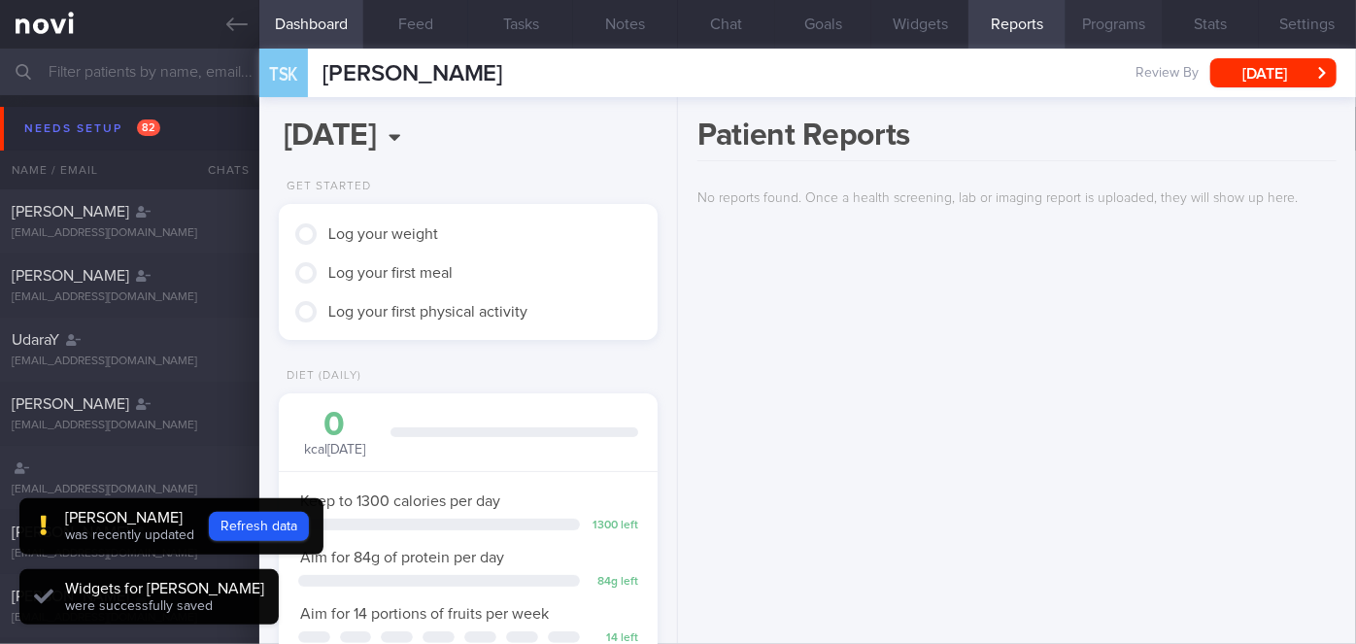
click at [1128, 25] on button "Programs" at bounding box center [1114, 24] width 97 height 49
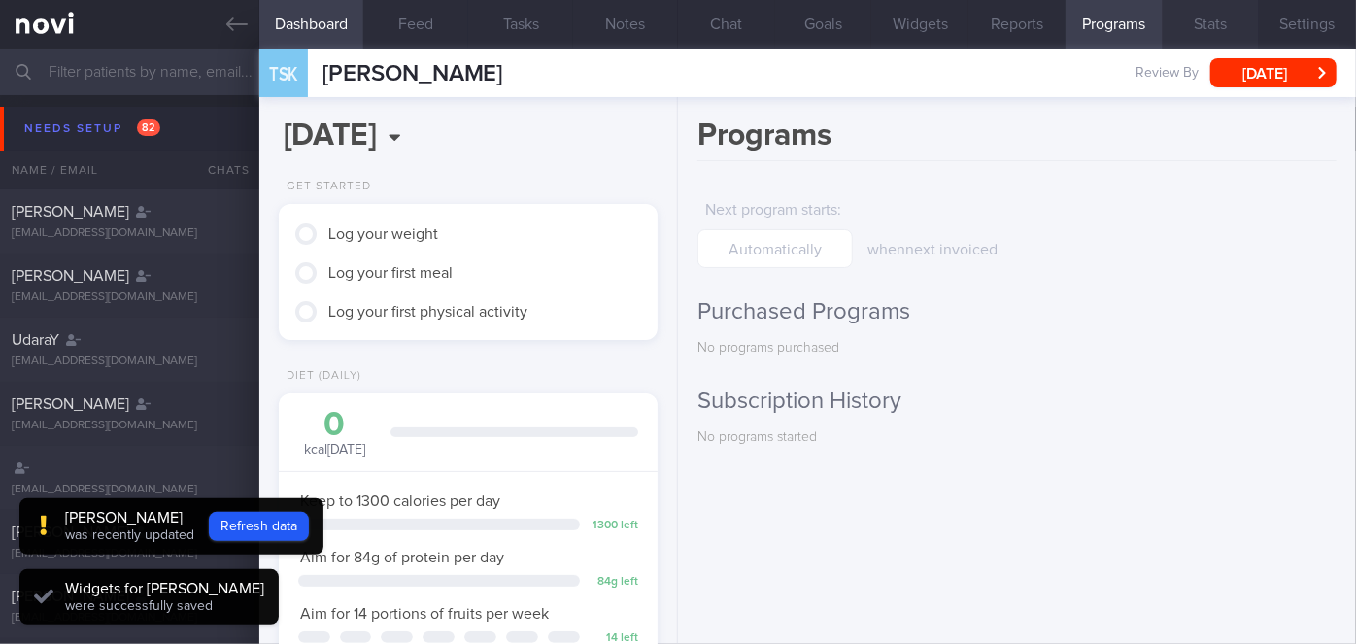
click at [1199, 18] on button "Stats" at bounding box center [1211, 24] width 97 height 49
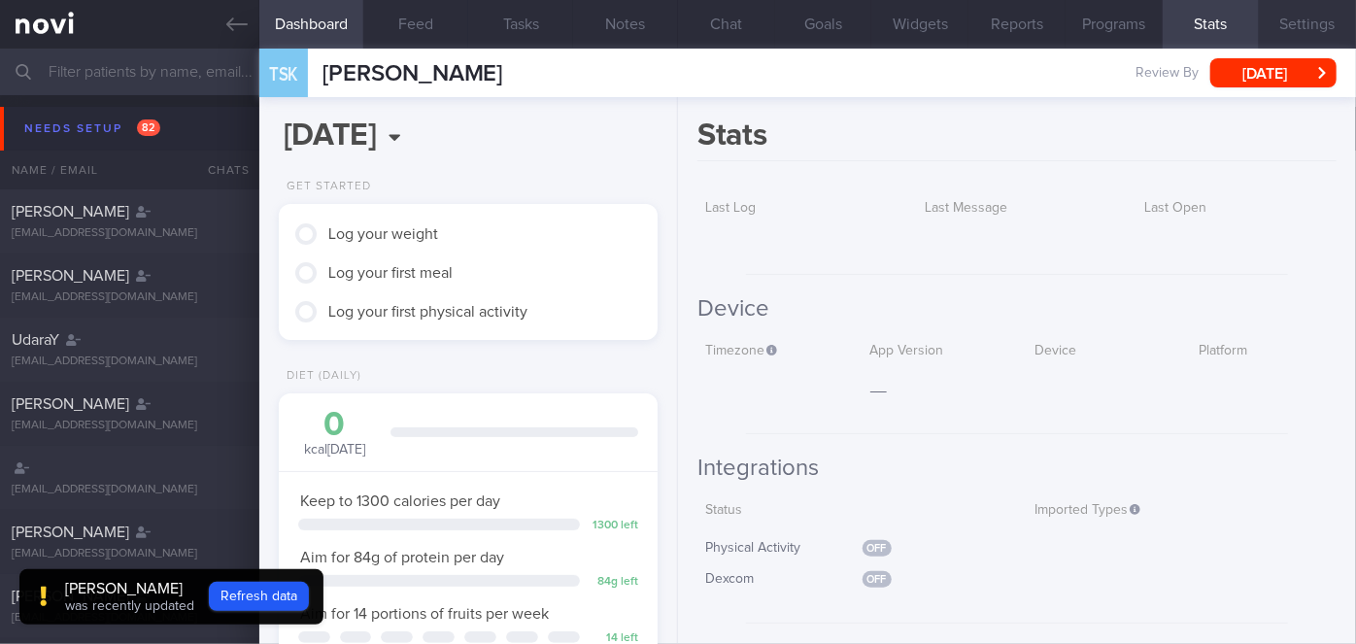
click at [1333, 18] on button "Settings" at bounding box center [1307, 24] width 97 height 49
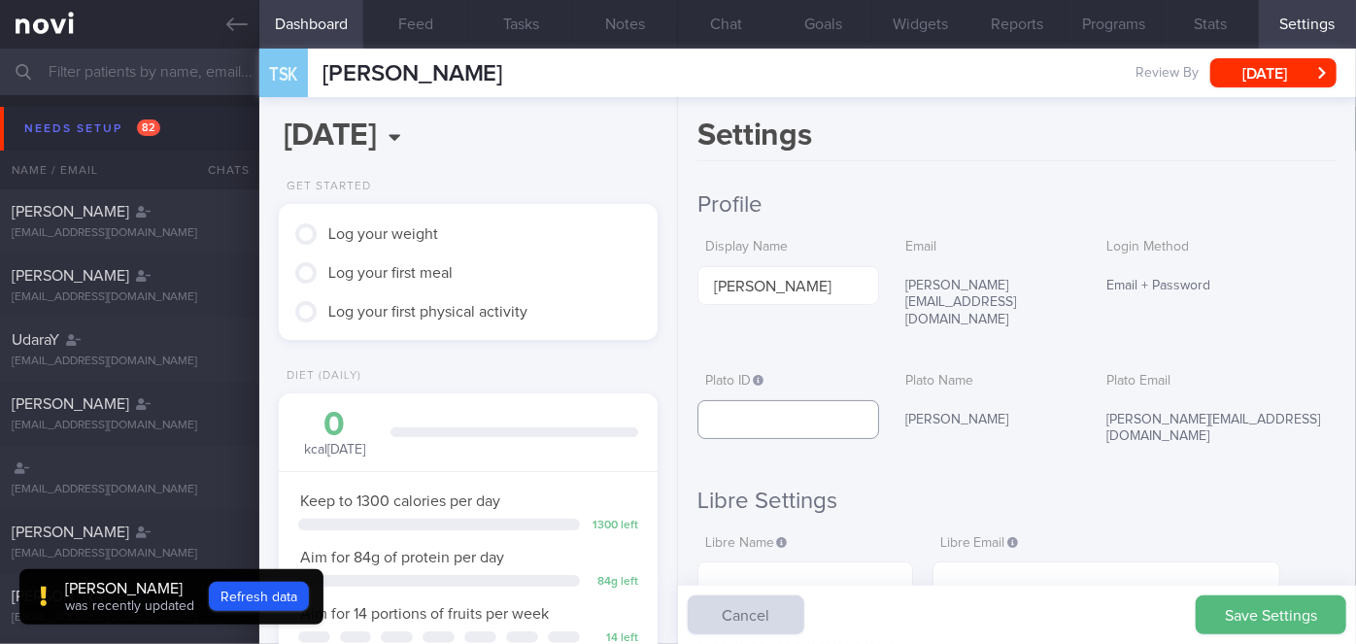
click at [765, 400] on input "text" at bounding box center [788, 419] width 181 height 39
click at [782, 400] on input "text" at bounding box center [788, 419] width 181 height 39
paste input "d5881c3e898c4fbb8e1f757f269ab9c6"
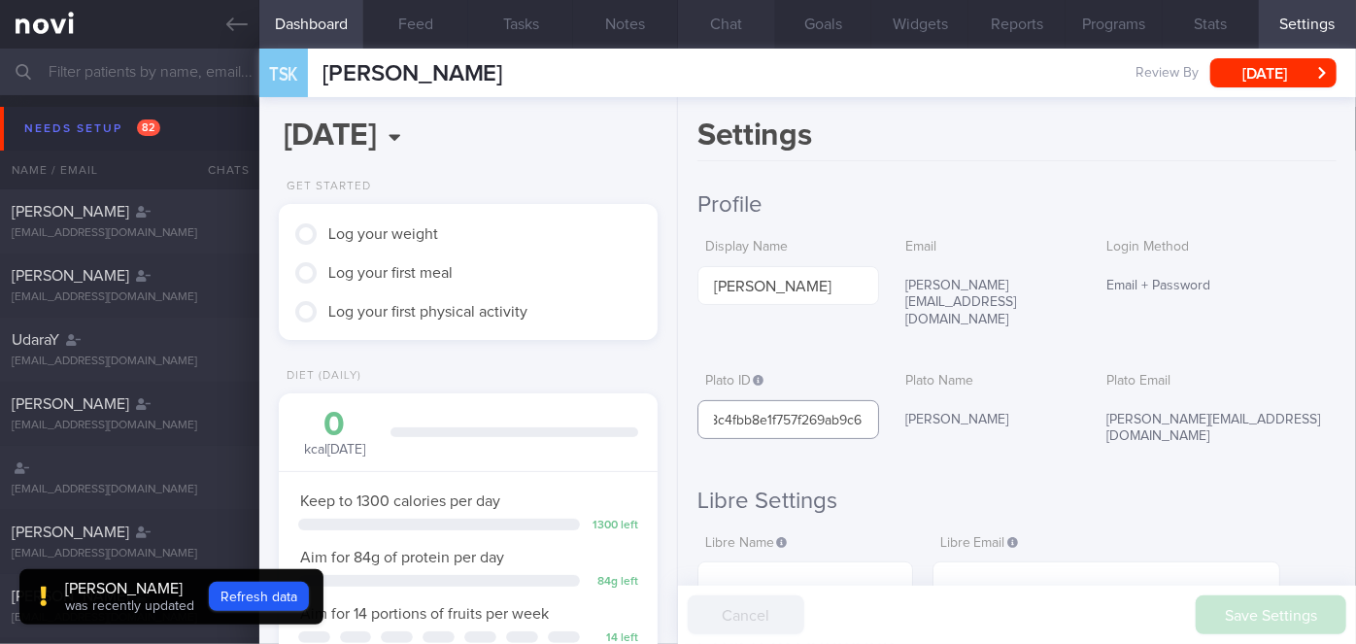
type input "d5881c3e898c4fbb8e1f757f269ab9c6"
click at [744, 25] on button "Chat" at bounding box center [726, 24] width 97 height 49
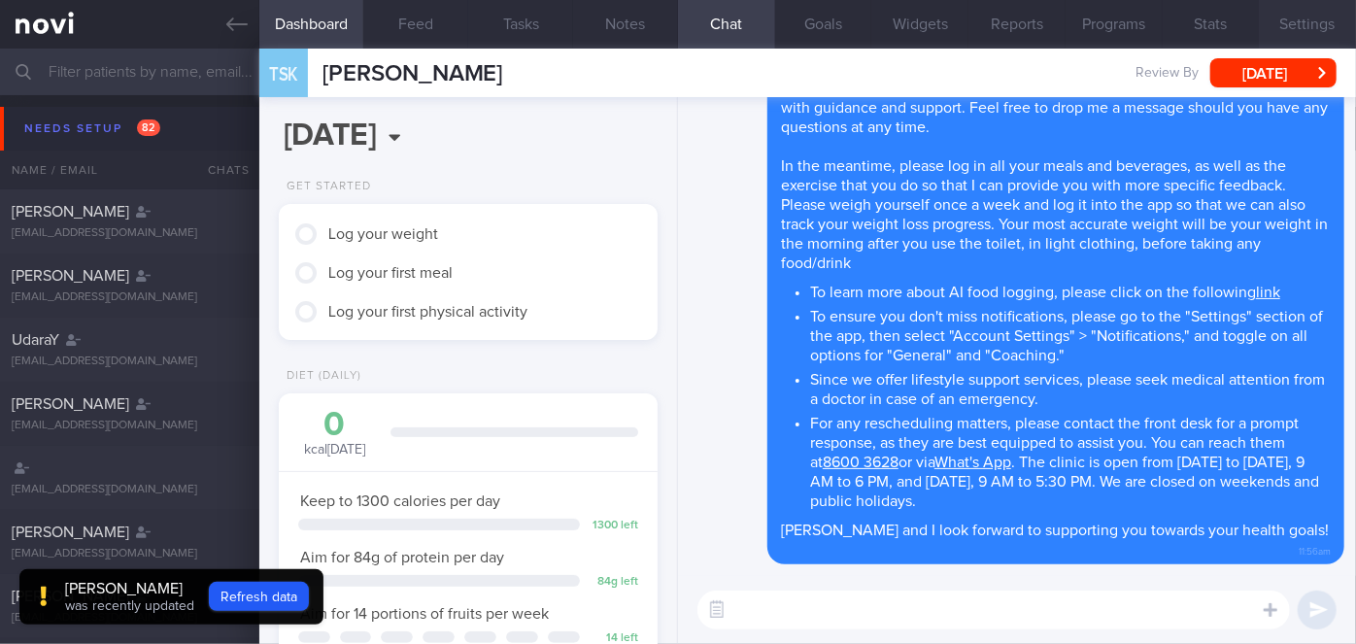
click at [1306, 24] on button "Settings" at bounding box center [1307, 24] width 97 height 49
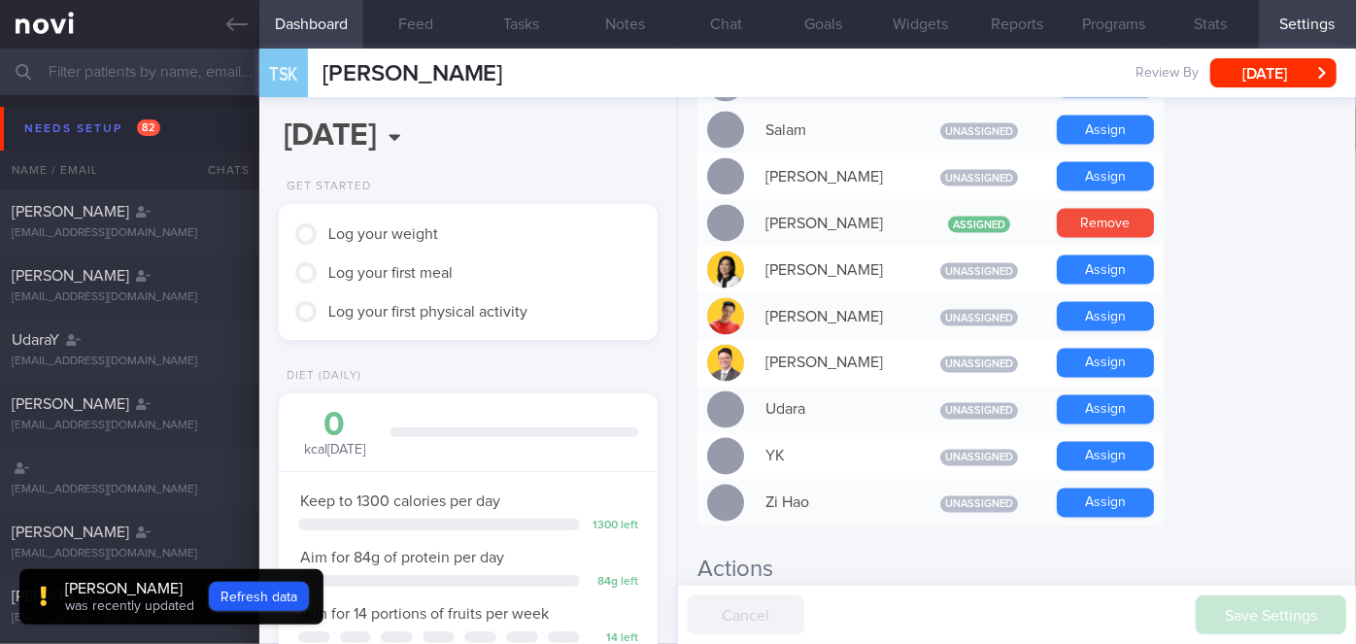
scroll to position [1350, 0]
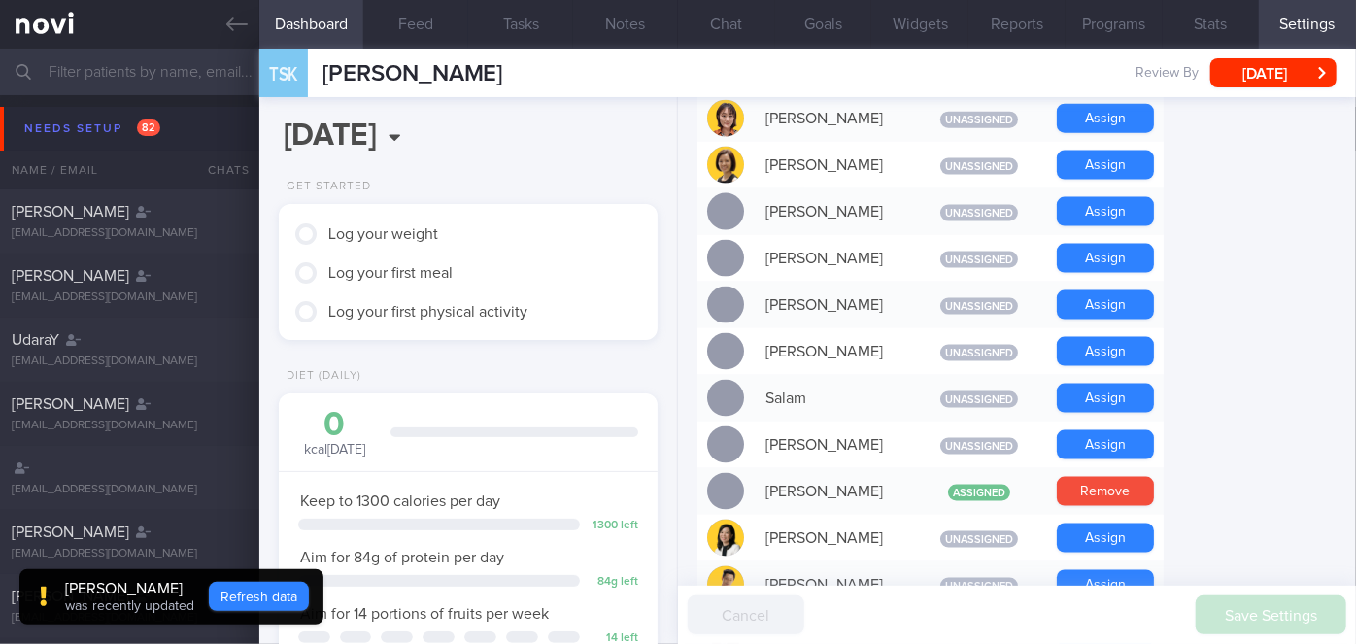
click at [309, 598] on button "Refresh data" at bounding box center [259, 596] width 100 height 29
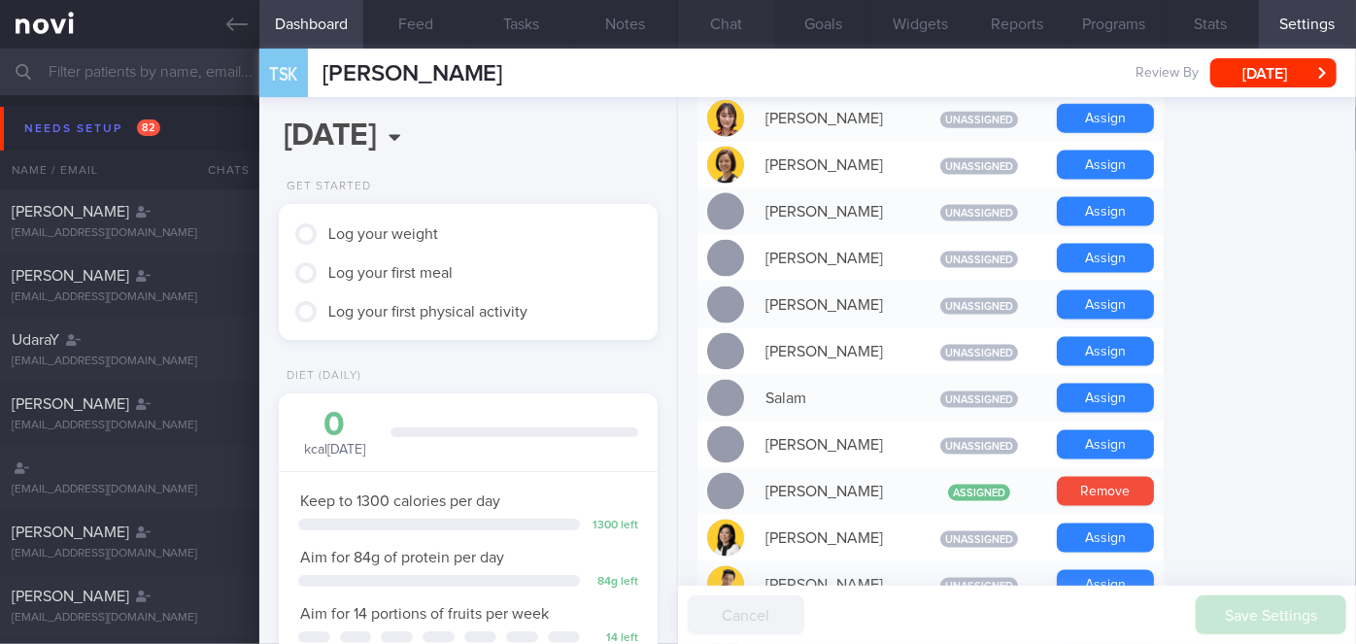
click at [721, 24] on button "Chat" at bounding box center [726, 24] width 97 height 49
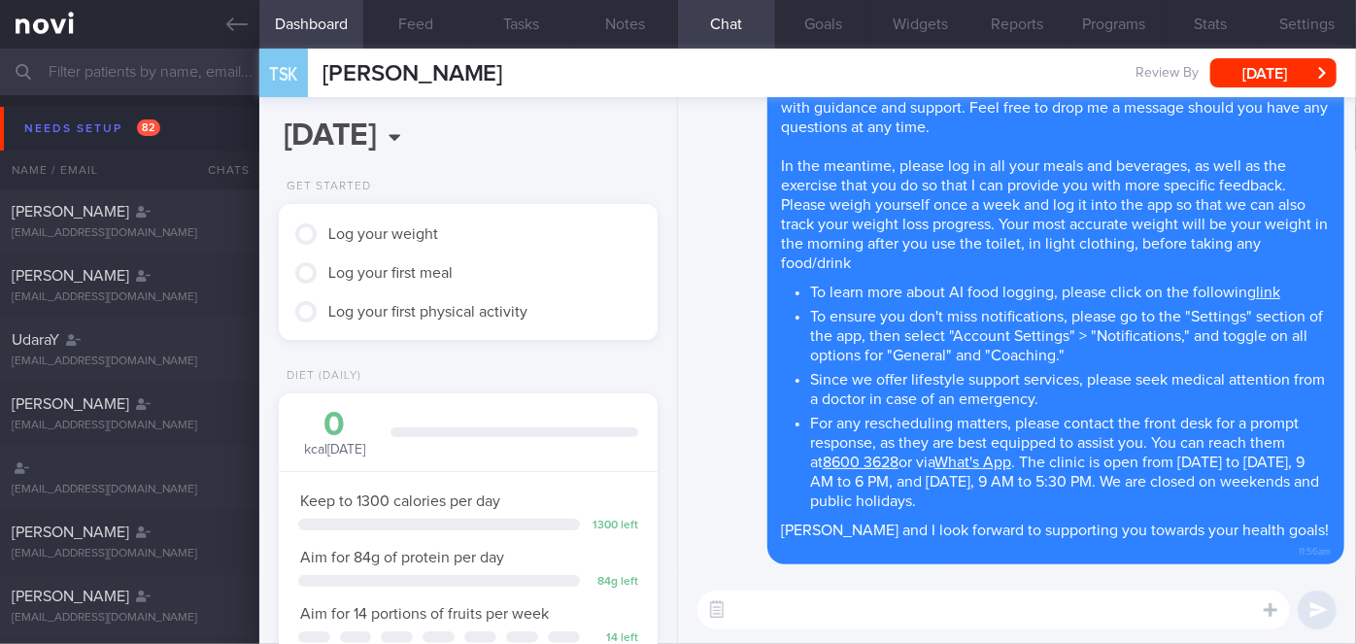
click at [984, 601] on textarea at bounding box center [994, 610] width 593 height 39
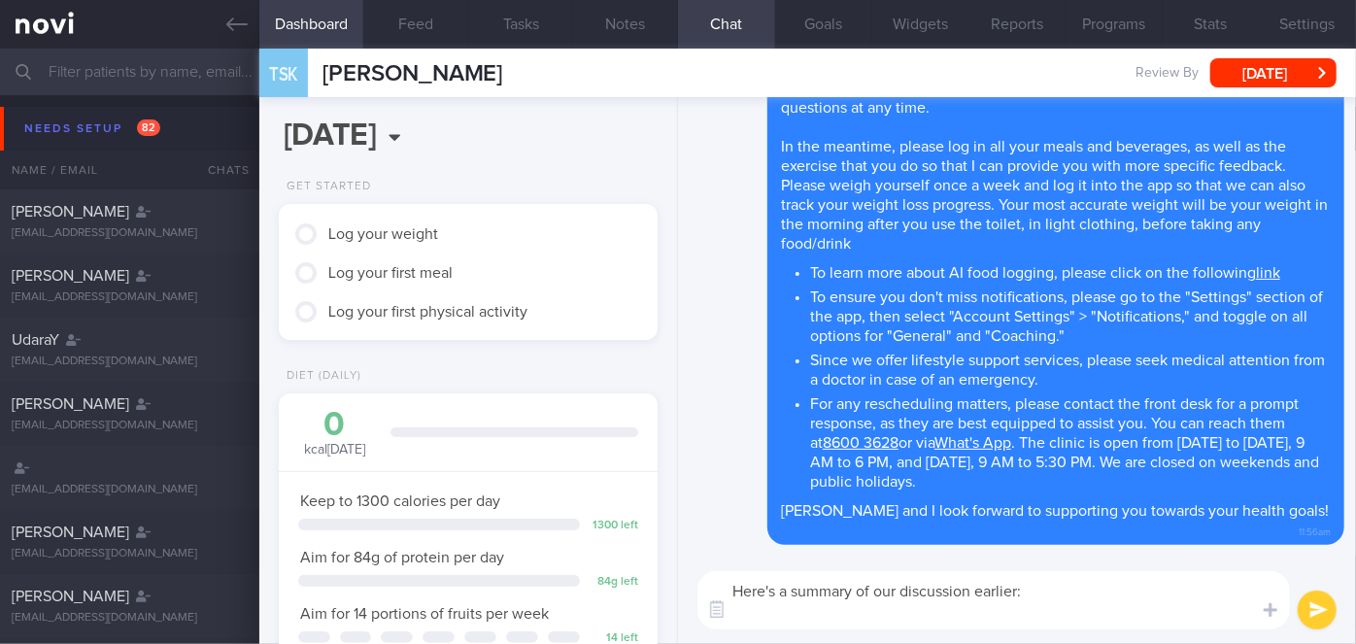
paste textarea "Practice mindful eating especially when she is snacking post dinner. Advised to…"
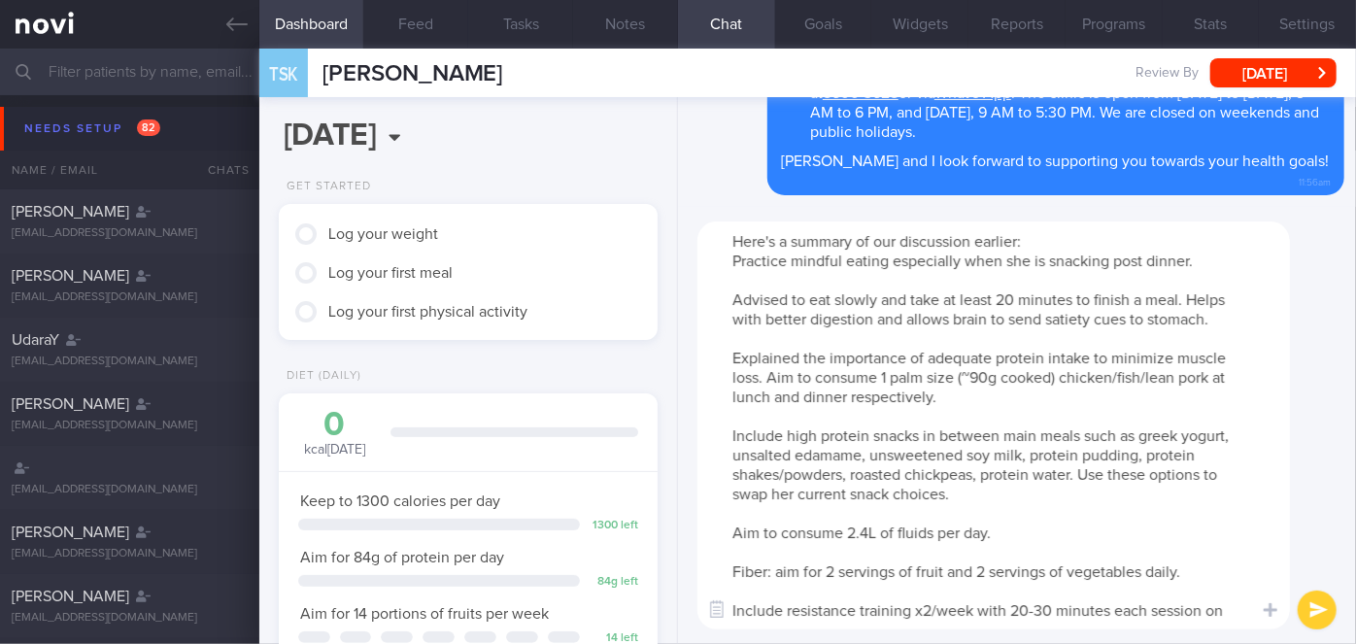
click at [734, 255] on textarea "Here's a summary of our discussion earlier: Practice mindful eating especially …" at bounding box center [994, 426] width 593 height 408
drag, startPoint x: 1052, startPoint y: 257, endPoint x: 1020, endPoint y: 256, distance: 32.1
click at [1020, 256] on textarea "Here's a summary of our discussion earlier: - Practice mindful eating especiall…" at bounding box center [994, 426] width 593 height 408
click at [729, 299] on textarea "Here's a summary of our discussion earlier: - Practice mindful eating especiall…" at bounding box center [994, 426] width 593 height 408
drag, startPoint x: 837, startPoint y: 296, endPoint x: 749, endPoint y: 290, distance: 88.6
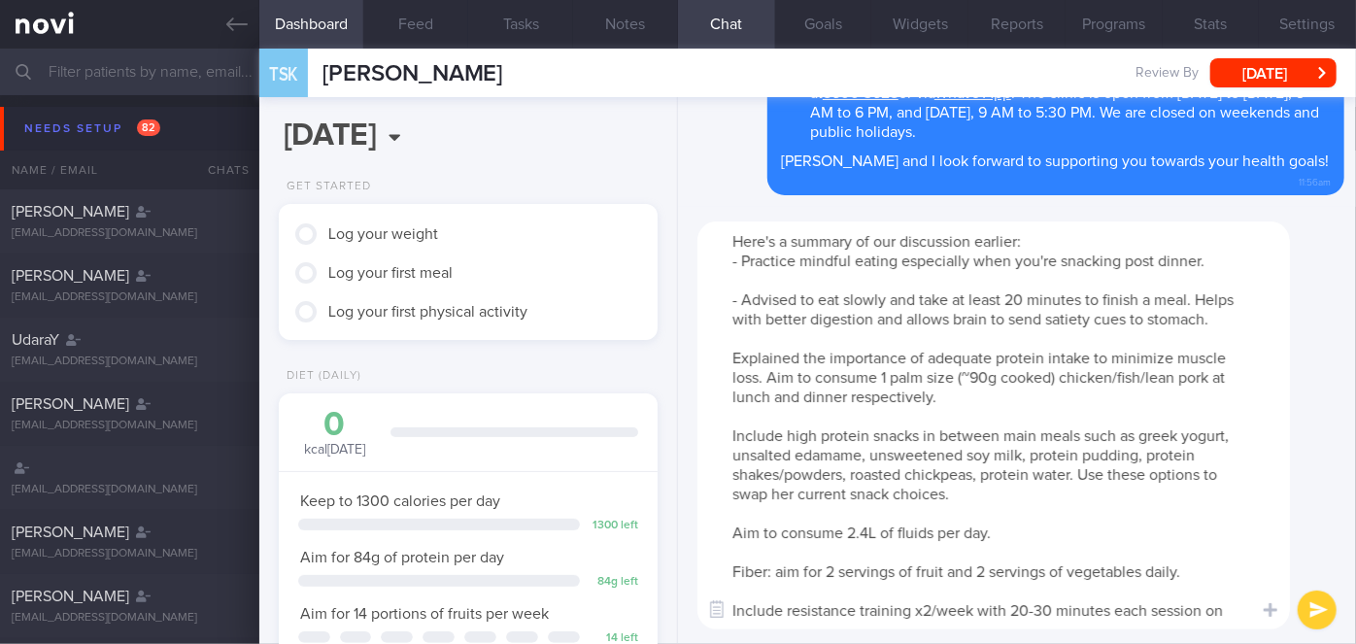
click at [749, 290] on textarea "Here's a summary of our discussion earlier: - Practice mindful eating especiall…" at bounding box center [994, 426] width 593 height 408
click at [829, 301] on textarea "Here's a summary of our discussion earlier: - Practice mindful eating especiall…" at bounding box center [994, 426] width 593 height 408
click at [726, 355] on textarea "Here's a summary of our discussion earlier: - Practice mindful eating especiall…" at bounding box center [994, 426] width 593 height 408
drag, startPoint x: 933, startPoint y: 356, endPoint x: 743, endPoint y: 355, distance: 189.5
click at [743, 355] on textarea "Here's a summary of our discussion earlier: - Practice mindful eating especiall…" at bounding box center [994, 426] width 593 height 408
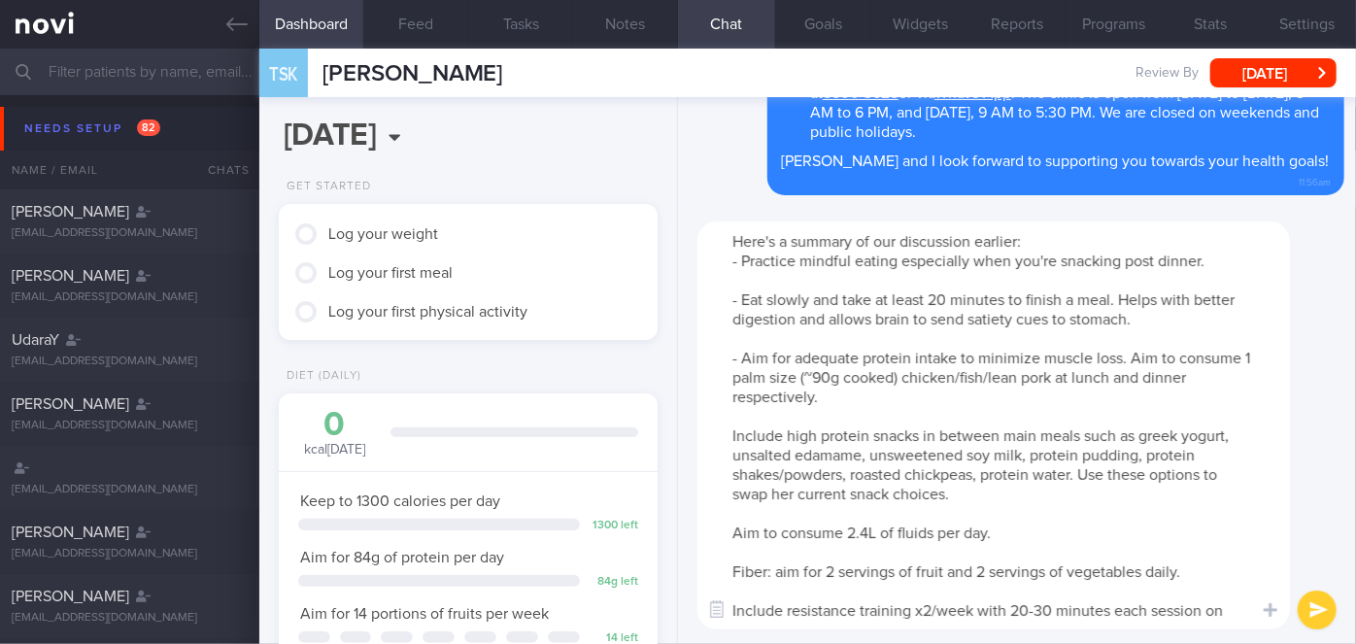
drag, startPoint x: 1063, startPoint y: 376, endPoint x: 997, endPoint y: 381, distance: 66.2
click at [997, 381] on textarea "Here's a summary of our discussion earlier: - Practice mindful eating especiall…" at bounding box center [994, 426] width 593 height 408
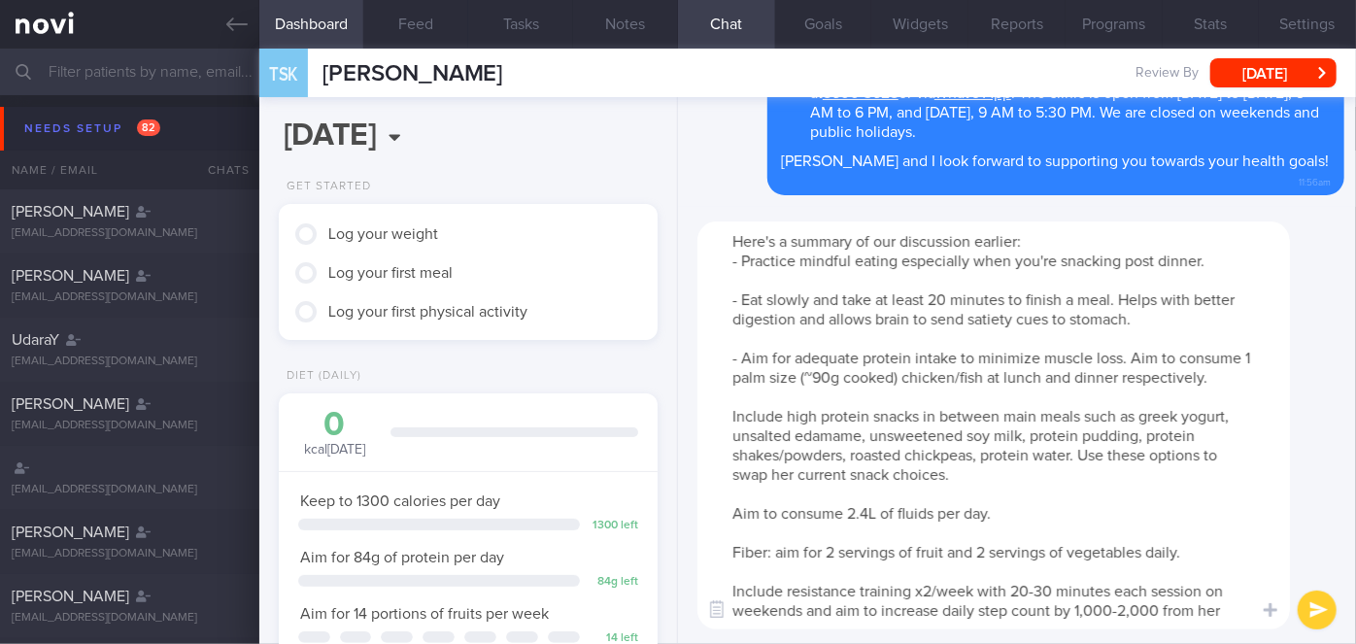
click at [725, 409] on textarea "Here's a summary of our discussion earlier: - Practice mindful eating especiall…" at bounding box center [994, 426] width 593 height 408
click at [795, 474] on textarea "Here's a summary of our discussion earlier: - Practice mindful eating especiall…" at bounding box center [994, 426] width 593 height 408
click at [727, 511] on textarea "Here's a summary of our discussion earlier: - Practice mindful eating especiall…" at bounding box center [994, 426] width 593 height 408
click at [725, 556] on textarea "Here's a summary of our discussion earlier: - Practice mindful eating especiall…" at bounding box center [994, 426] width 593 height 408
click at [735, 589] on textarea "Here's a summary of our discussion earlier: - Practice mindful eating especiall…" at bounding box center [994, 426] width 593 height 408
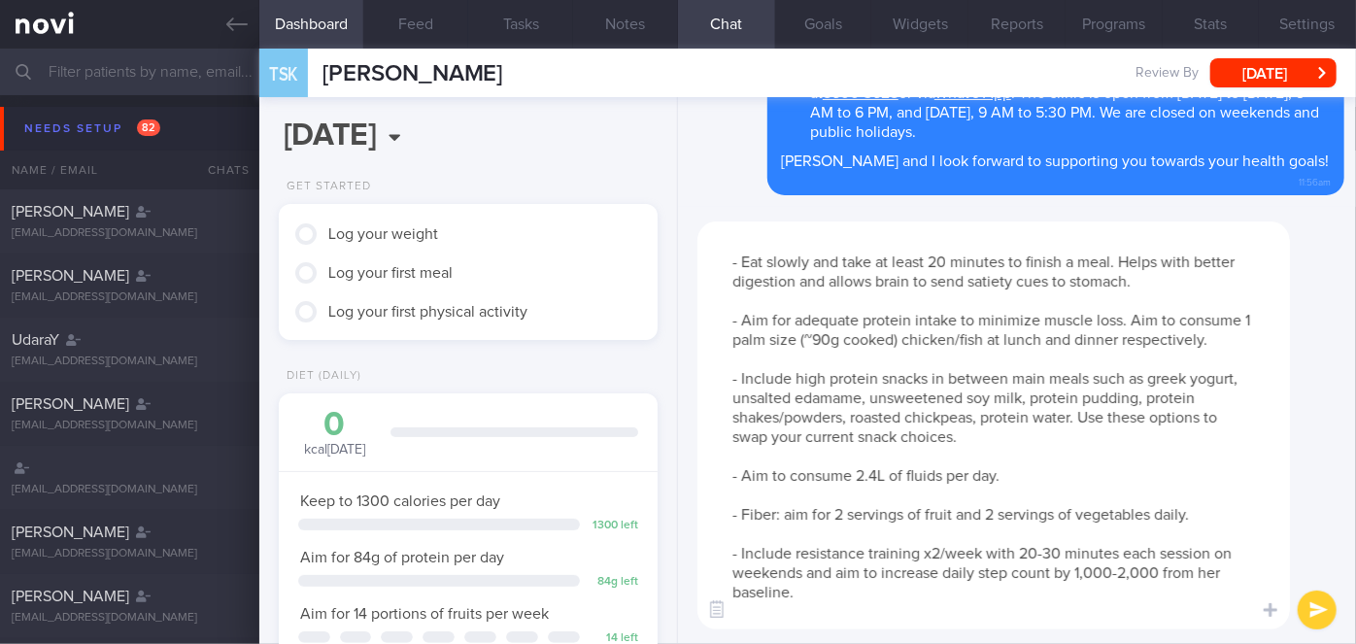
scroll to position [57, 0]
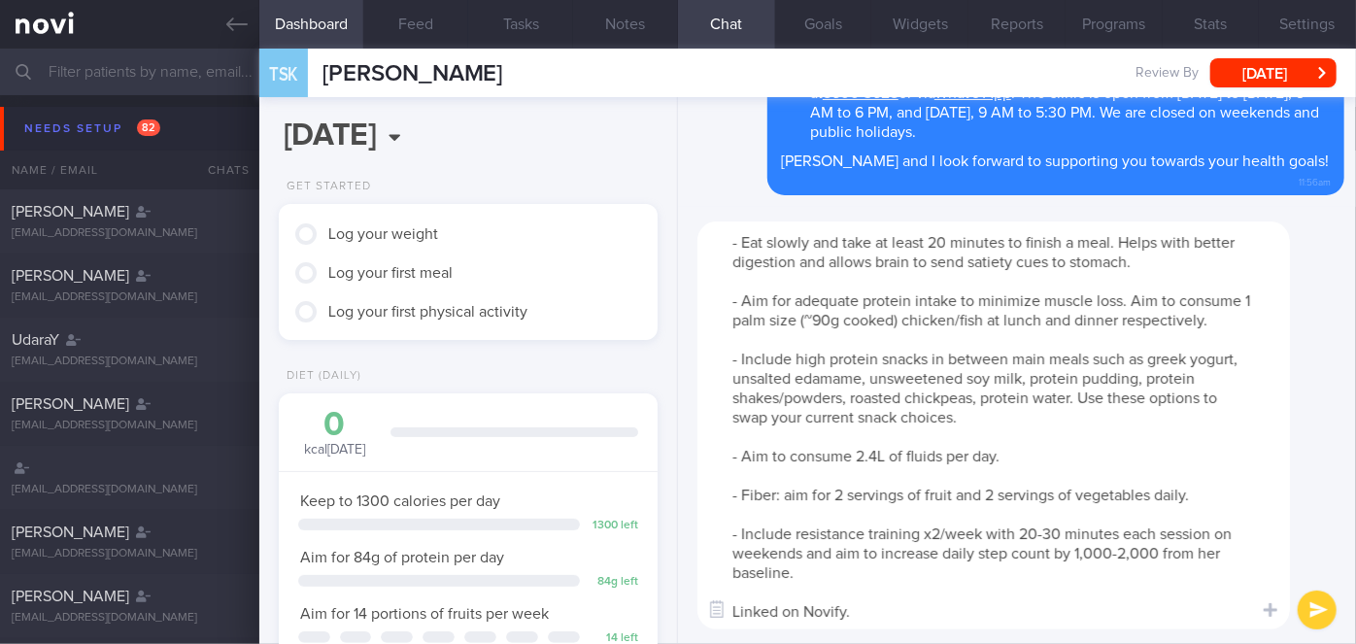
click at [1220, 550] on textarea "Here's a summary of our discussion earlier: - Practice mindful eating especiall…" at bounding box center [994, 426] width 593 height 408
drag, startPoint x: 777, startPoint y: 601, endPoint x: 755, endPoint y: 599, distance: 22.4
click at [755, 599] on textarea "Here's a summary of our discussion earlier: - Practice mindful eating especiall…" at bounding box center [994, 426] width 593 height 408
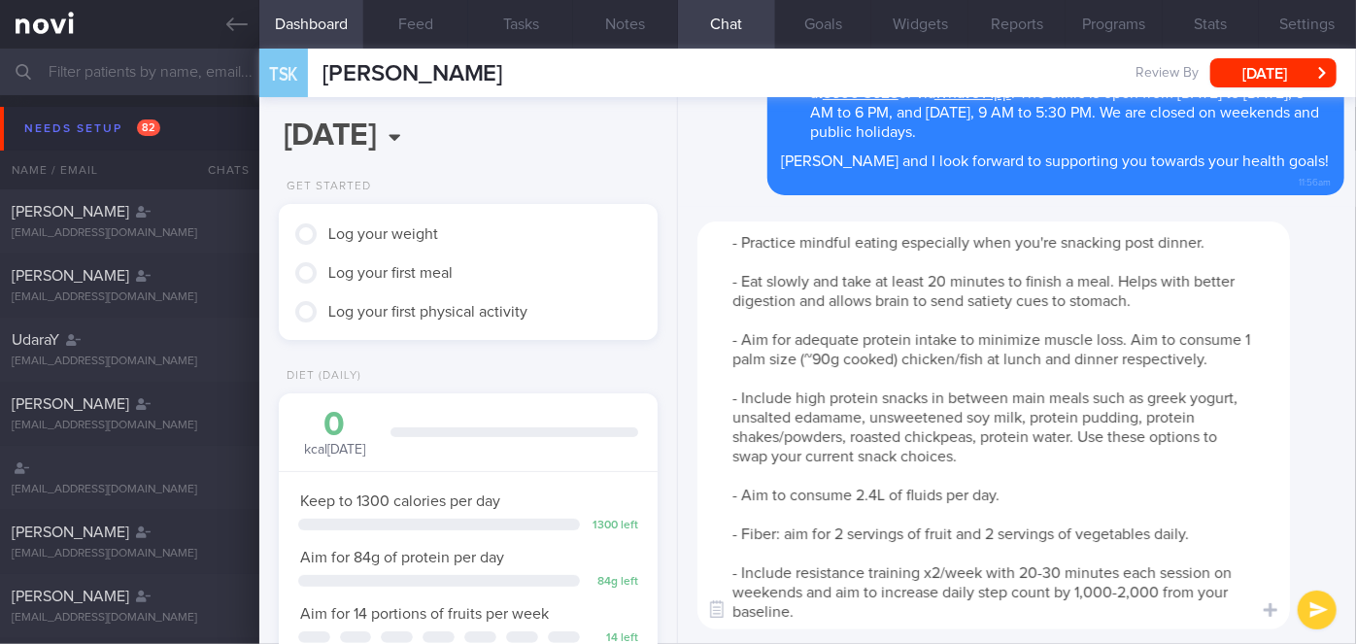
scroll to position [0, 0]
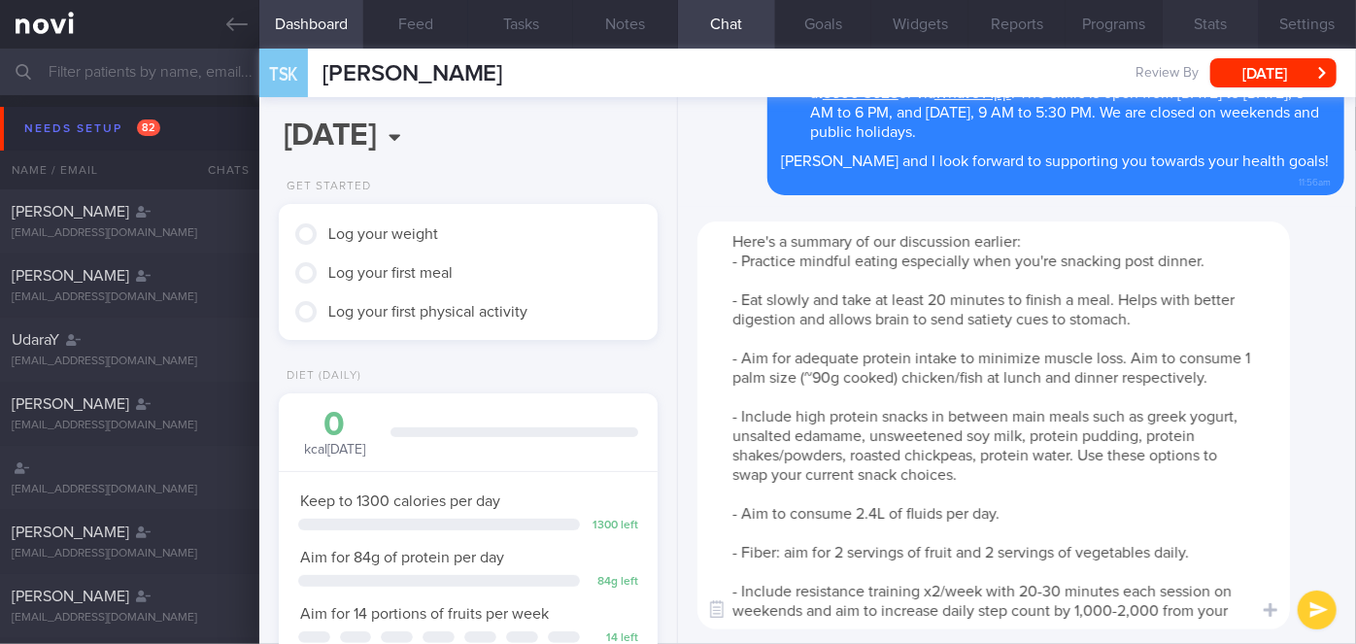
type textarea "Here's a summary of our discussion earlier: - Practice mindful eating especiall…"
click at [1311, 604] on button "submit" at bounding box center [1317, 610] width 39 height 39
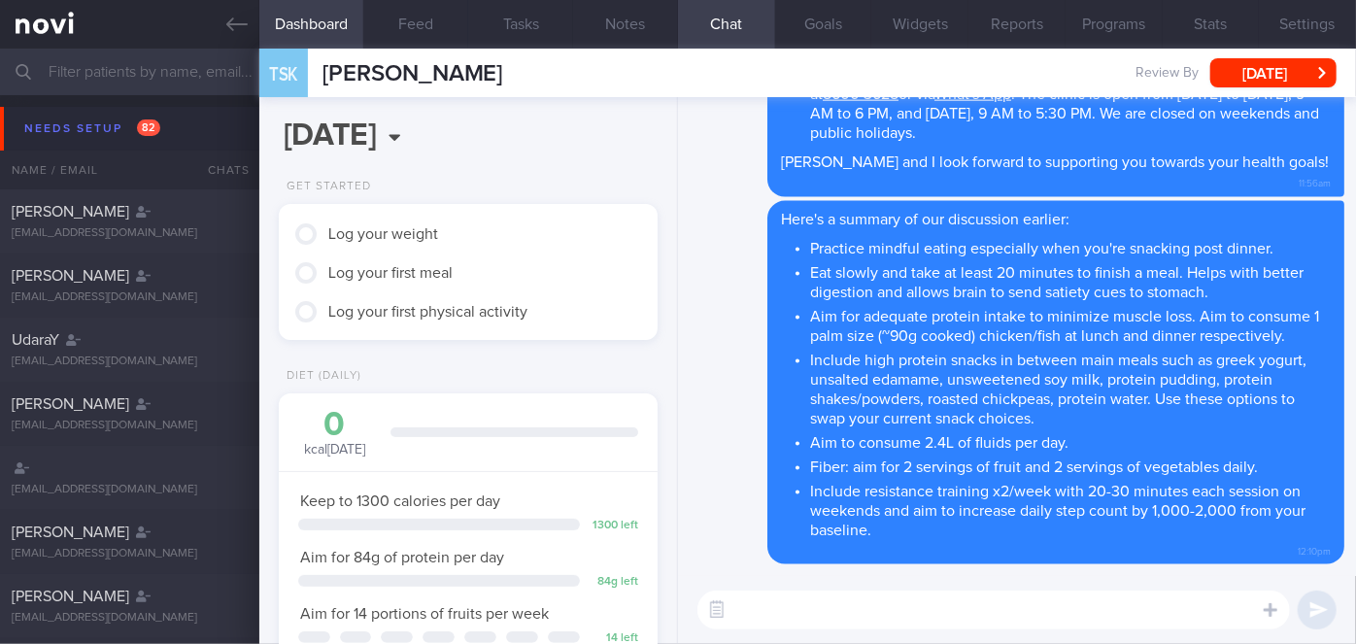
click at [1041, 625] on textarea at bounding box center [994, 610] width 593 height 39
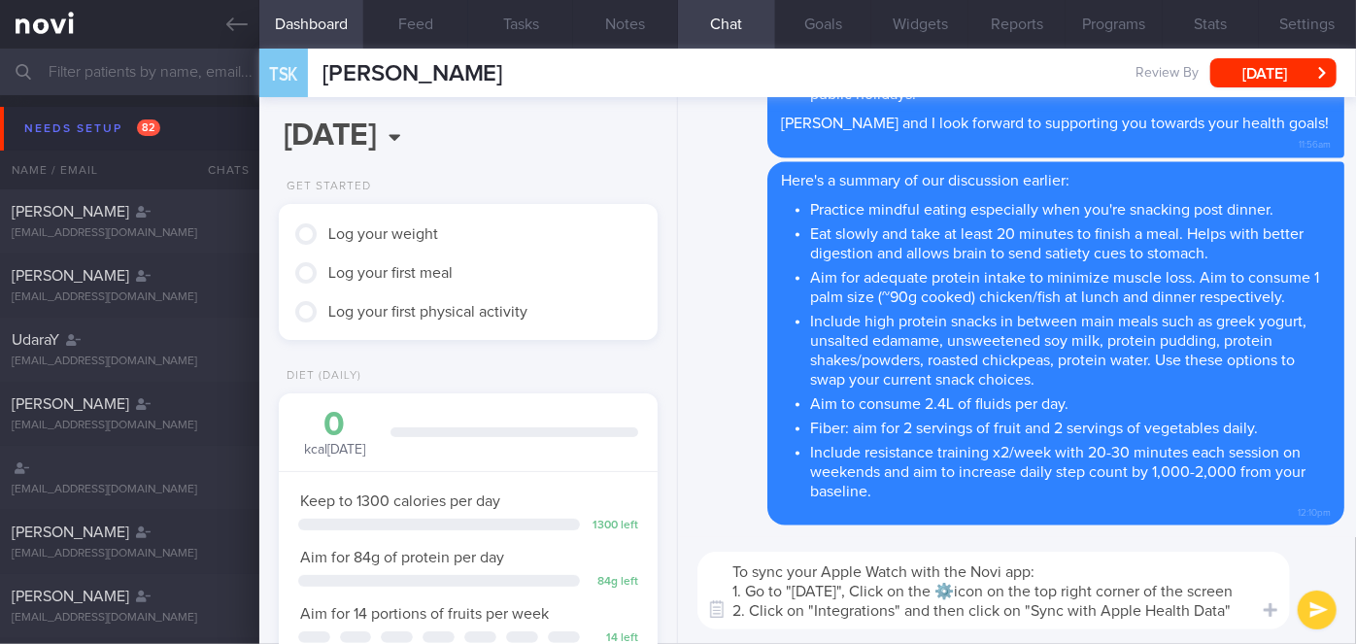
type textarea "To sync your Apple Watch with the Novi app: 1. Go to "Today", Click on the ⚙️ic…"
click at [1323, 606] on button "submit" at bounding box center [1317, 610] width 39 height 39
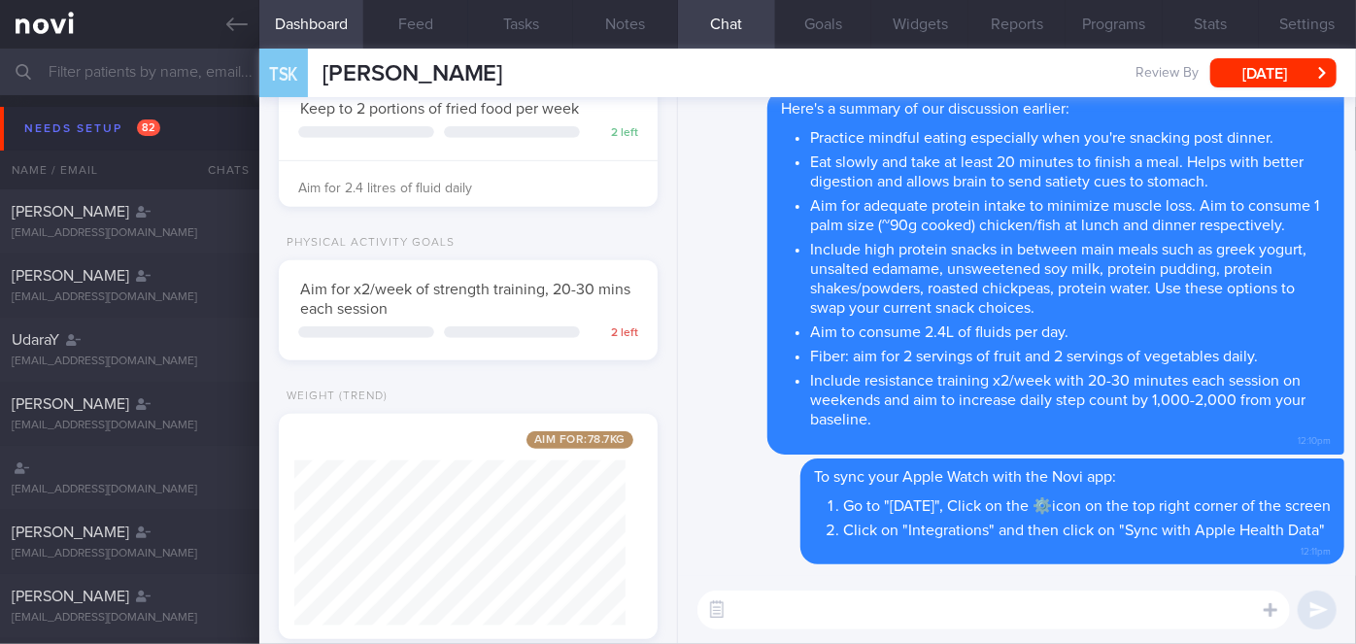
scroll to position [661, 0]
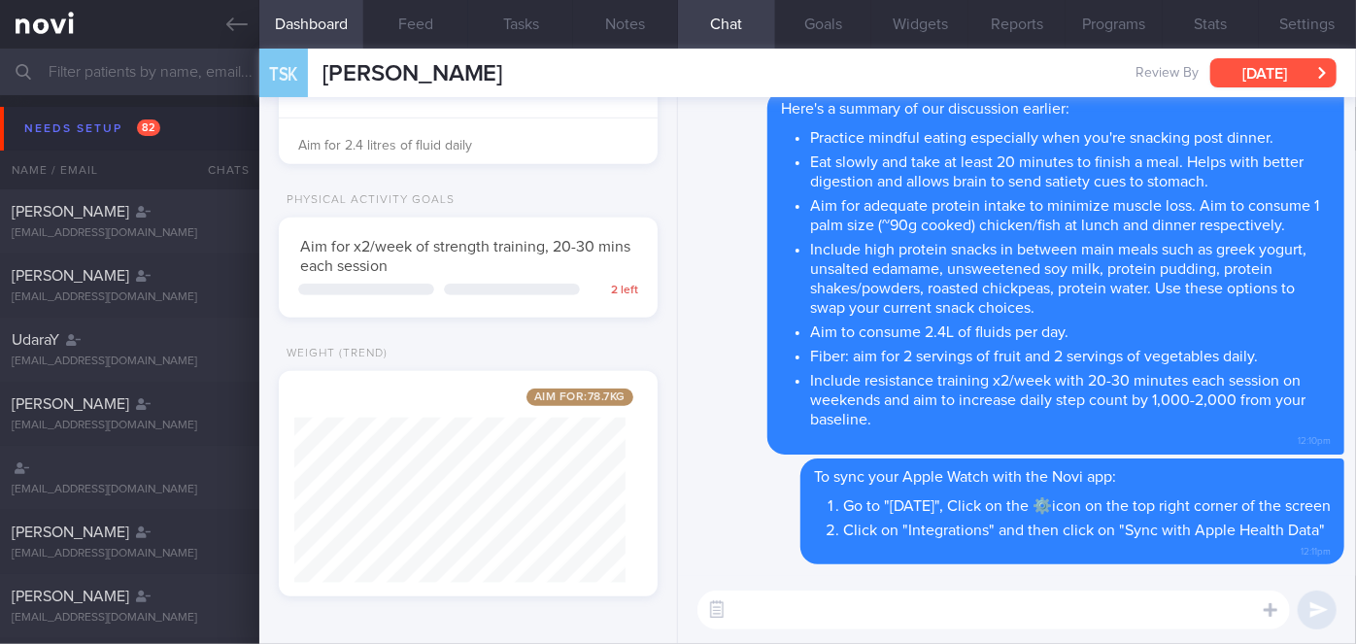
click at [1293, 73] on button "Fri, 15 Aug" at bounding box center [1274, 72] width 126 height 29
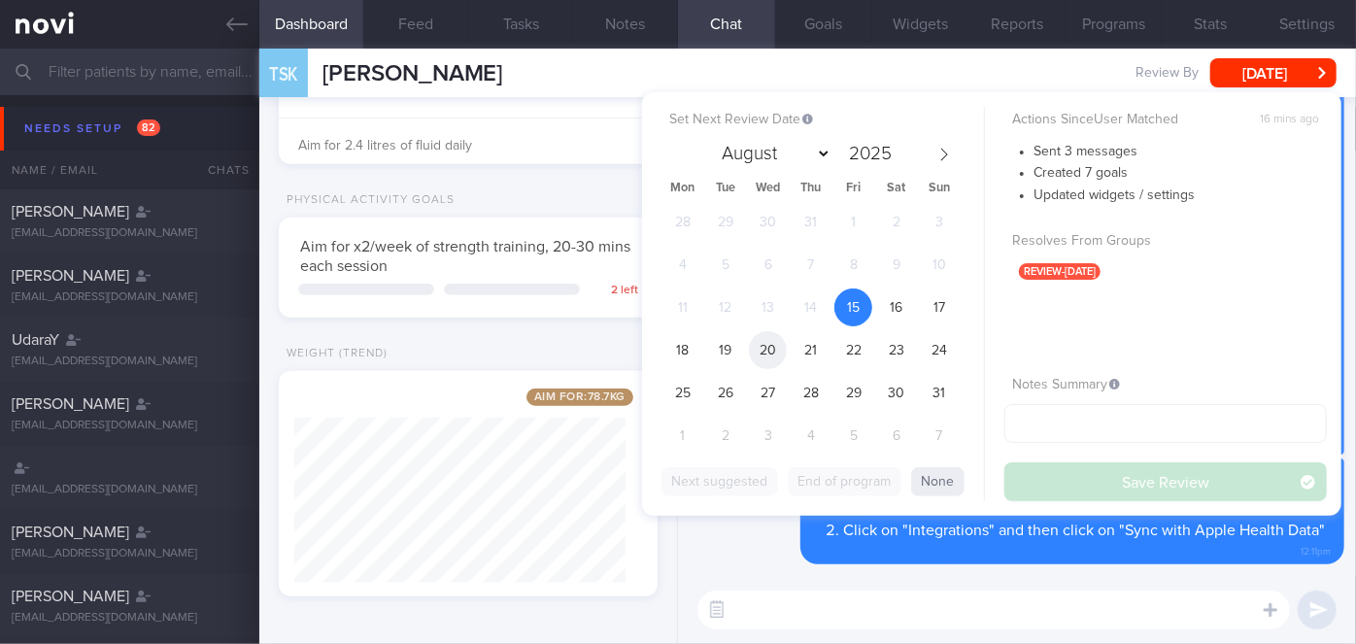
click at [780, 350] on span "20" at bounding box center [768, 350] width 38 height 38
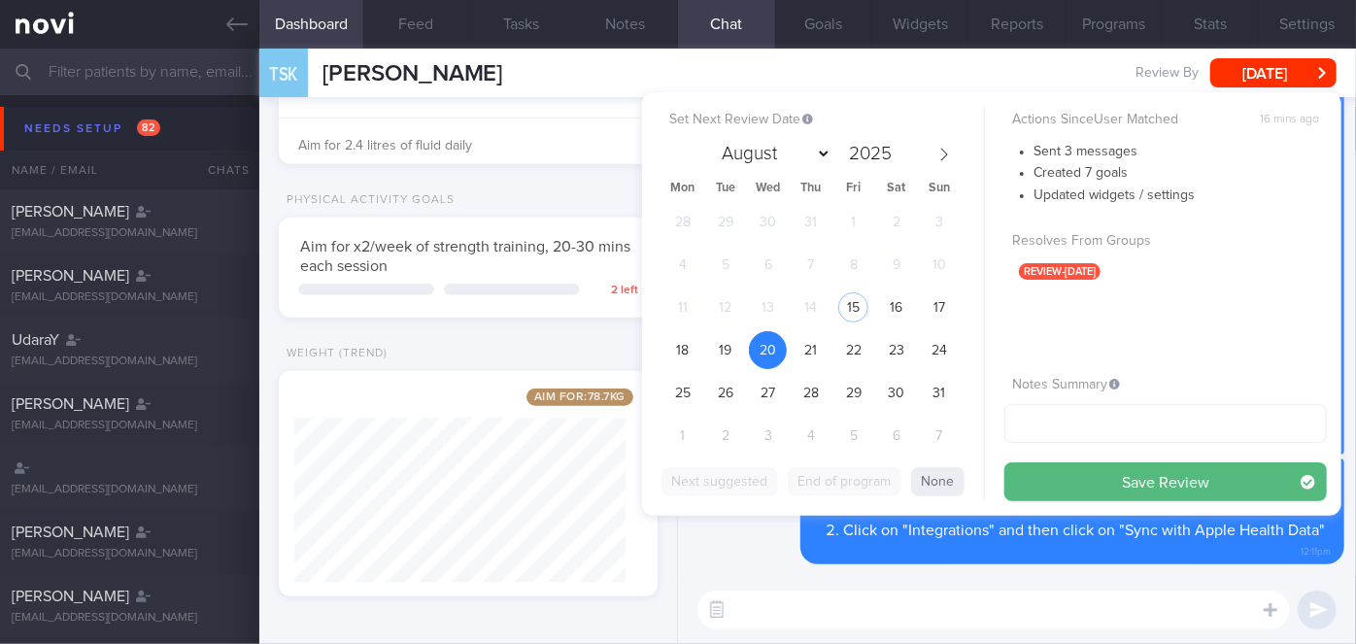
click at [1097, 472] on button "Save Review" at bounding box center [1166, 481] width 323 height 39
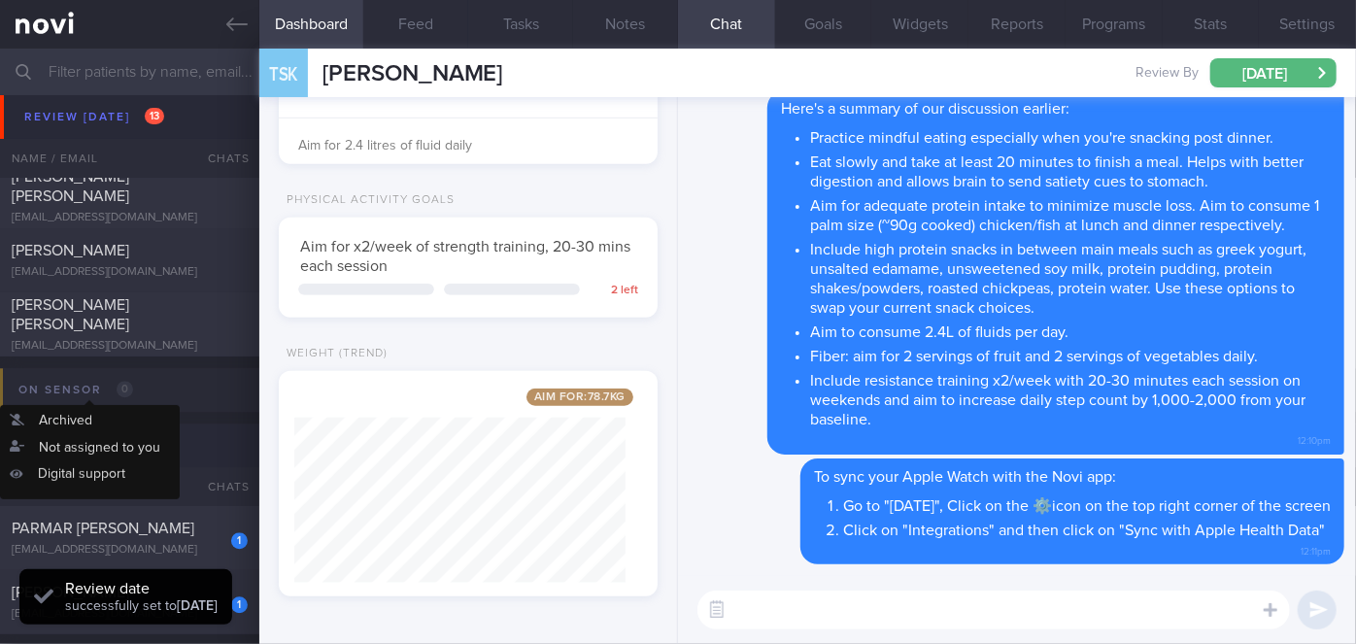
scroll to position [6182, 0]
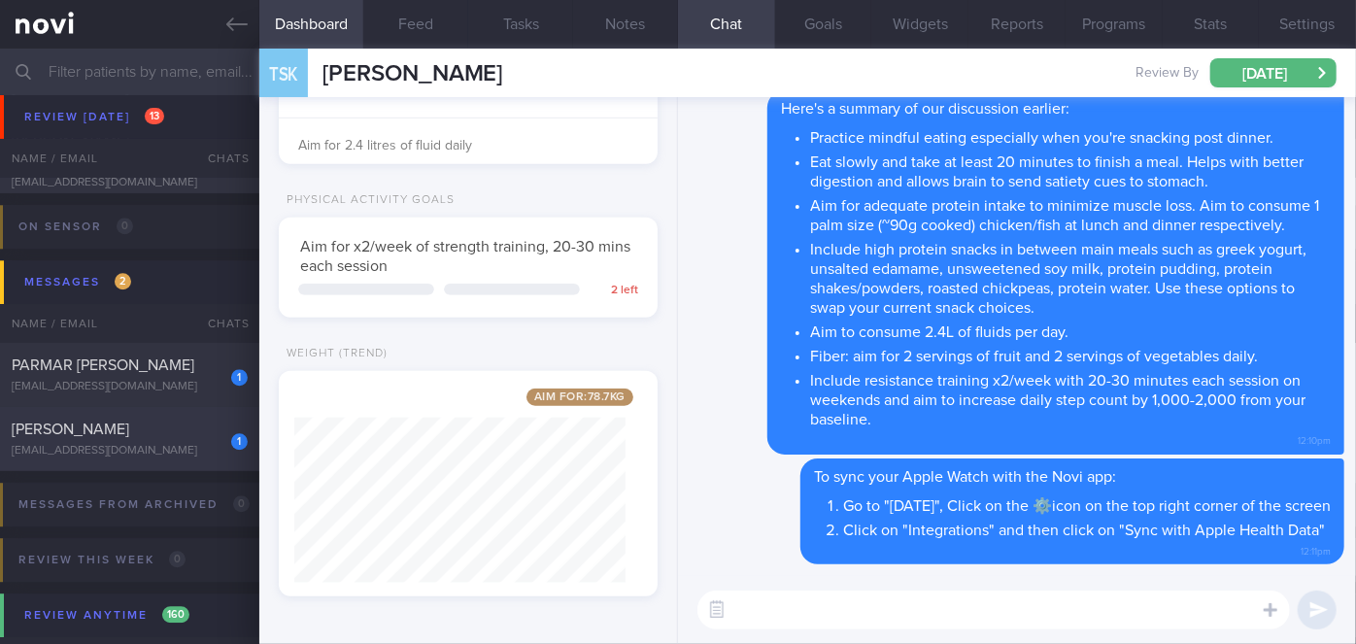
click at [215, 431] on div "1" at bounding box center [226, 435] width 43 height 30
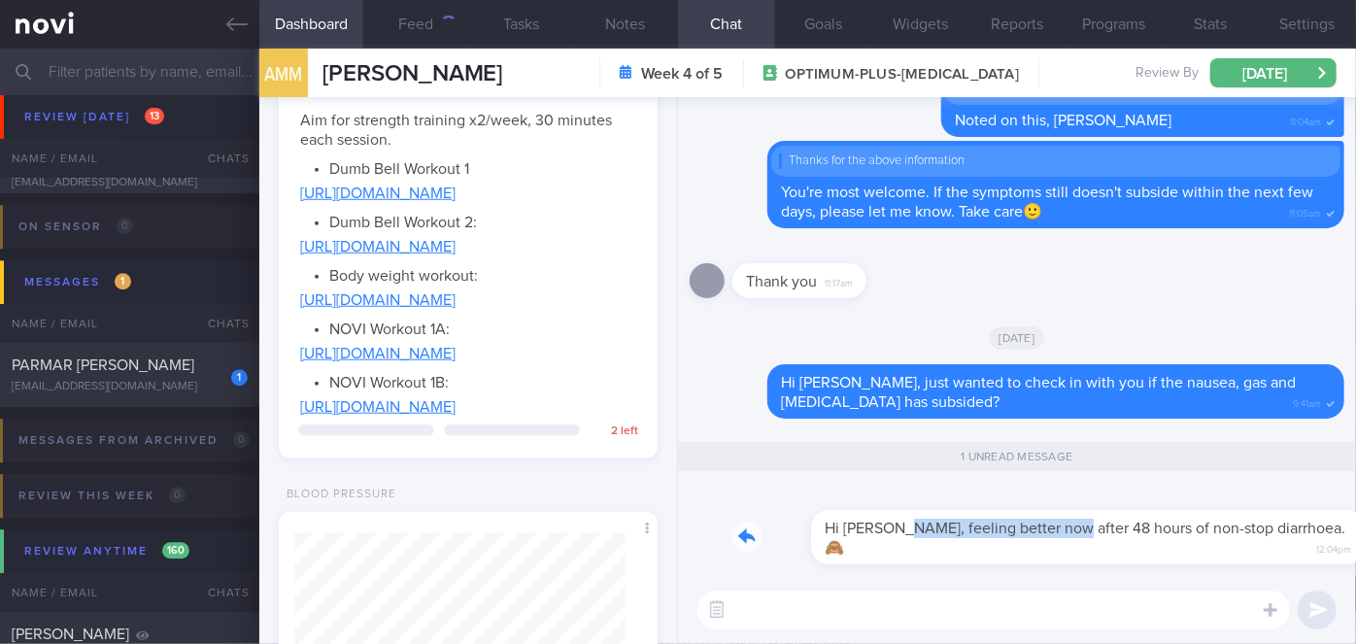
drag, startPoint x: 821, startPoint y: 558, endPoint x: 984, endPoint y: 550, distance: 163.4
click at [984, 550] on div "Hi Sharon, feeling better now after 48 hours of non-stop diarrhoea. 🙈 12:04pm" at bounding box center [1039, 526] width 612 height 78
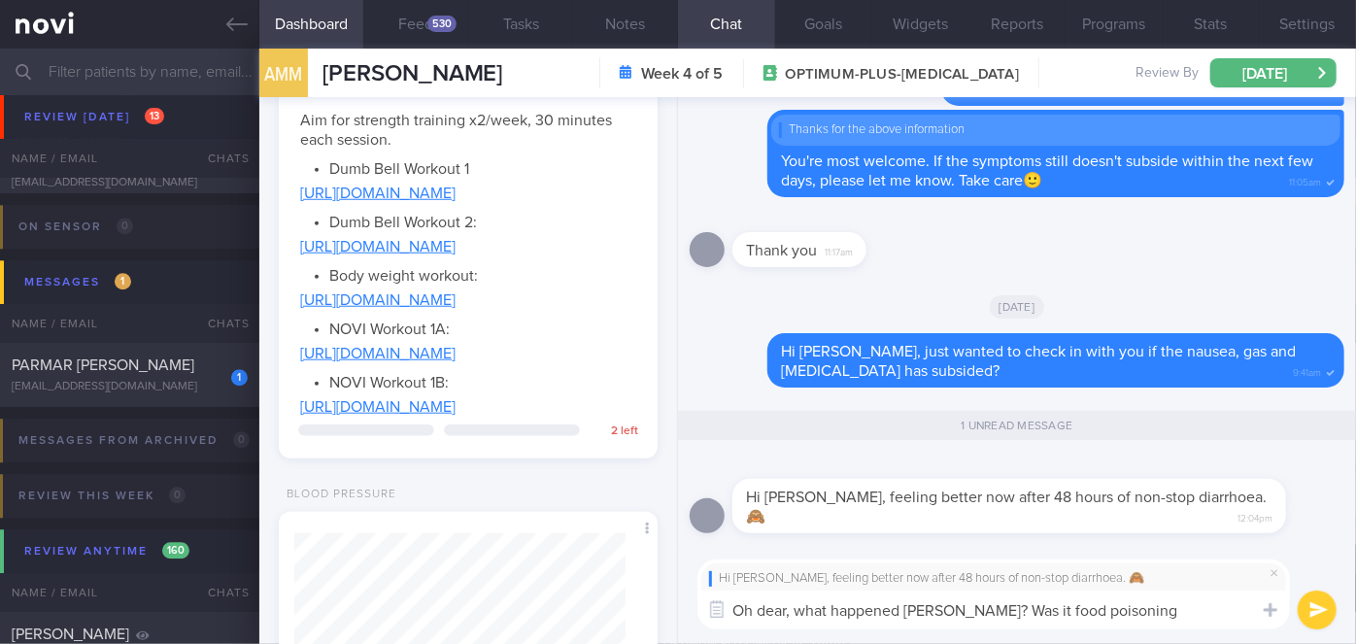
type textarea "Oh dear, what happened Adrian? Was it food poisoning?"
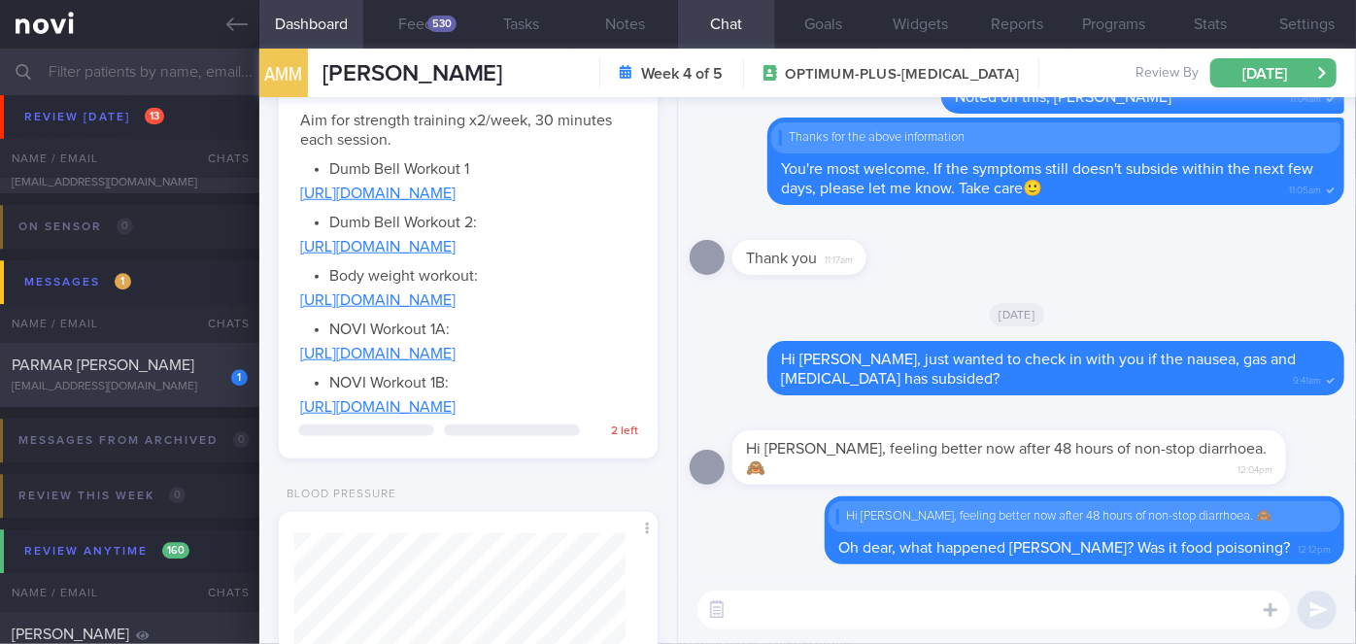
click at [196, 372] on div "PARMAR SAMIR RAMESHCHANDRA" at bounding box center [127, 365] width 231 height 19
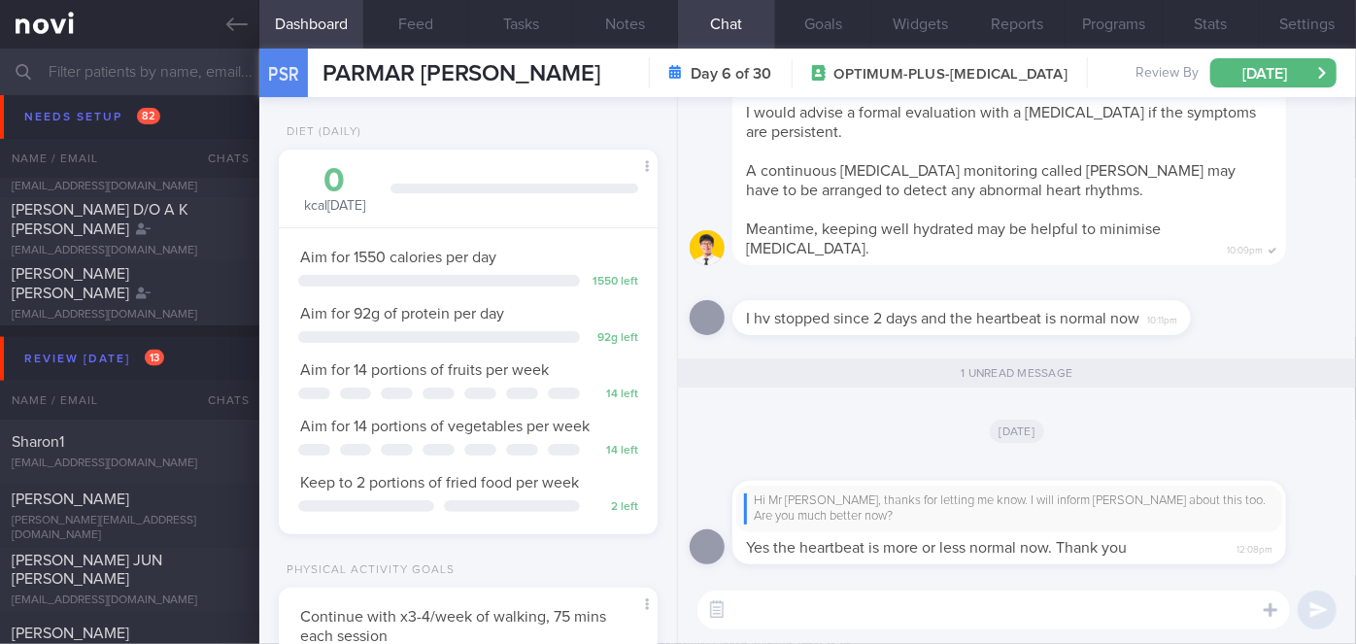
scroll to position [4592, 0]
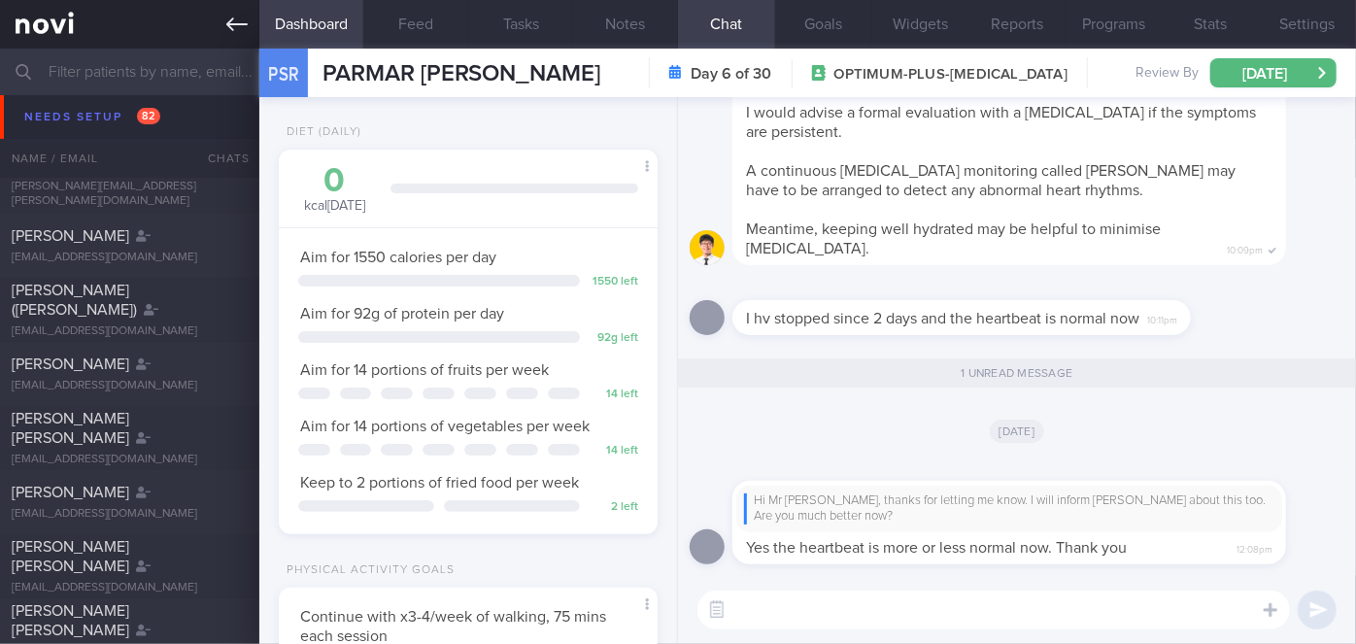
click at [235, 29] on icon at bounding box center [236, 24] width 21 height 21
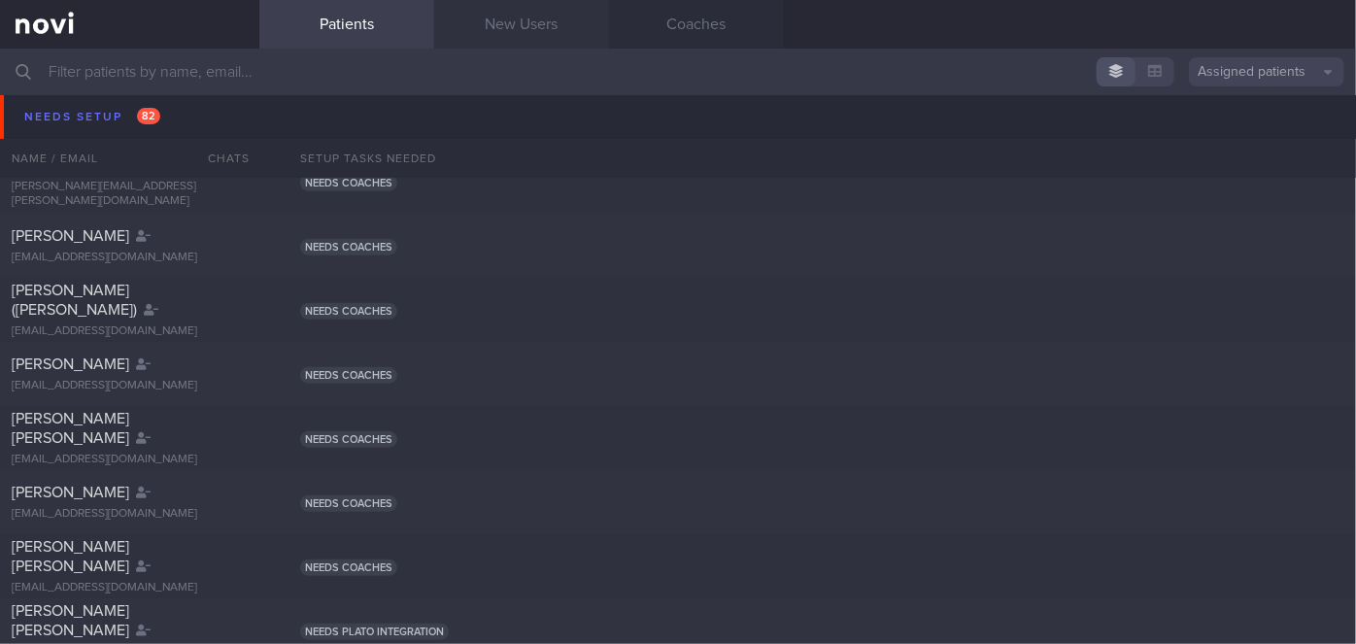
click at [509, 27] on link "New Users" at bounding box center [521, 24] width 175 height 49
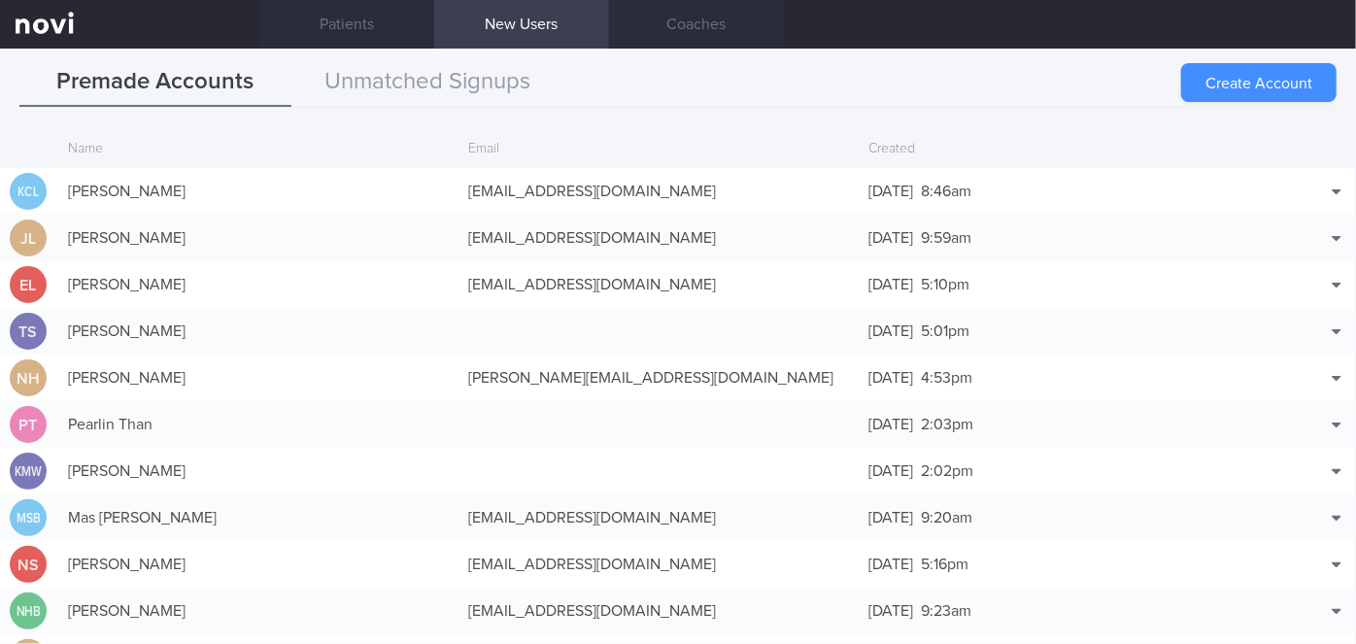
click at [1280, 77] on button "Create Account" at bounding box center [1258, 82] width 155 height 39
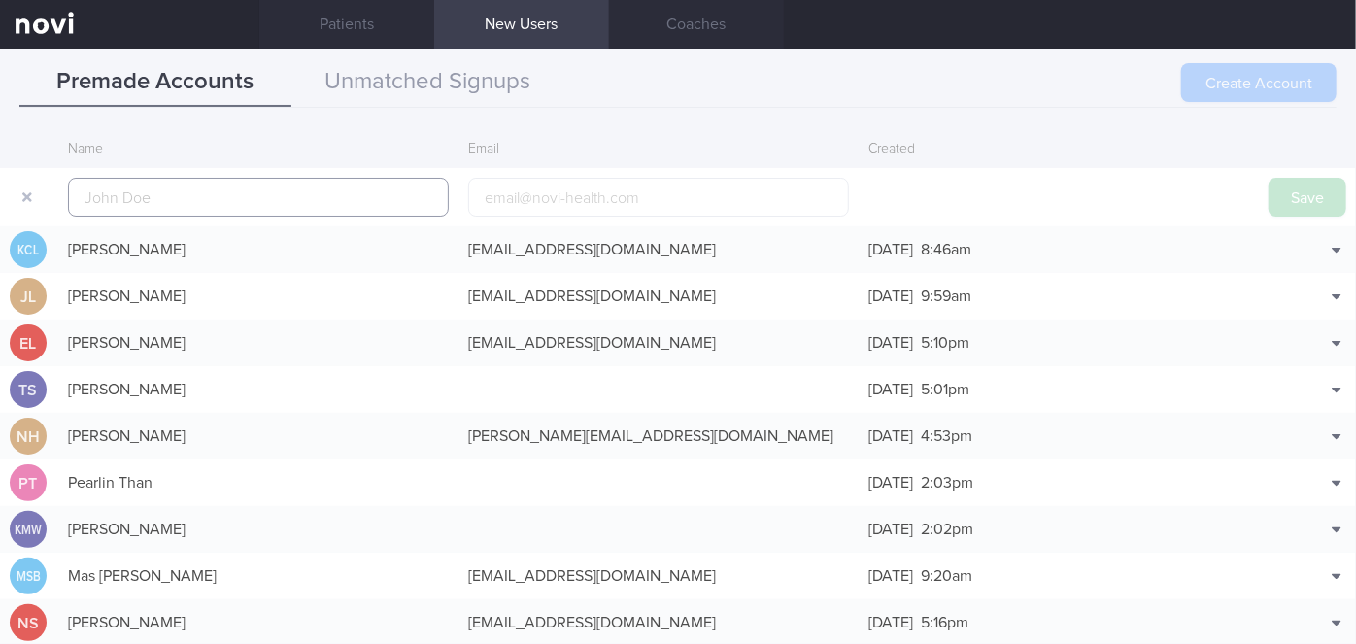
scroll to position [47, 0]
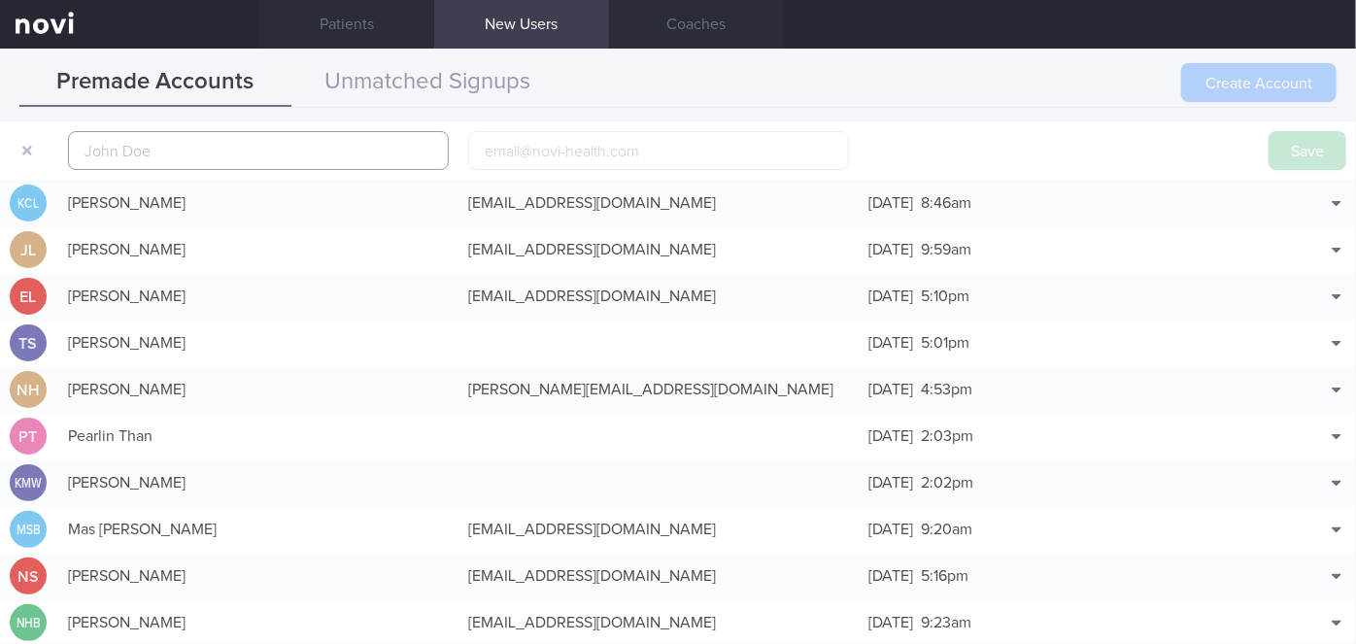
click at [380, 159] on input "text" at bounding box center [258, 150] width 381 height 39
paste input "GOOH MARY"
type input "GOOH MARY"
click at [636, 147] on input "email" at bounding box center [658, 150] width 381 height 39
click at [652, 149] on input "email" at bounding box center [658, 150] width 381 height 39
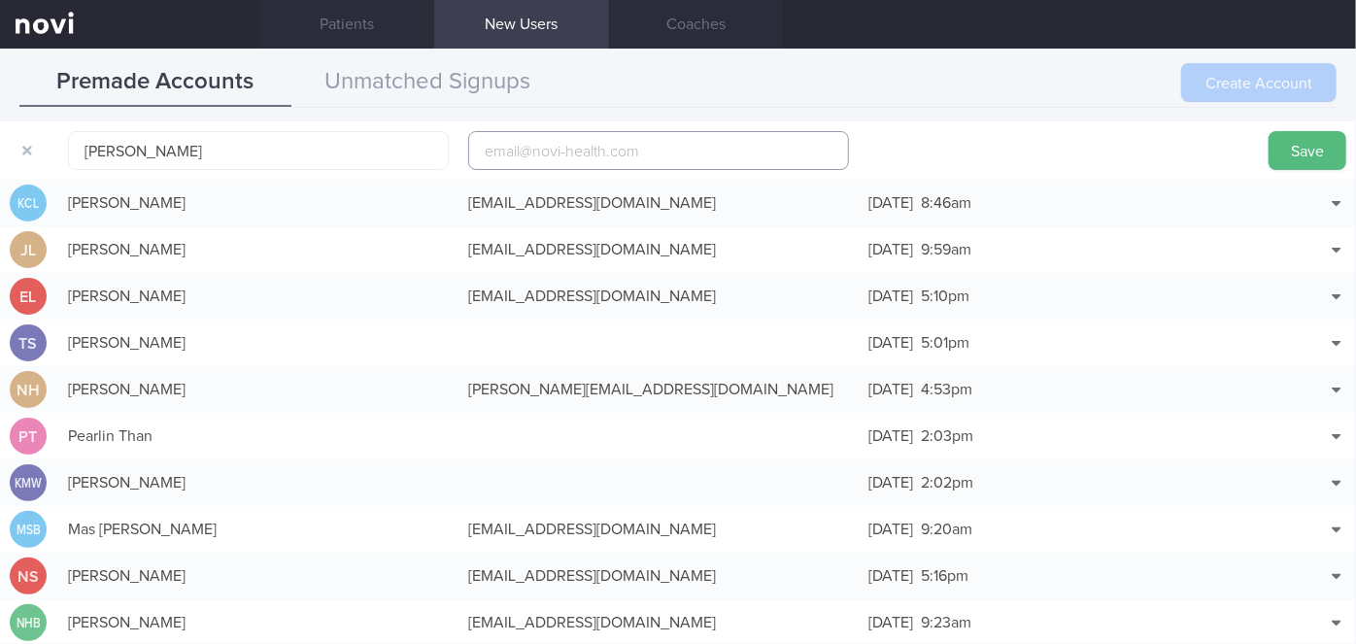
paste input "goohmary@gmail.com"
click at [550, 144] on input "goohmary@gmail.com" at bounding box center [658, 150] width 381 height 39
type input "goohmary1@gmail.com"
click at [1277, 160] on button "Save" at bounding box center [1308, 150] width 78 height 39
